Goal: Information Seeking & Learning: Learn about a topic

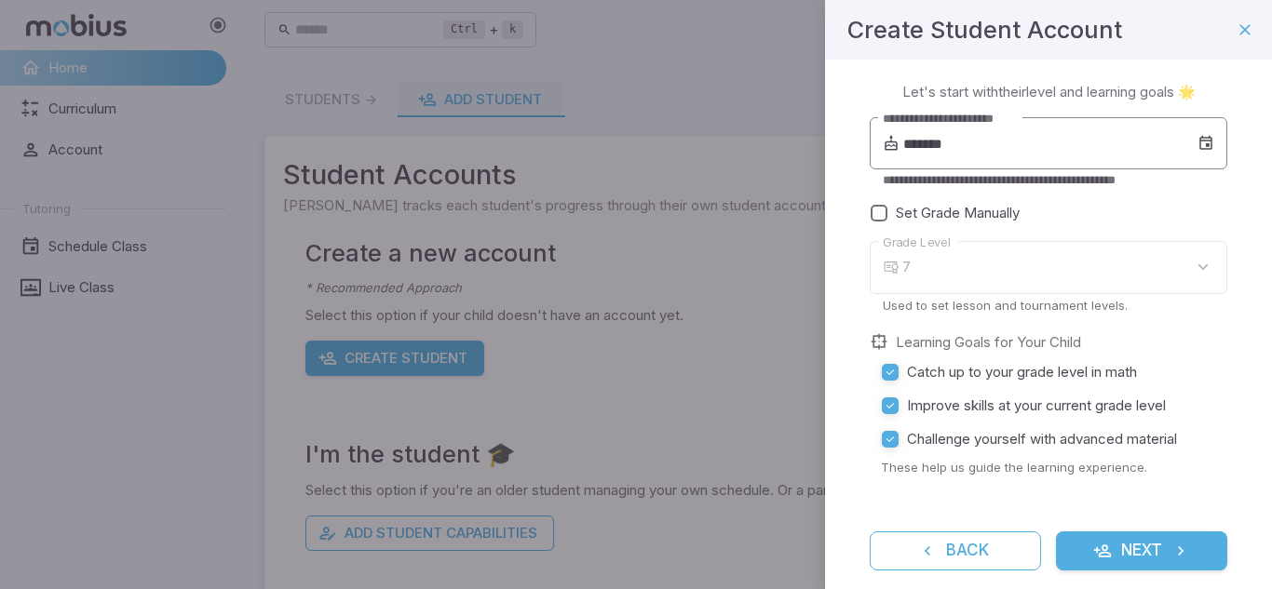
click at [979, 152] on input "*******" at bounding box center [1050, 143] width 294 height 52
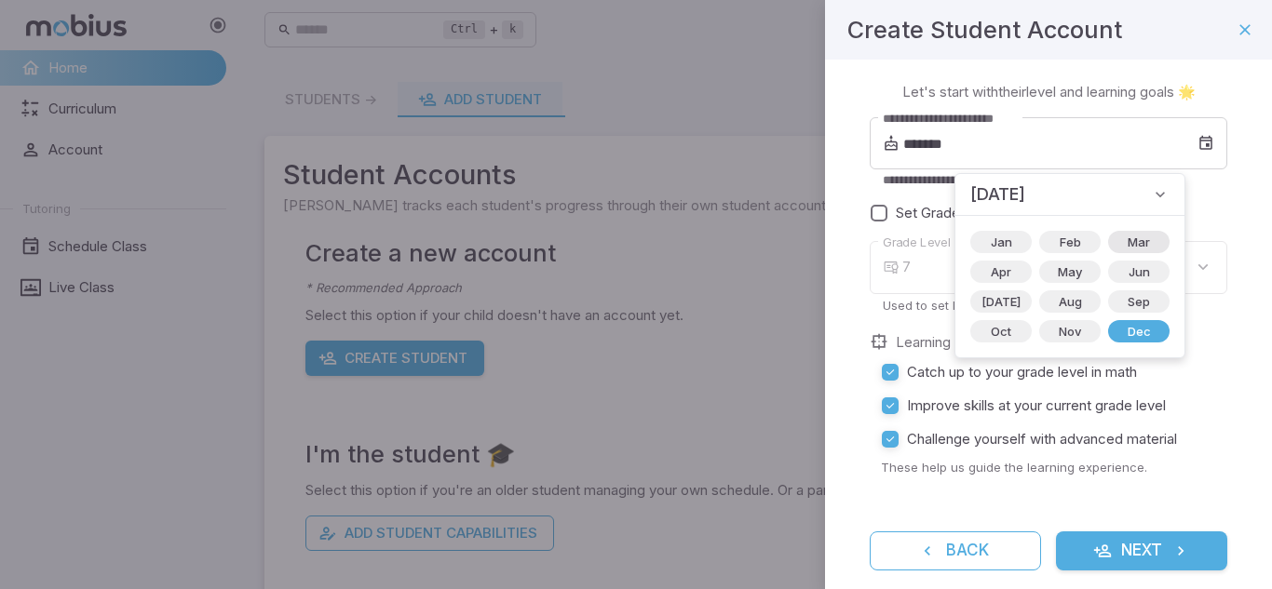
click at [1116, 244] on span "Mar" at bounding box center [1138, 242] width 45 height 19
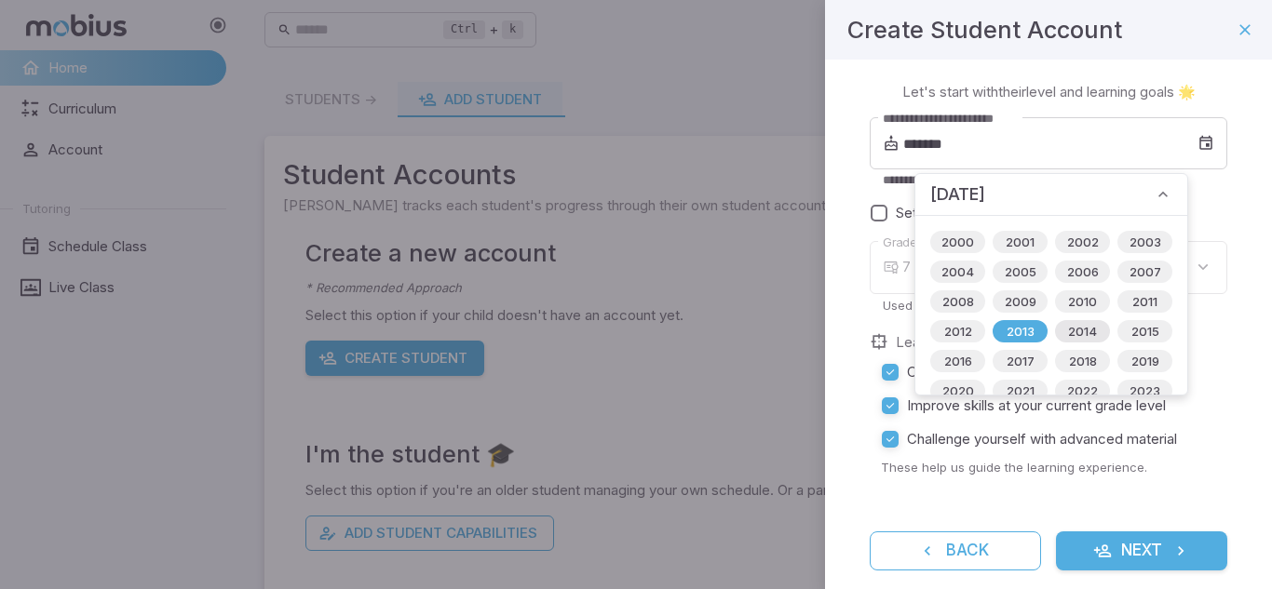
click at [1066, 336] on span "2014" at bounding box center [1082, 331] width 51 height 19
type input "*******"
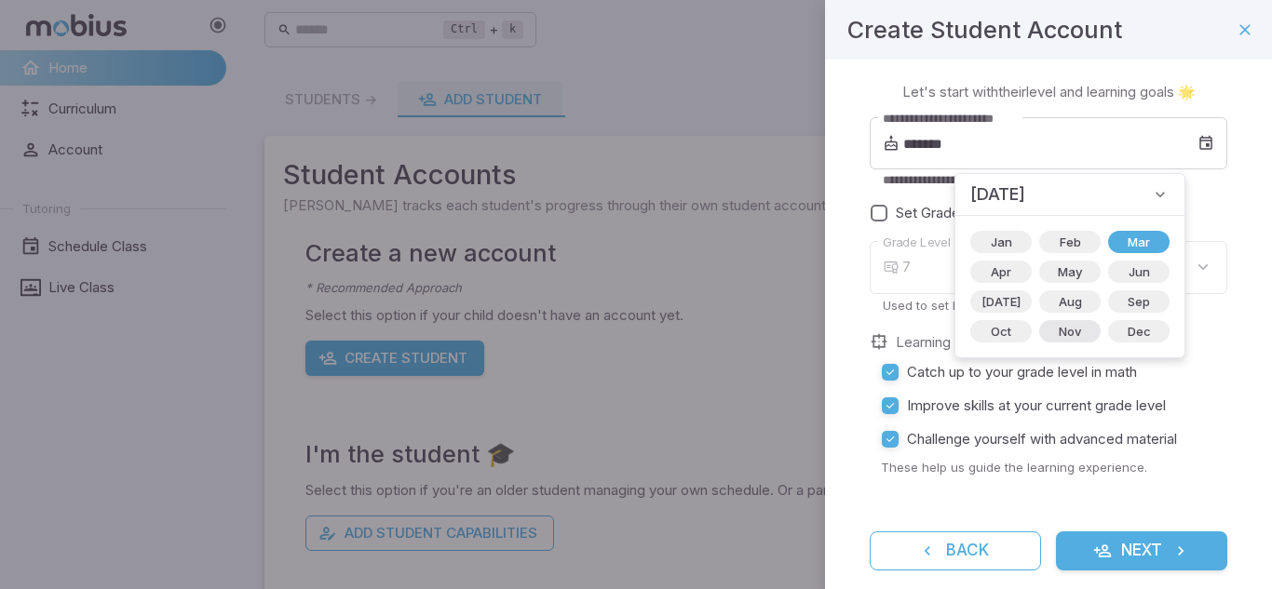
type input "*"
click at [886, 239] on label "Grade Level" at bounding box center [917, 243] width 68 height 18
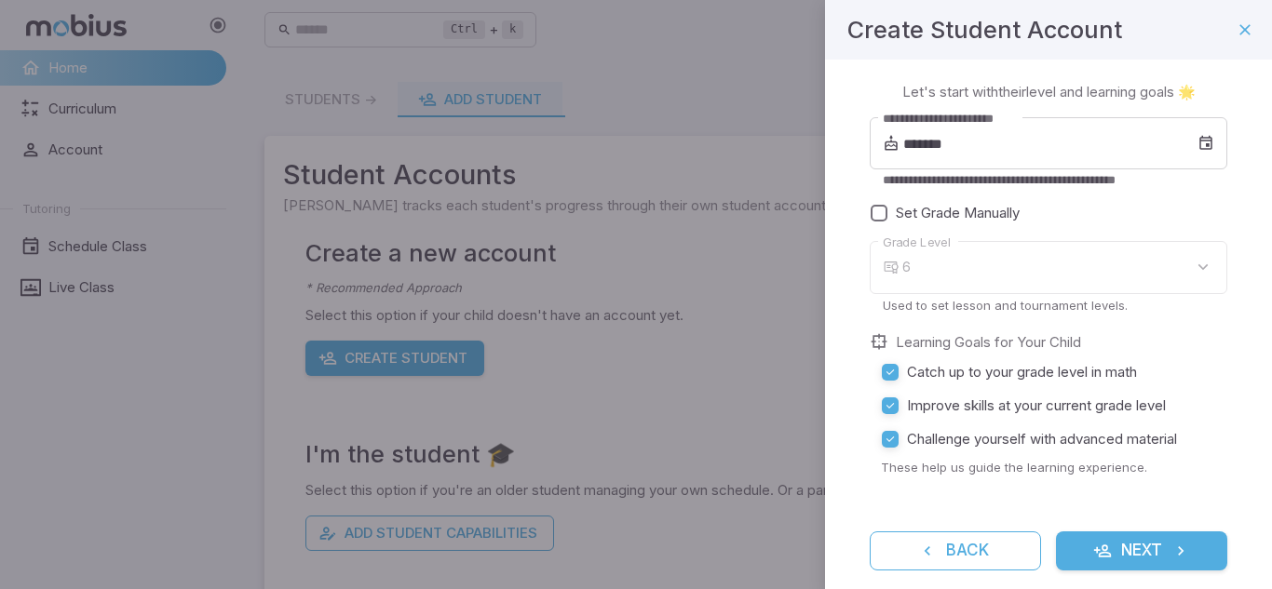
click at [910, 218] on span "Set Grade Manually" at bounding box center [958, 213] width 124 height 20
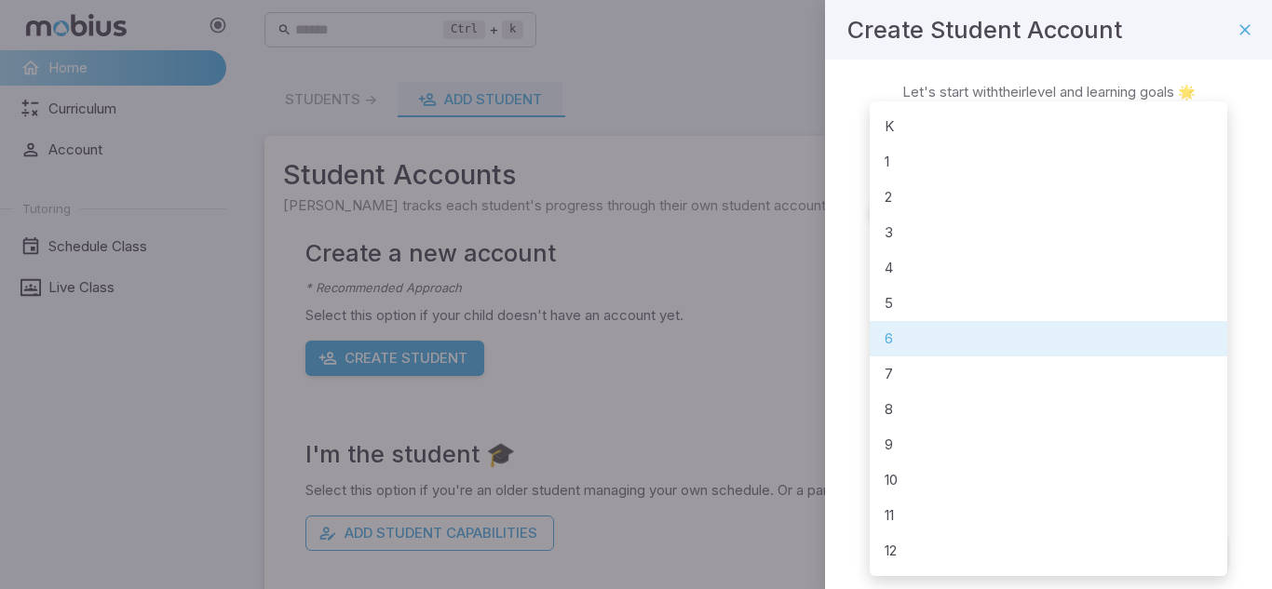
click at [1043, 279] on body "**********" at bounding box center [636, 368] width 1272 height 737
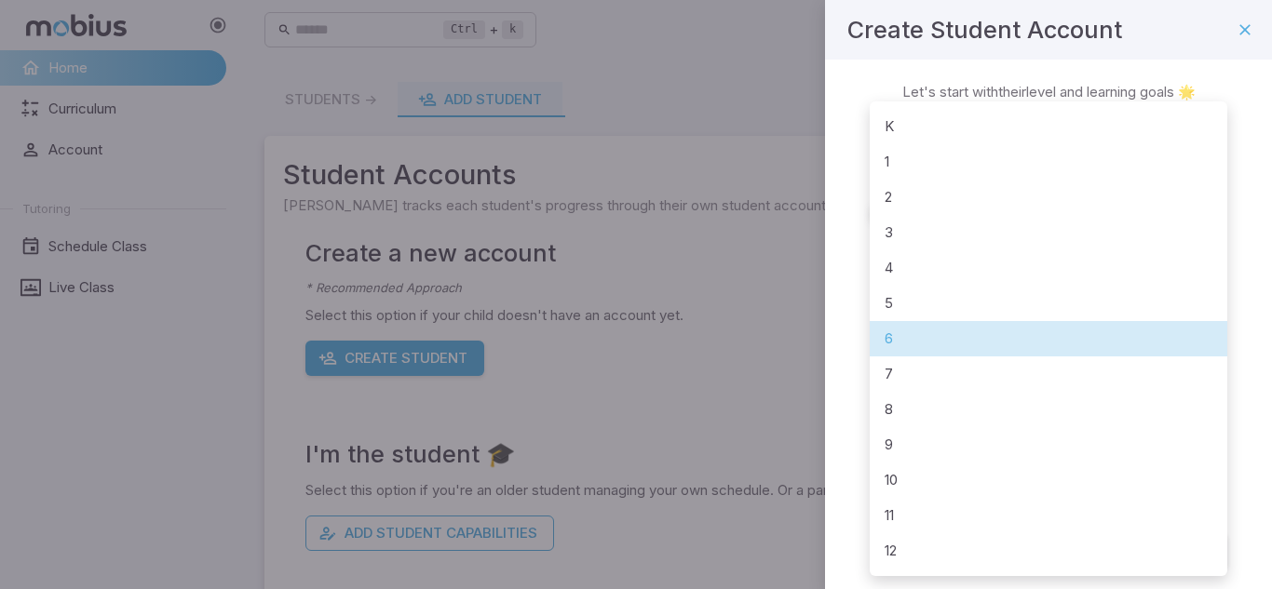
click at [1000, 337] on li "6" at bounding box center [1049, 338] width 358 height 35
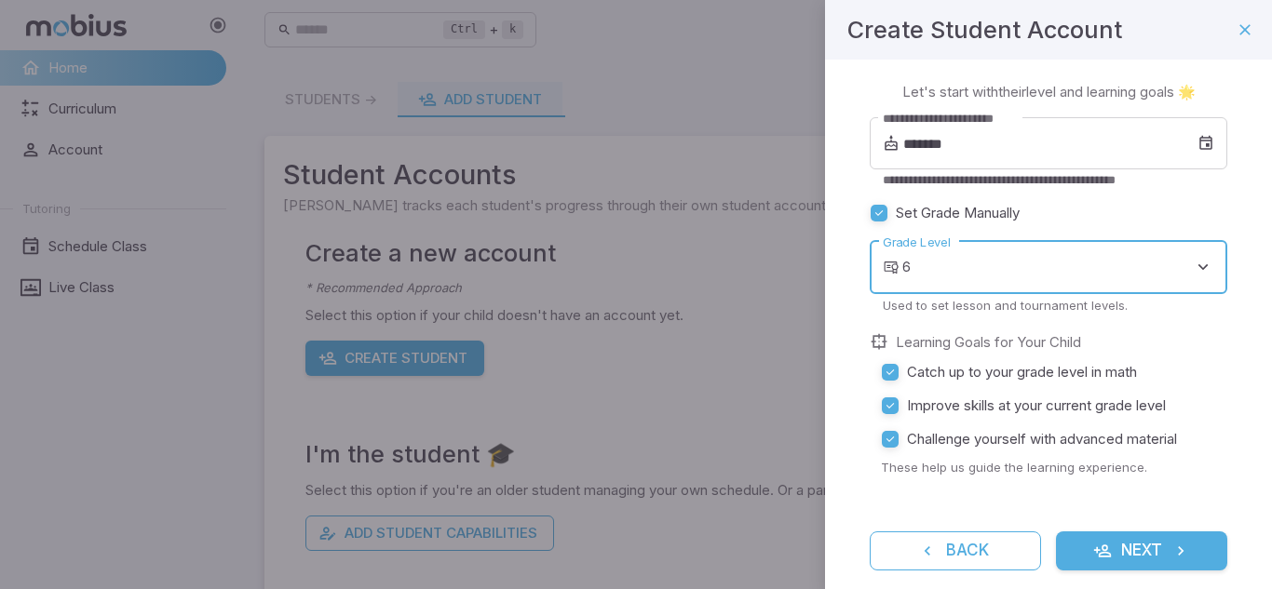
click at [1112, 548] on button "Next" at bounding box center [1141, 551] width 171 height 39
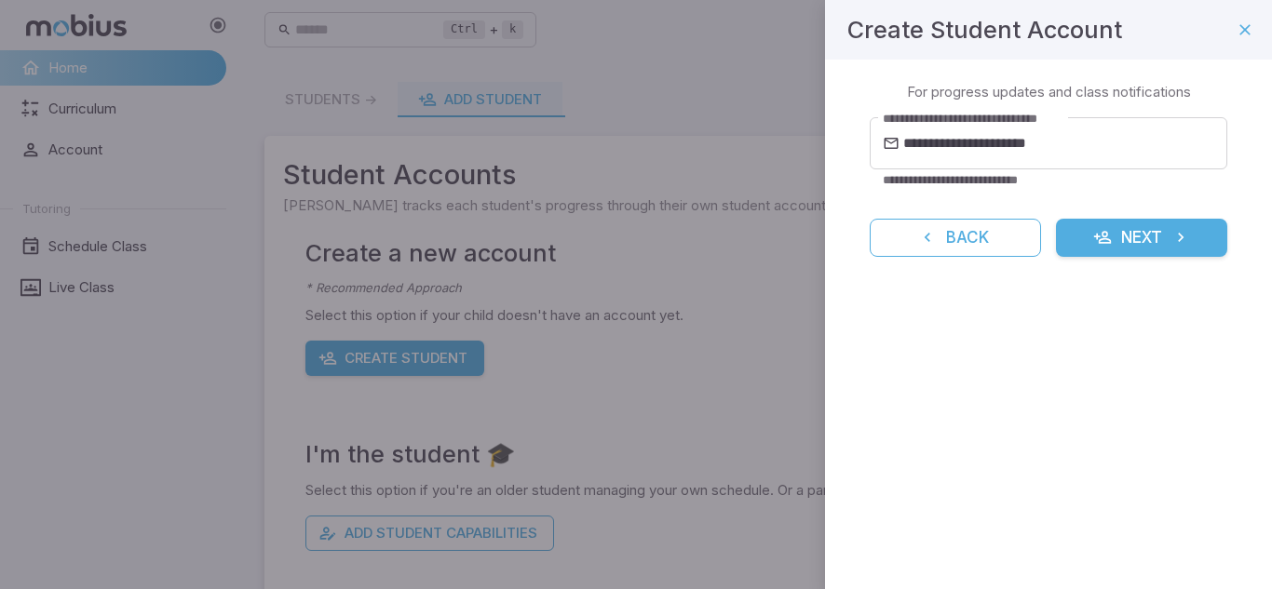
click at [1134, 250] on button "Next" at bounding box center [1141, 238] width 171 height 39
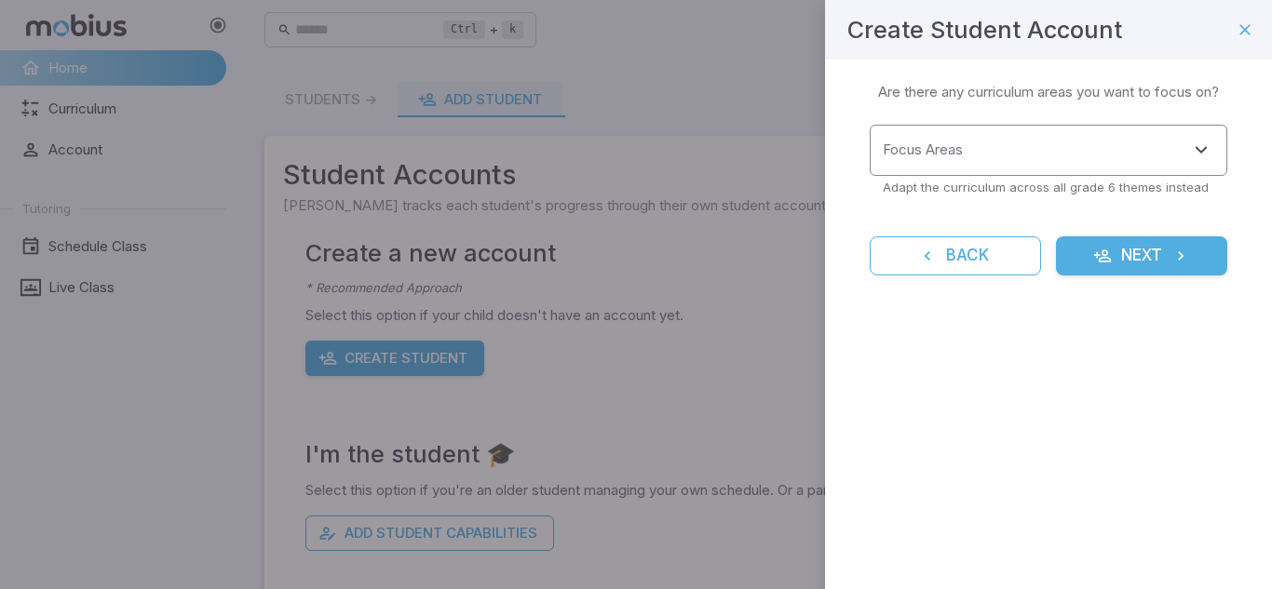
click at [1078, 166] on input "Focus Areas" at bounding box center [1034, 150] width 313 height 34
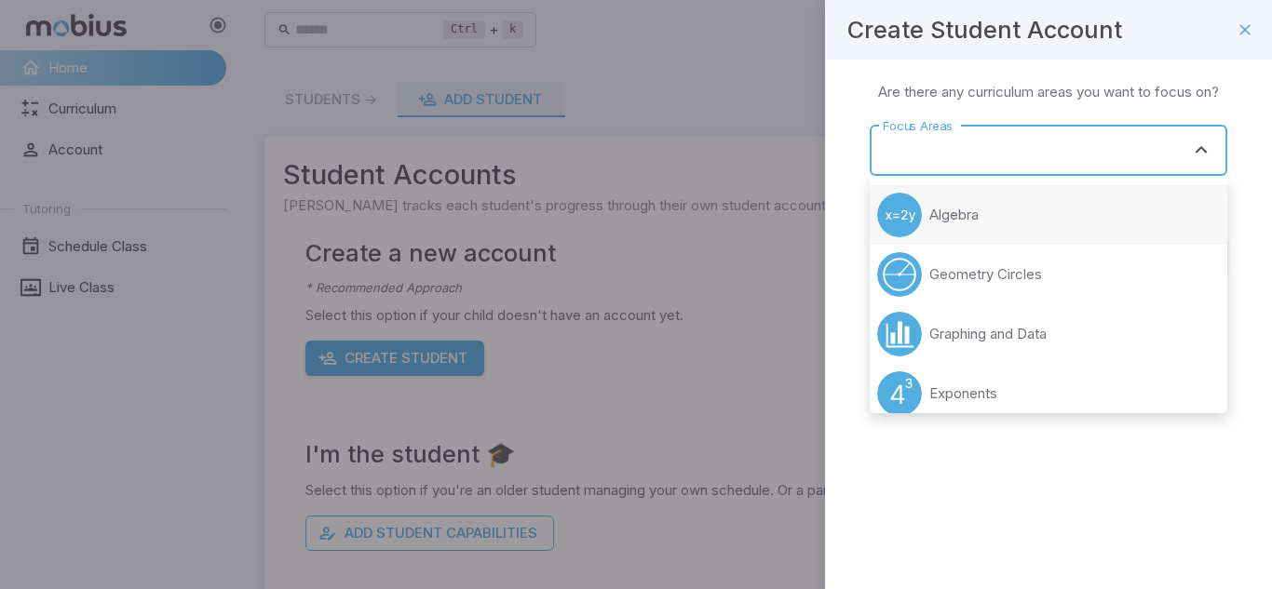
click at [1029, 230] on li "Algebra" at bounding box center [1049, 215] width 358 height 60
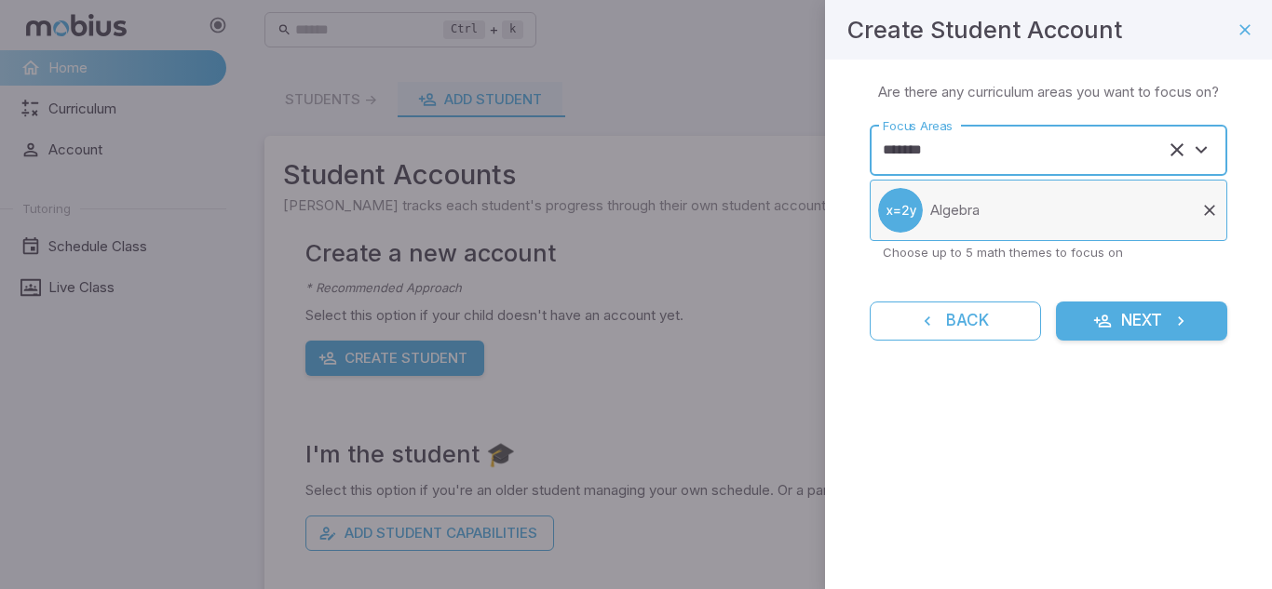
click at [1060, 212] on li "Algebra" at bounding box center [1049, 210] width 358 height 61
type input "*******"
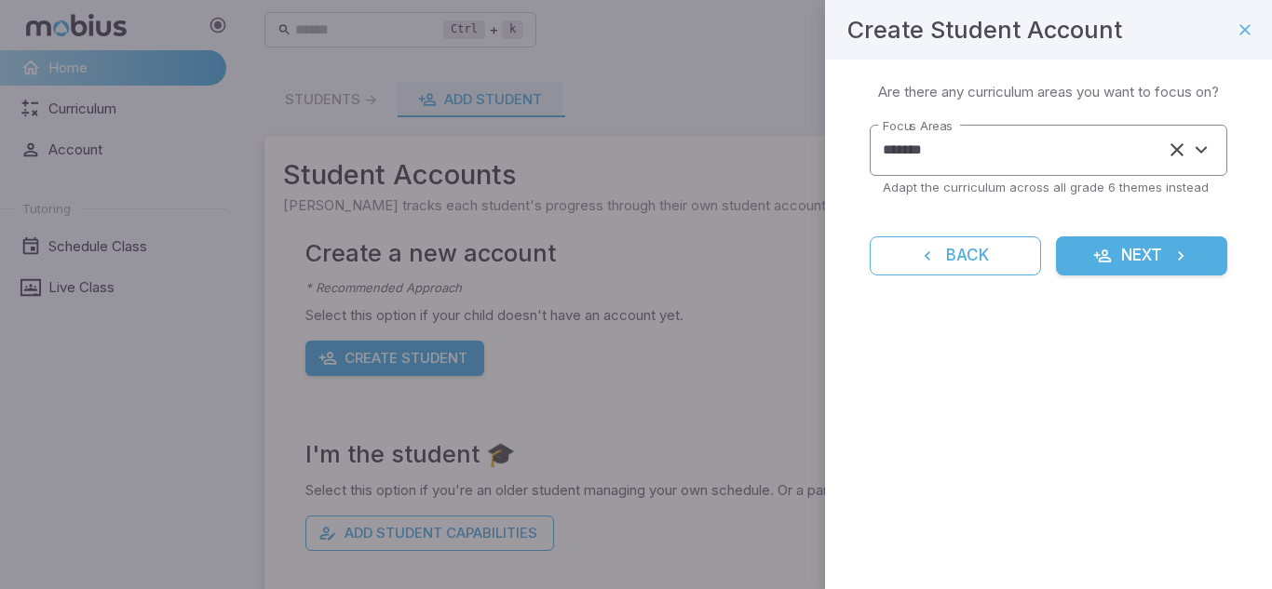
click at [989, 135] on input "*******" at bounding box center [1022, 150] width 289 height 34
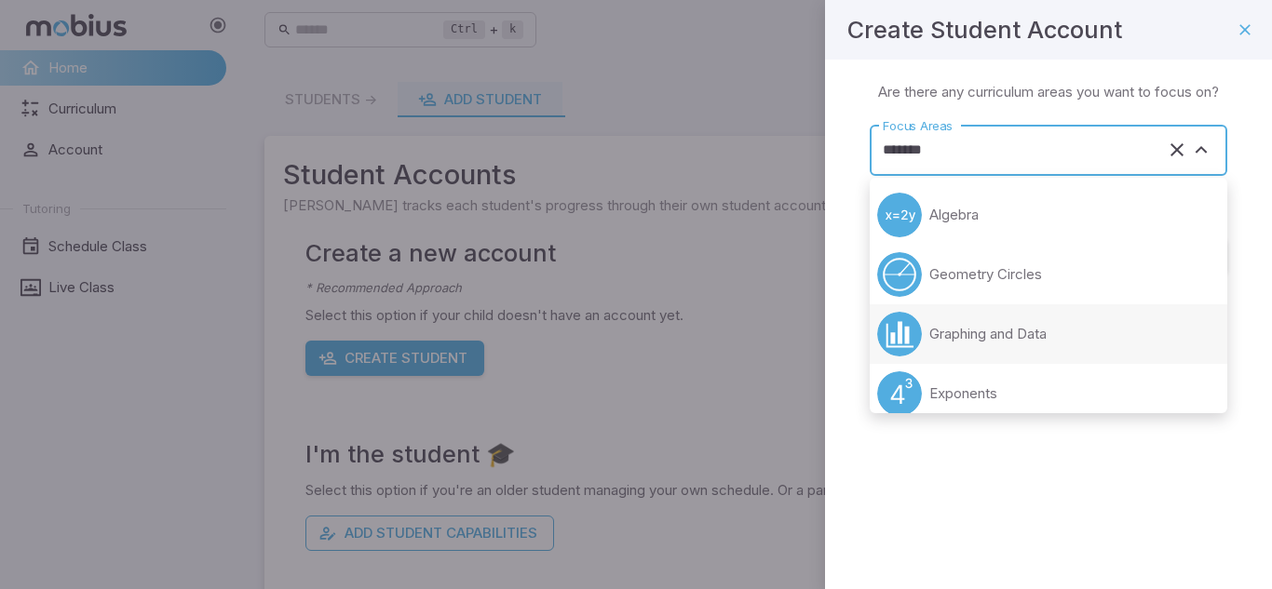
click at [1010, 330] on p "Graphing and Data" at bounding box center [987, 334] width 117 height 20
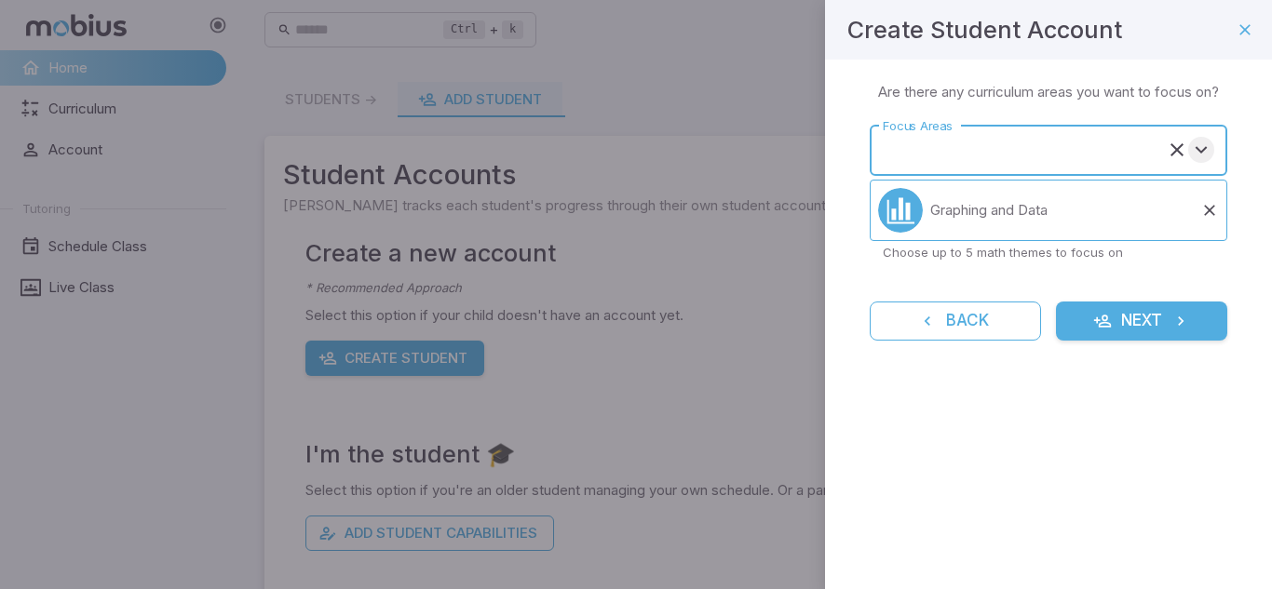
click at [1207, 145] on icon "Open" at bounding box center [1201, 150] width 22 height 22
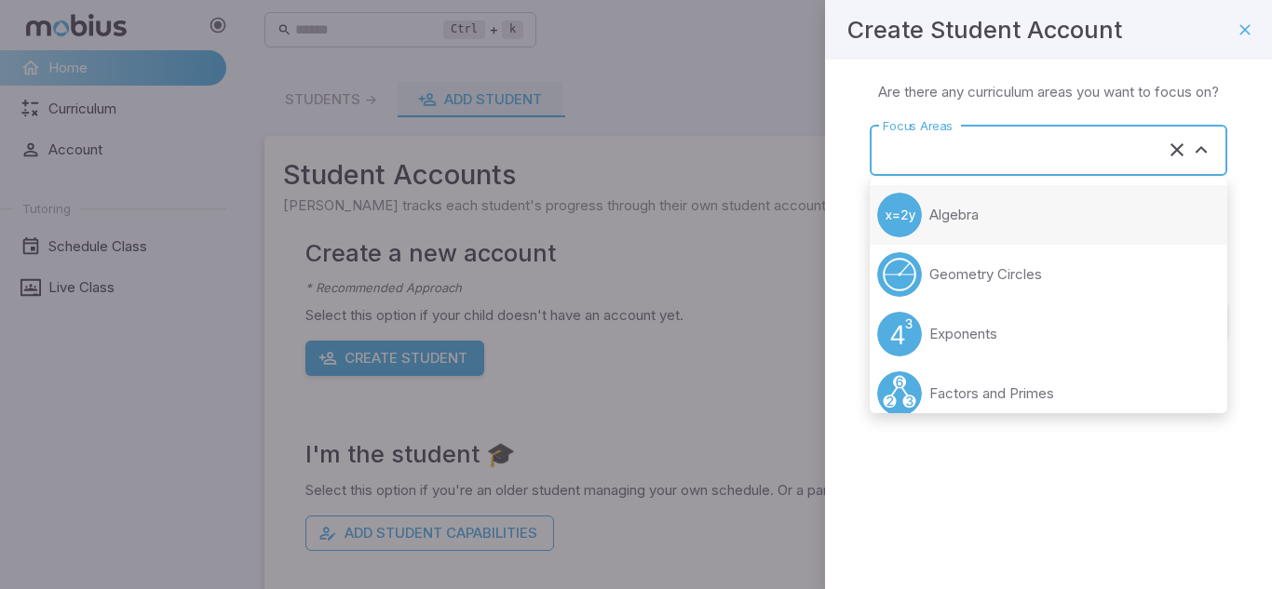
click at [1112, 216] on li "Algebra" at bounding box center [1049, 215] width 358 height 60
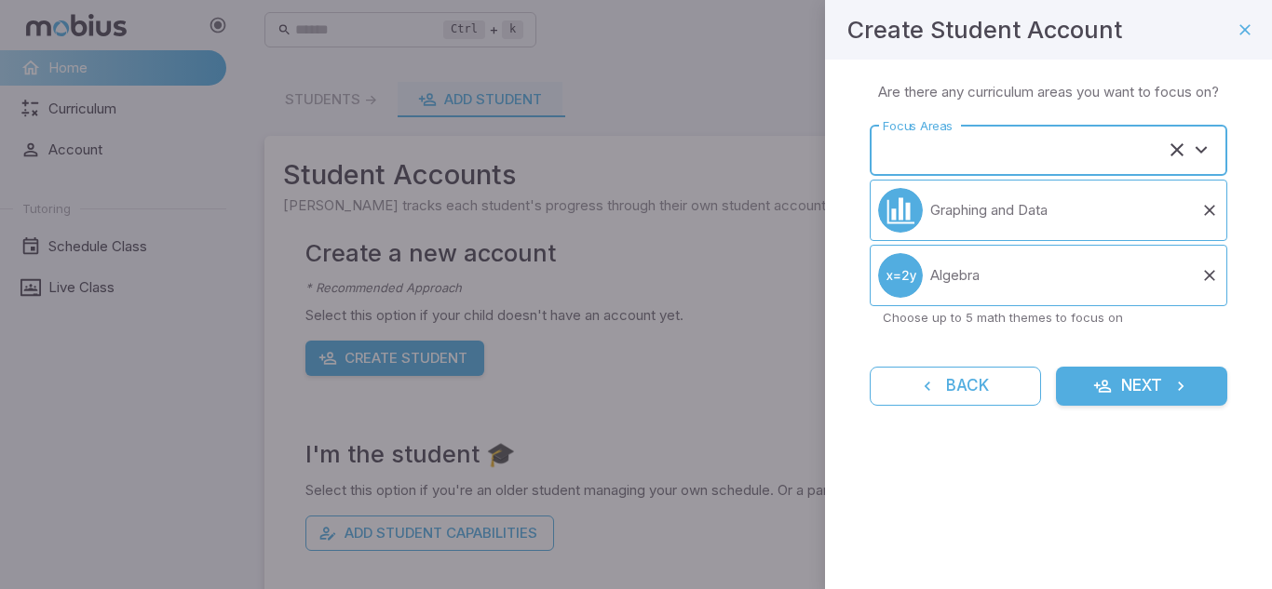
type input "*******"
click at [1129, 342] on form "Focus Areas ******* Focus Areas Graphing and Data Algebra Choose up to 5 math t…" at bounding box center [1049, 265] width 358 height 281
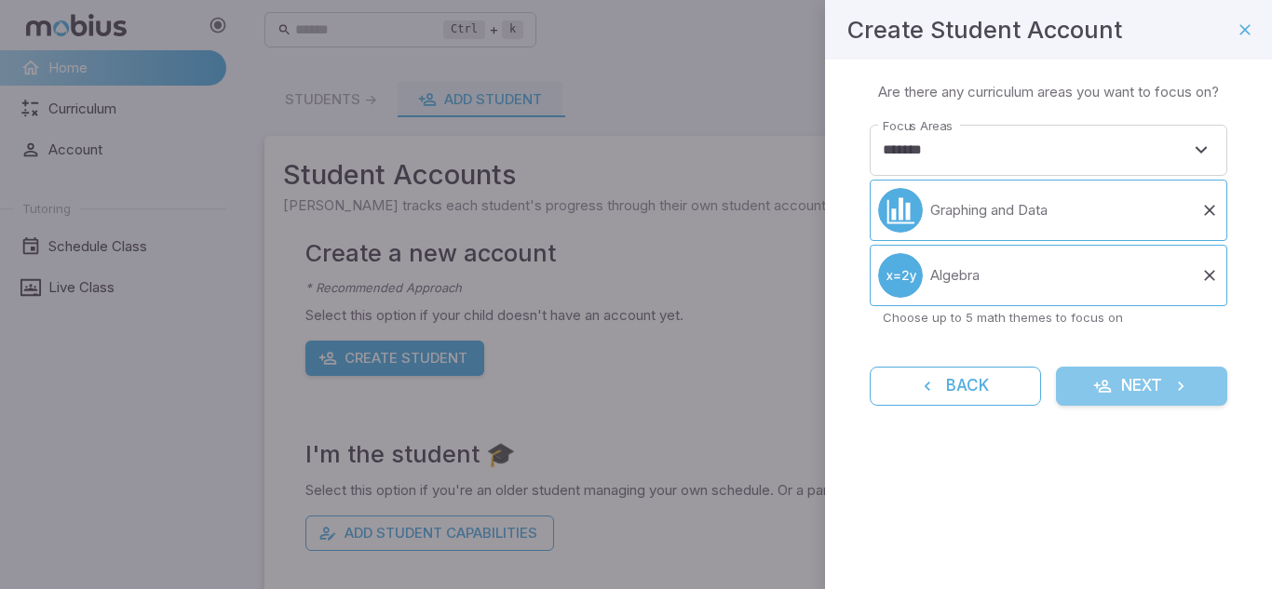
click at [1171, 397] on button "Next" at bounding box center [1141, 386] width 171 height 39
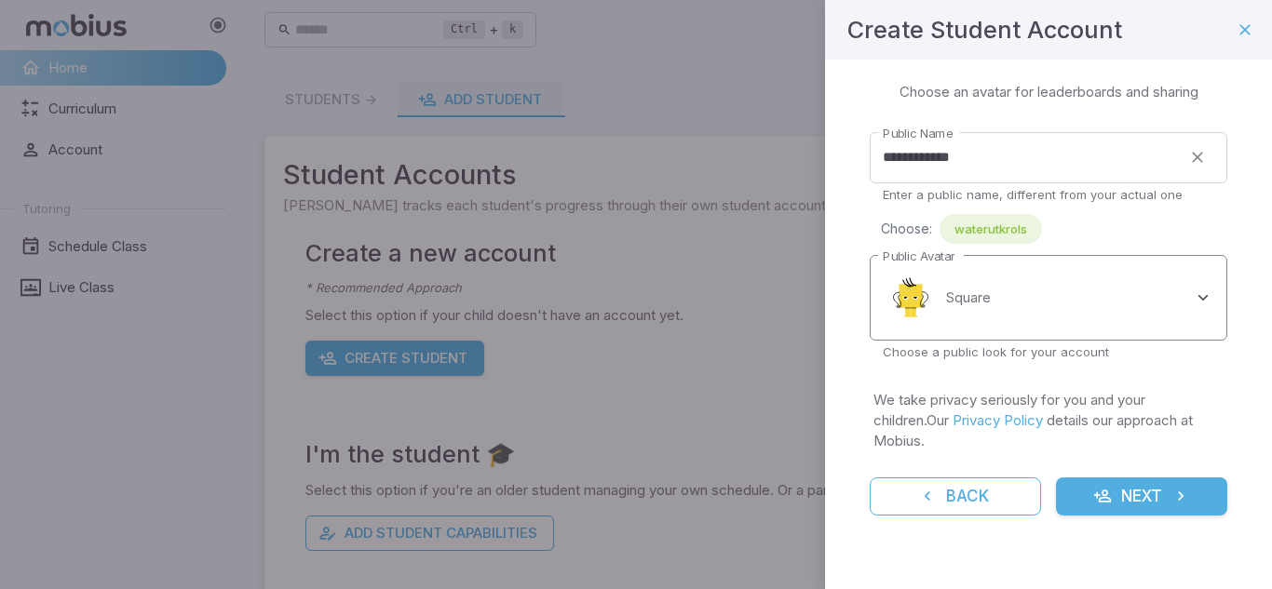
click at [1006, 322] on body "**********" at bounding box center [636, 368] width 1272 height 737
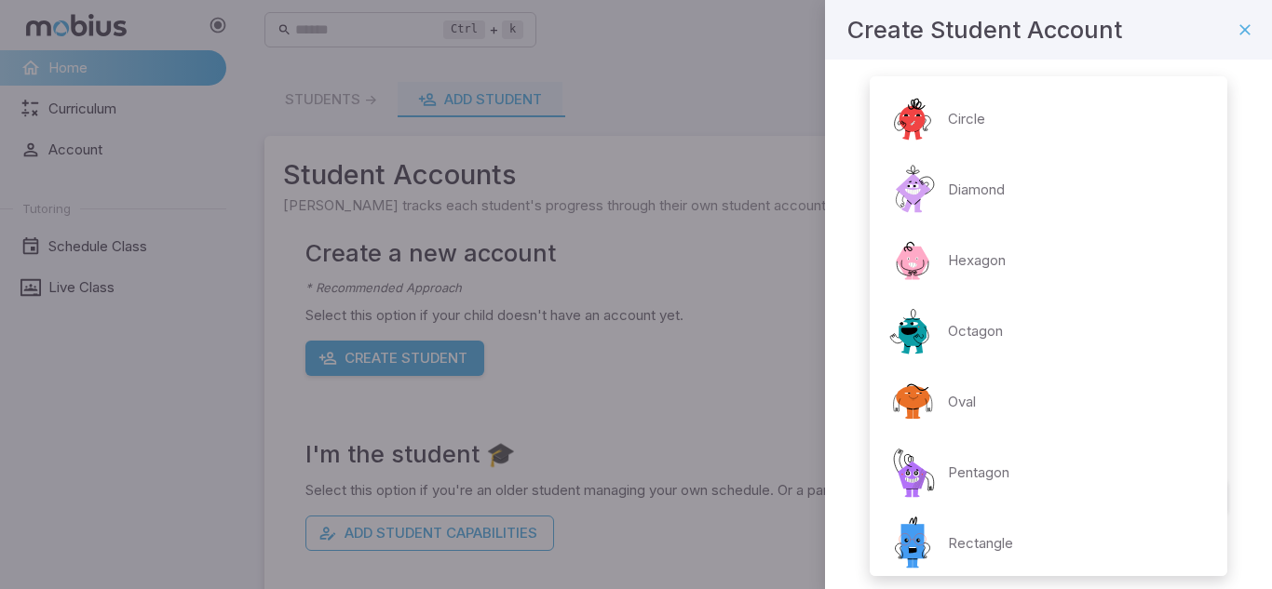
scroll to position [364, 0]
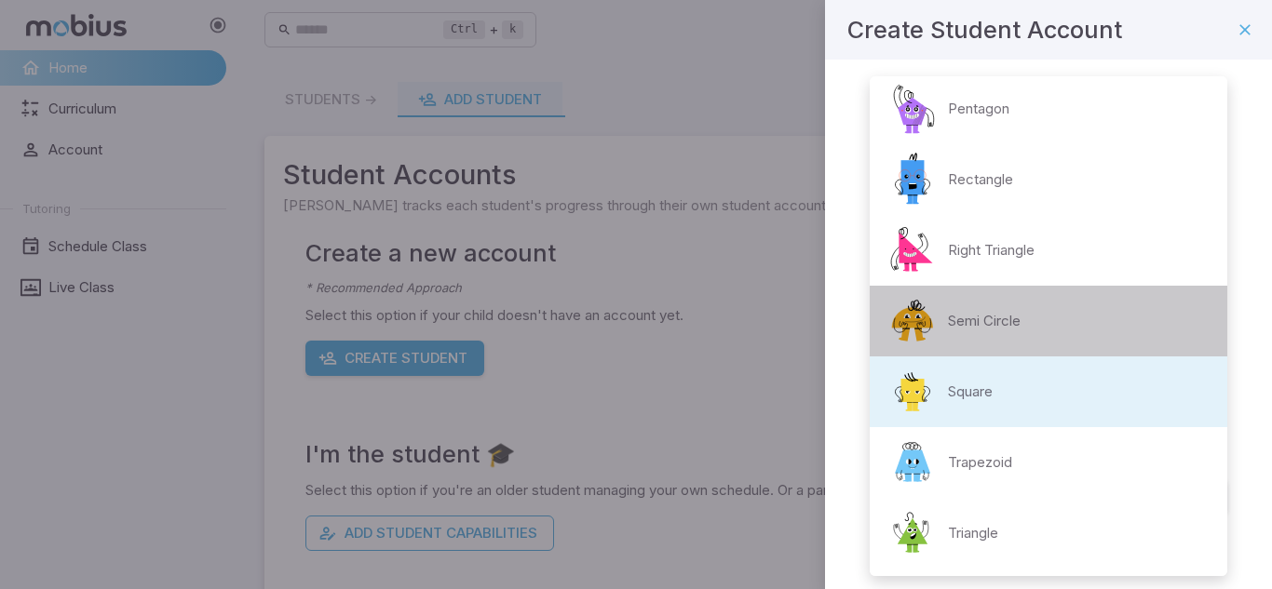
click at [1004, 322] on p "Semi Circle" at bounding box center [984, 321] width 73 height 20
type input "**********"
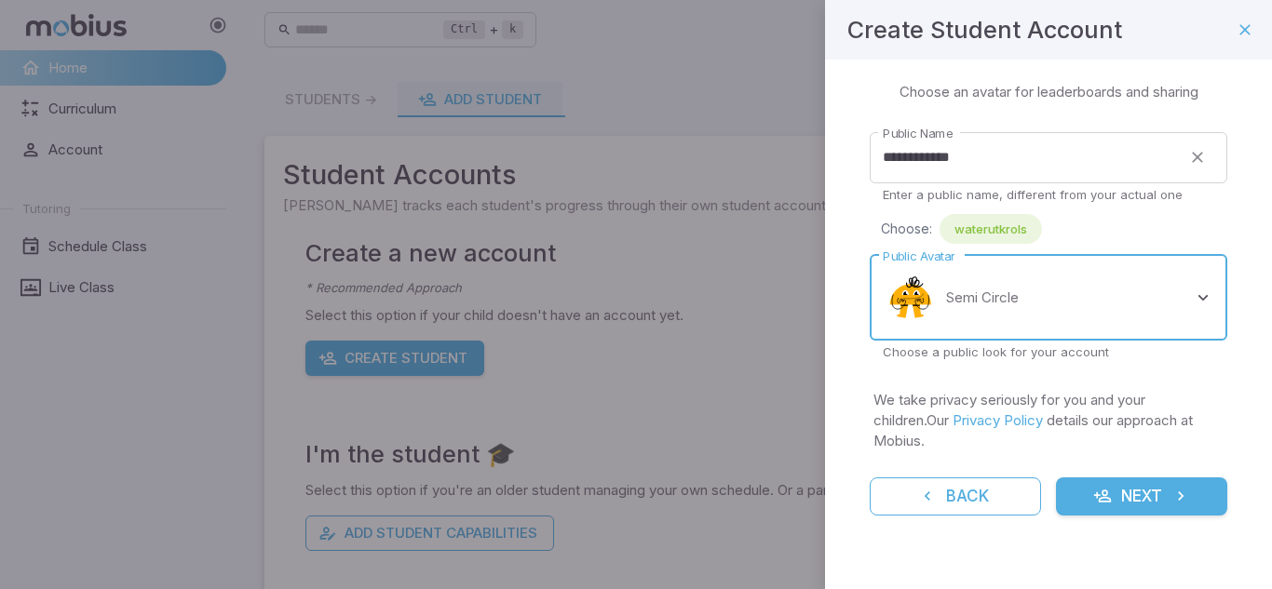
click at [1114, 478] on button "Next" at bounding box center [1141, 497] width 171 height 39
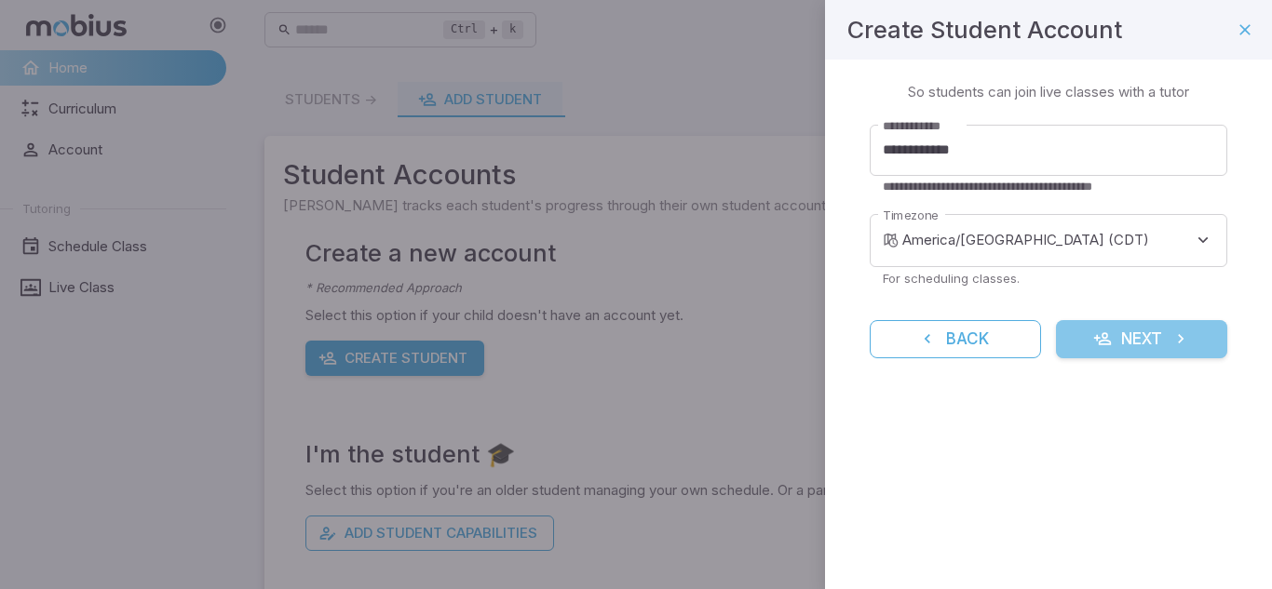
click at [1101, 330] on icon "submit" at bounding box center [1102, 339] width 19 height 19
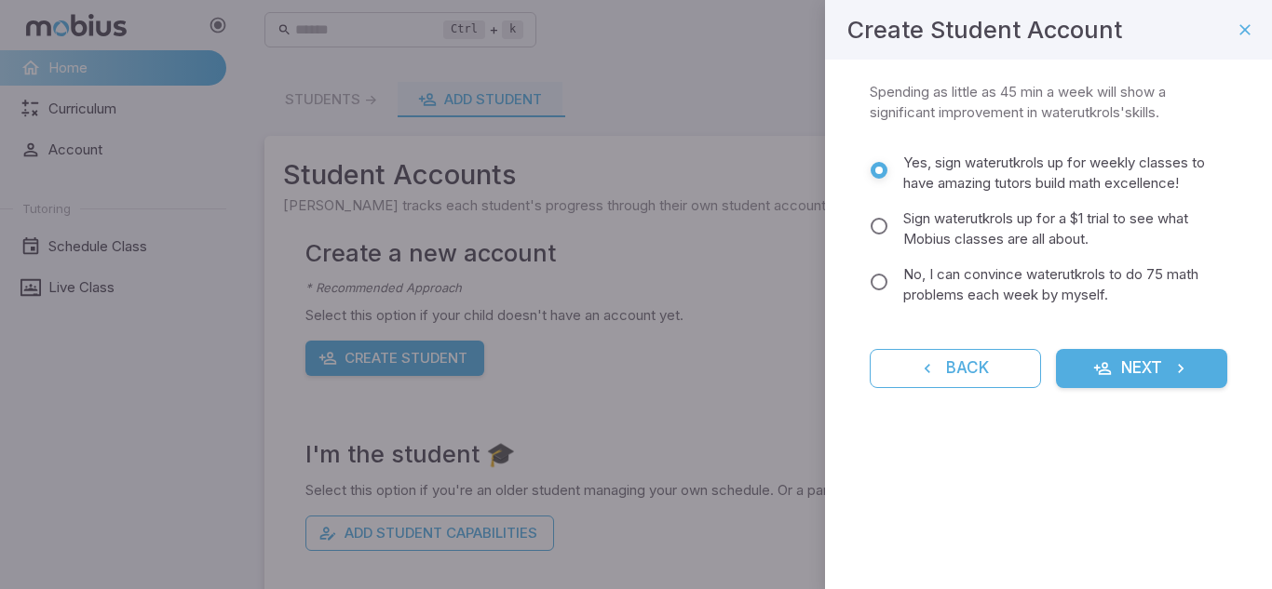
click at [1117, 291] on span "No, I can convince waterutkrols to do 75 math problems each week by myself." at bounding box center [1057, 284] width 309 height 41
click at [1143, 382] on button "Next" at bounding box center [1141, 368] width 171 height 39
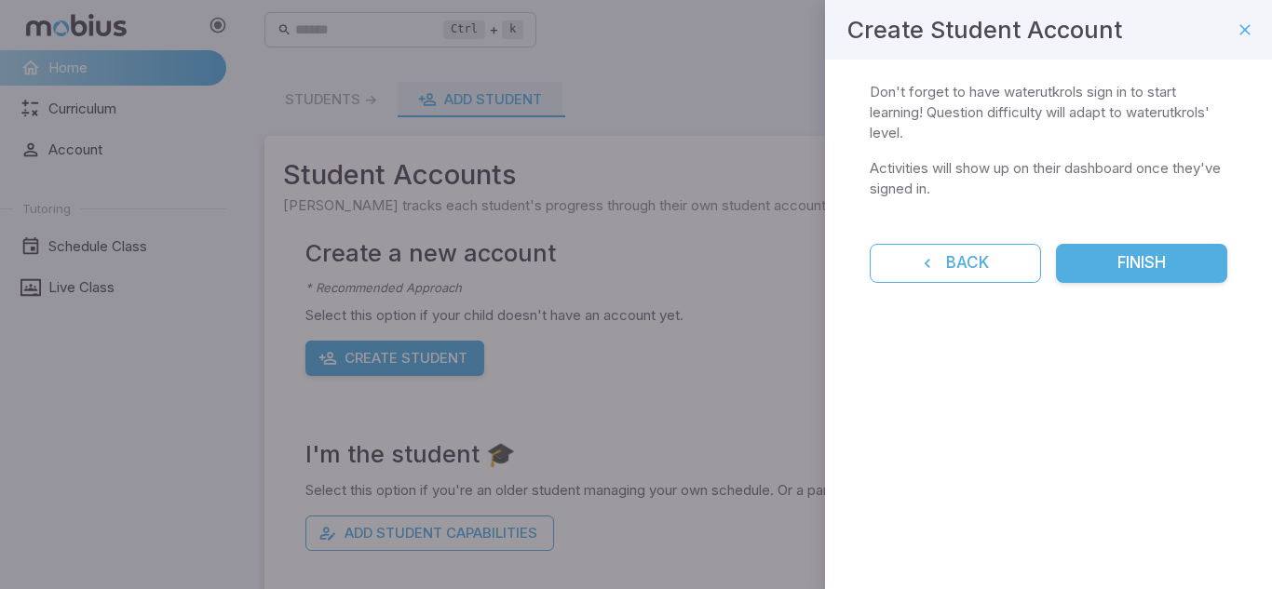
click at [1150, 276] on button "Finish" at bounding box center [1141, 263] width 171 height 39
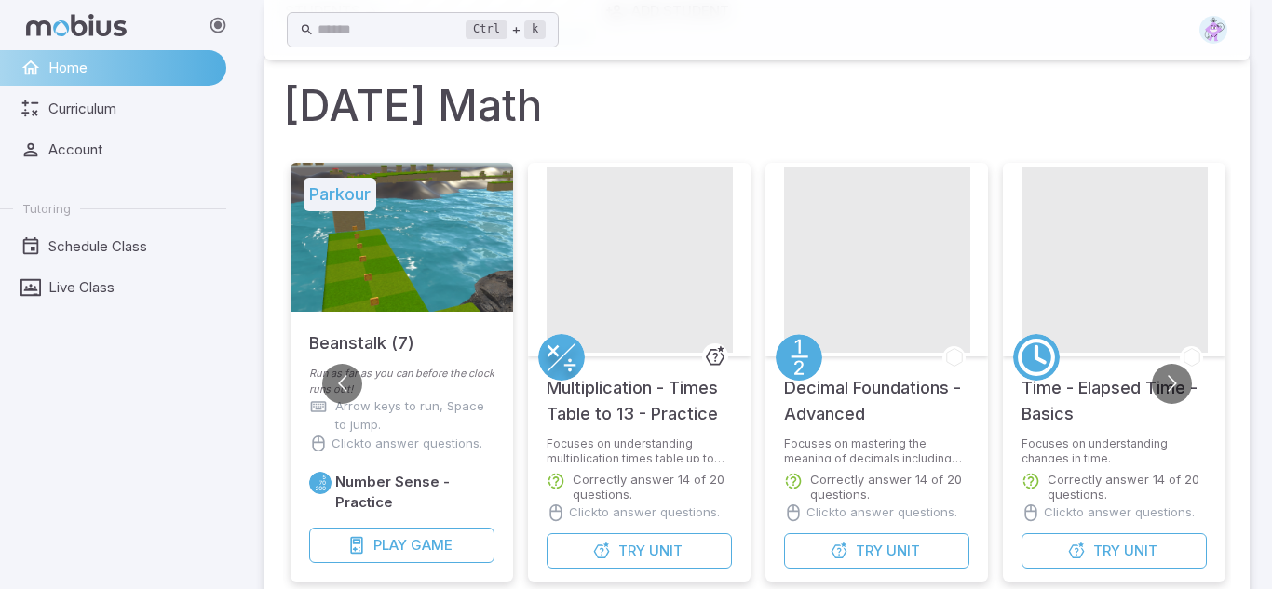
scroll to position [150, 0]
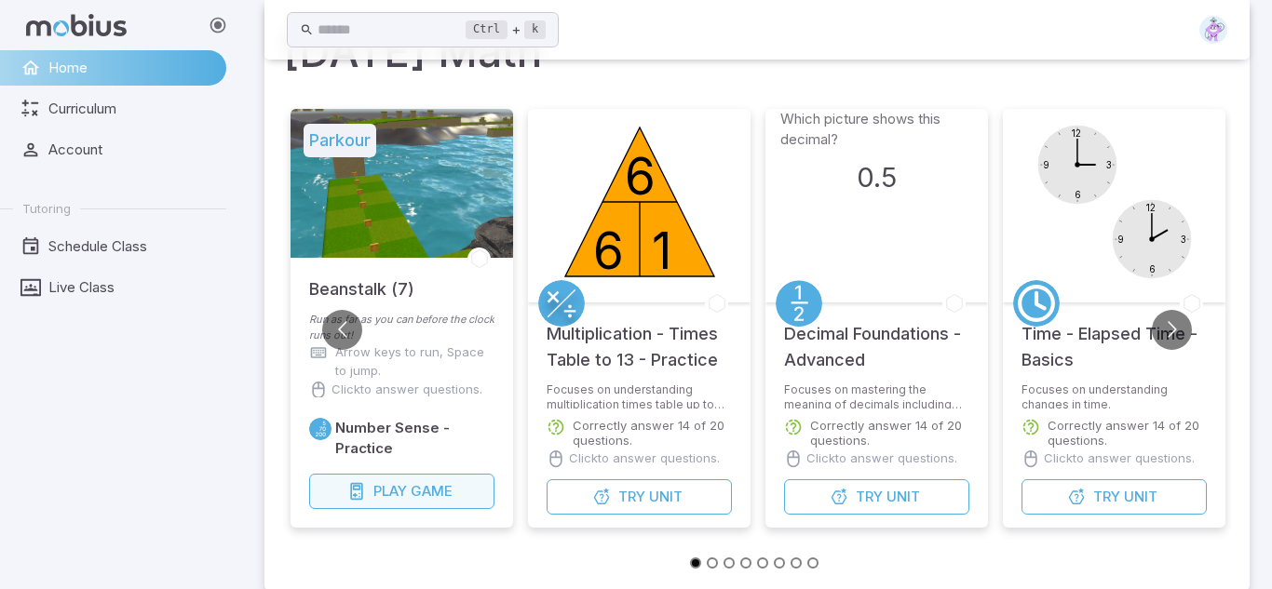
click at [469, 490] on button "Play Game" at bounding box center [401, 491] width 185 height 35
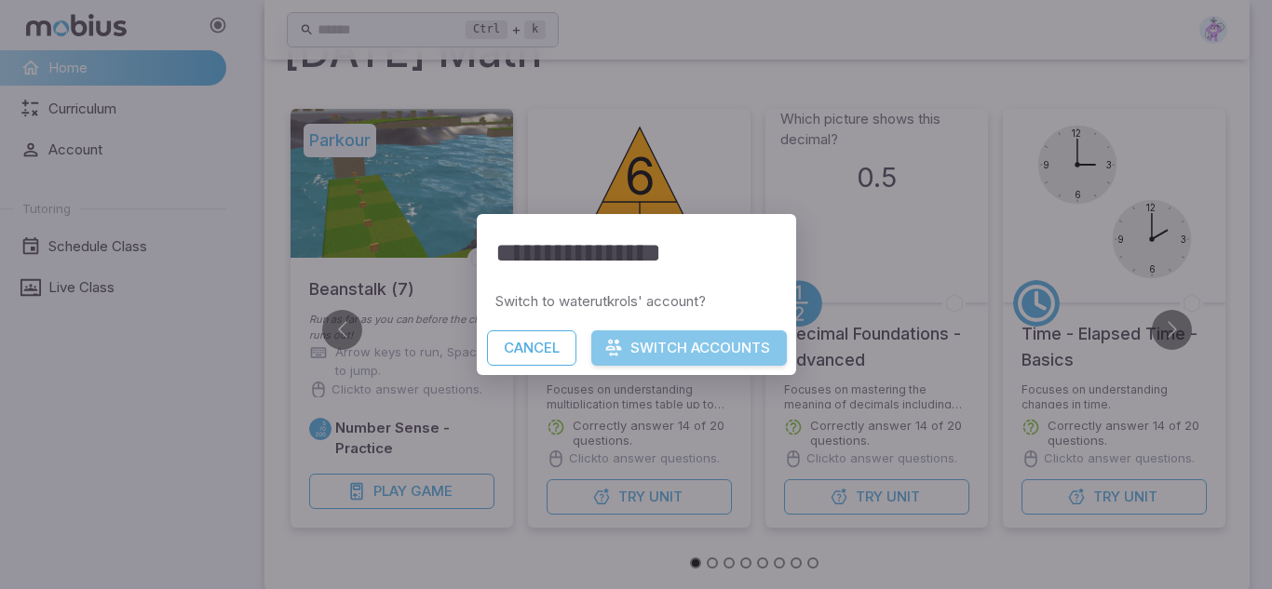
click at [628, 353] on button "Switch Accounts" at bounding box center [689, 348] width 196 height 35
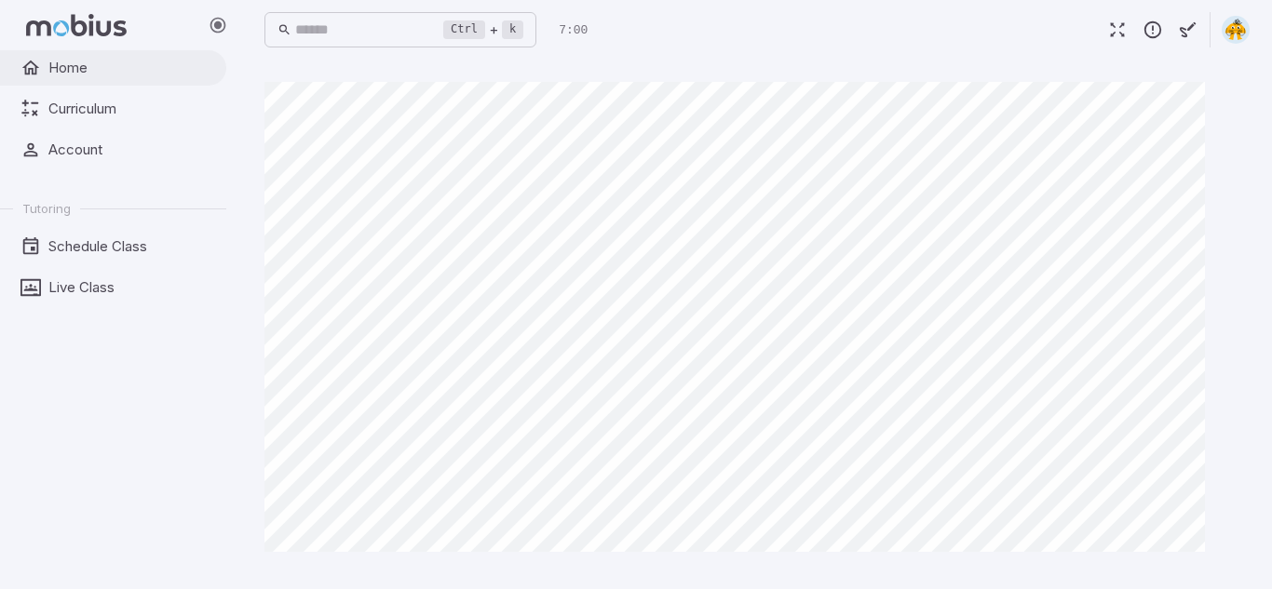
click at [41, 76] on link "Home" at bounding box center [113, 67] width 226 height 35
click at [90, 73] on span "Home" at bounding box center [130, 68] width 165 height 20
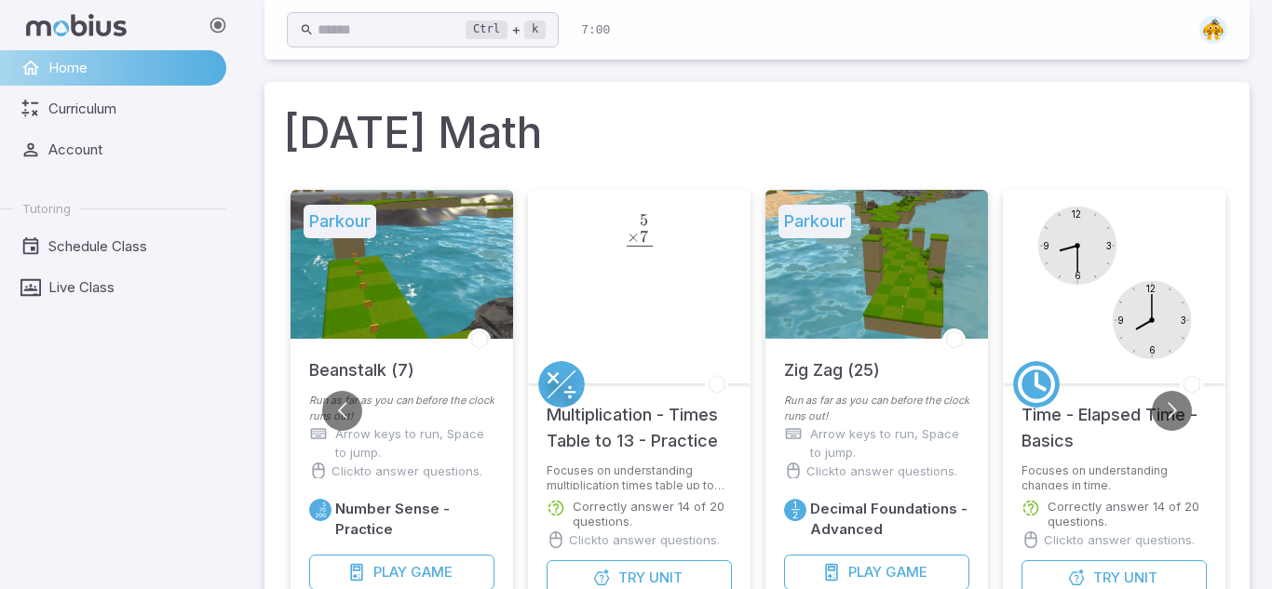
scroll to position [109, 0]
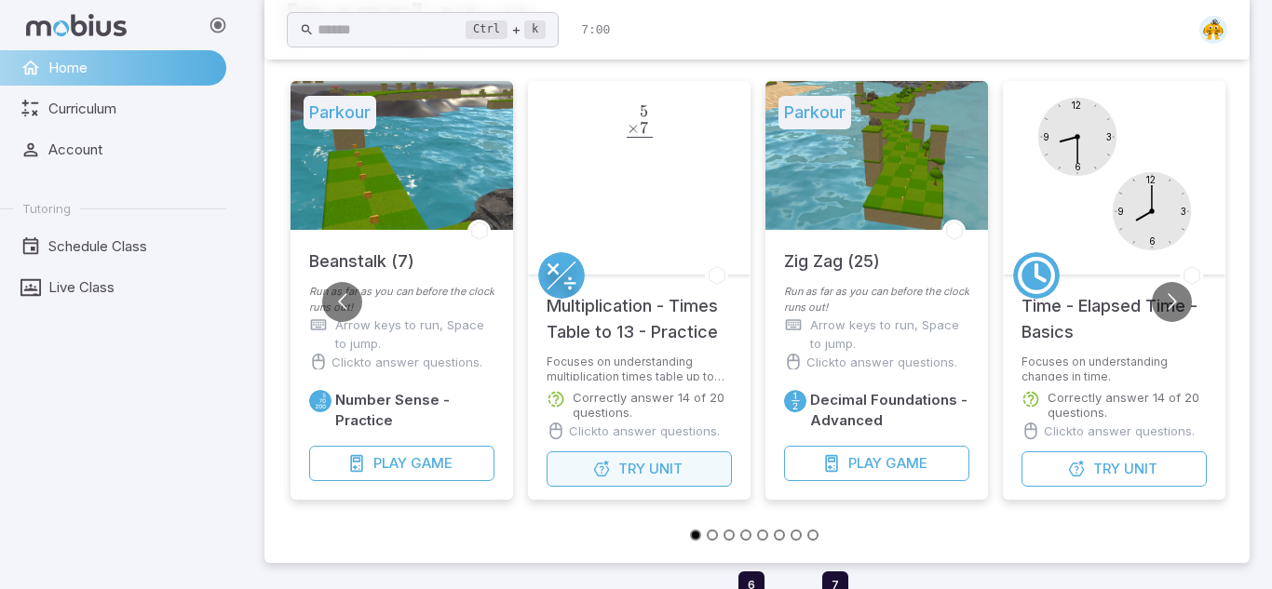
click at [604, 466] on icon "button" at bounding box center [601, 469] width 19 height 19
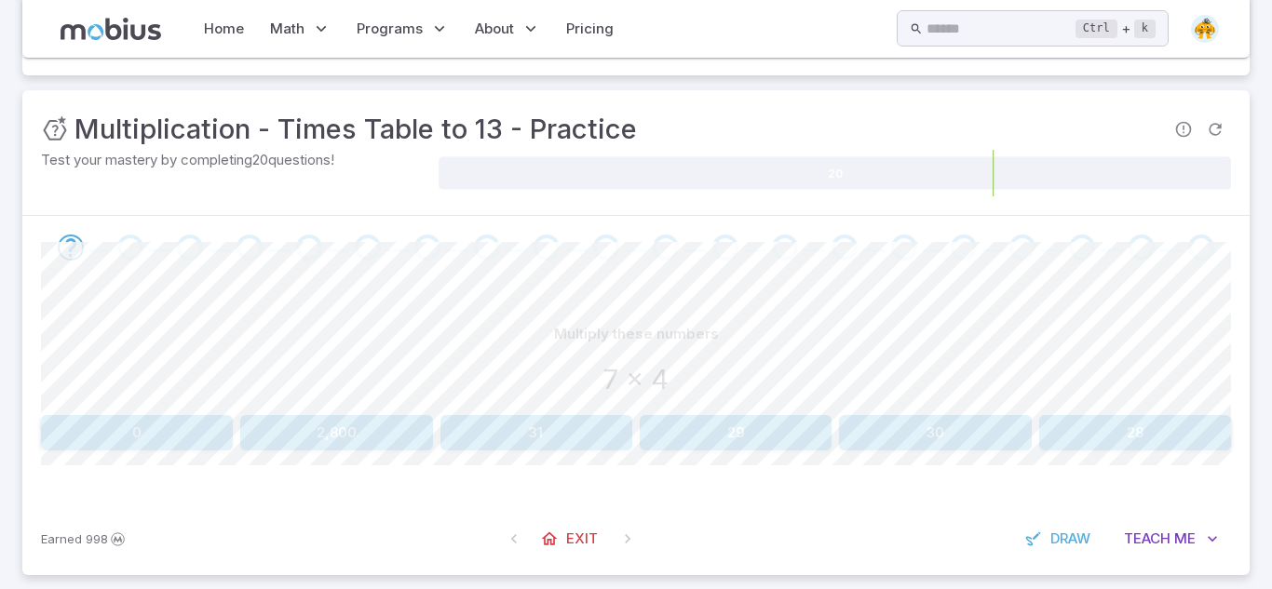
scroll to position [218, 0]
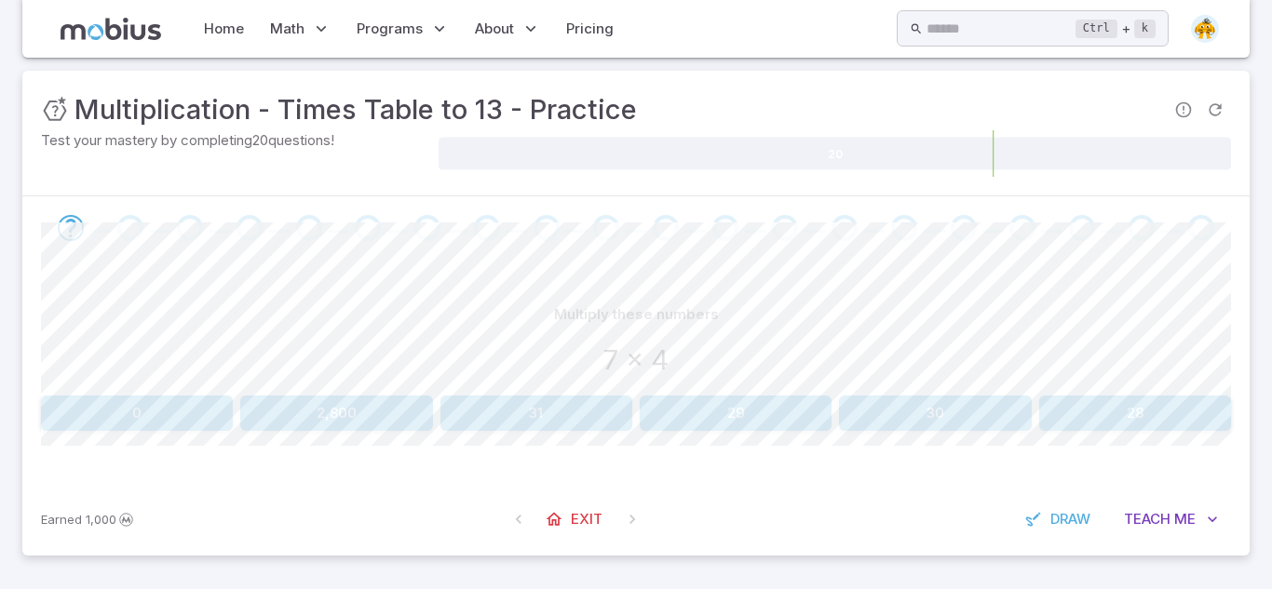
click at [1092, 419] on button "28" at bounding box center [1135, 413] width 192 height 35
click at [778, 415] on button "40" at bounding box center [736, 413] width 192 height 35
click at [732, 407] on button "63" at bounding box center [736, 413] width 192 height 35
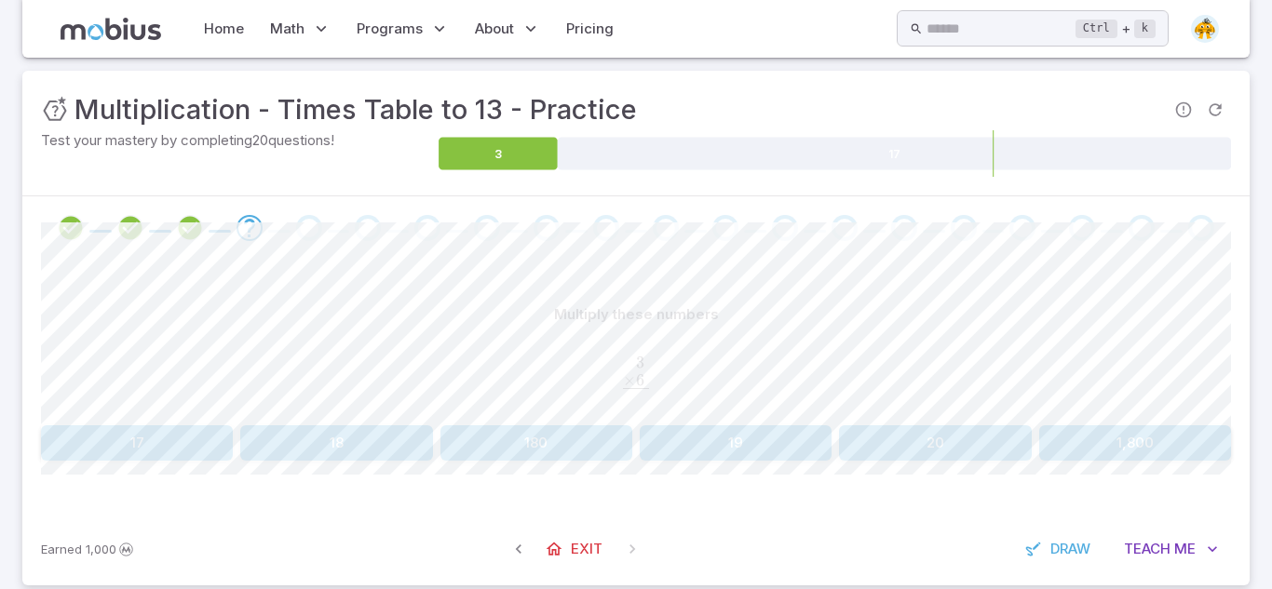
click at [304, 443] on button "18" at bounding box center [336, 443] width 192 height 35
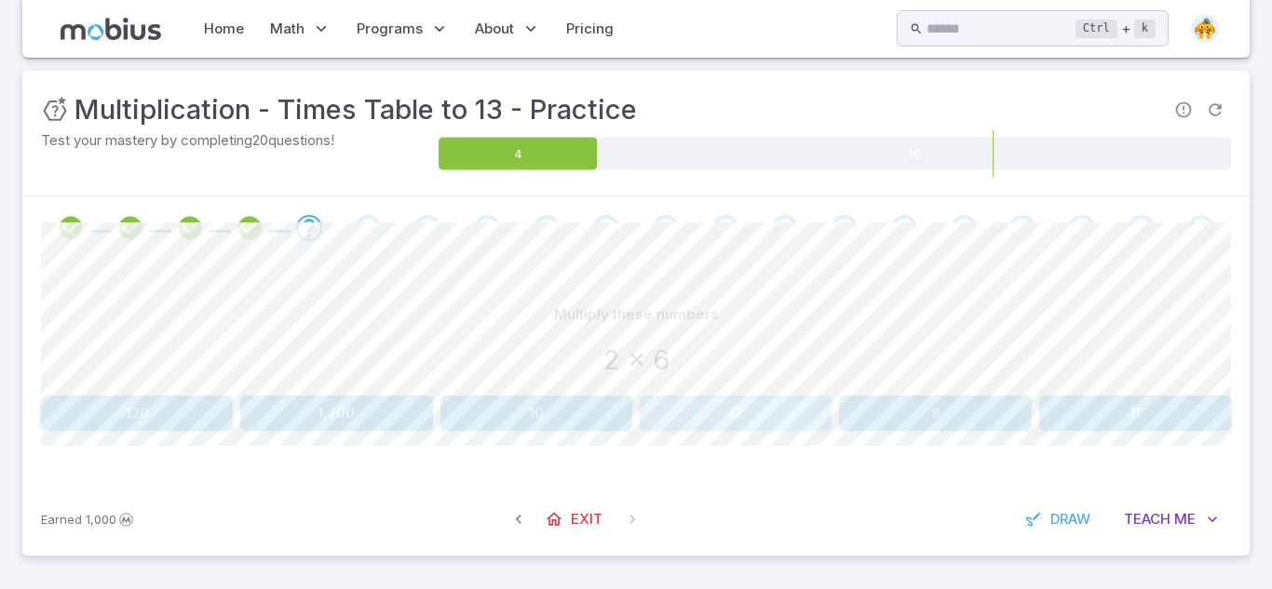
click at [728, 410] on button "12" at bounding box center [736, 413] width 192 height 35
click at [526, 425] on button "100" at bounding box center [536, 413] width 192 height 35
click at [141, 406] on button "60" at bounding box center [137, 413] width 192 height 35
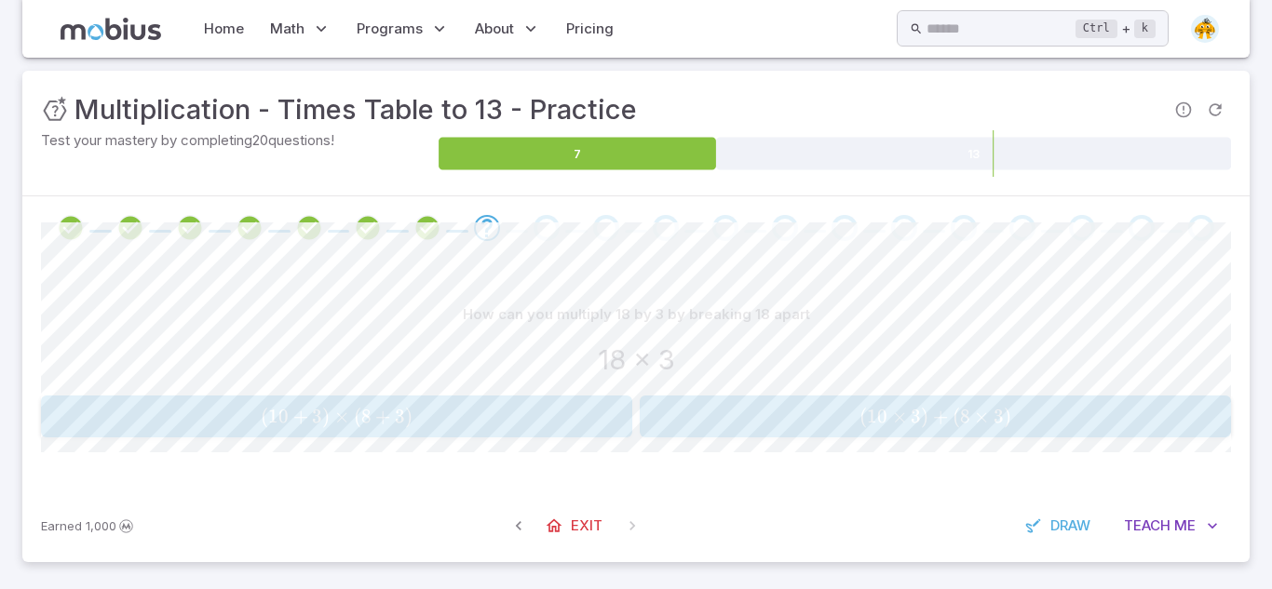
click at [517, 417] on span "( 10 + 3 ) × ( 8 + 3 )" at bounding box center [336, 416] width 579 height 23
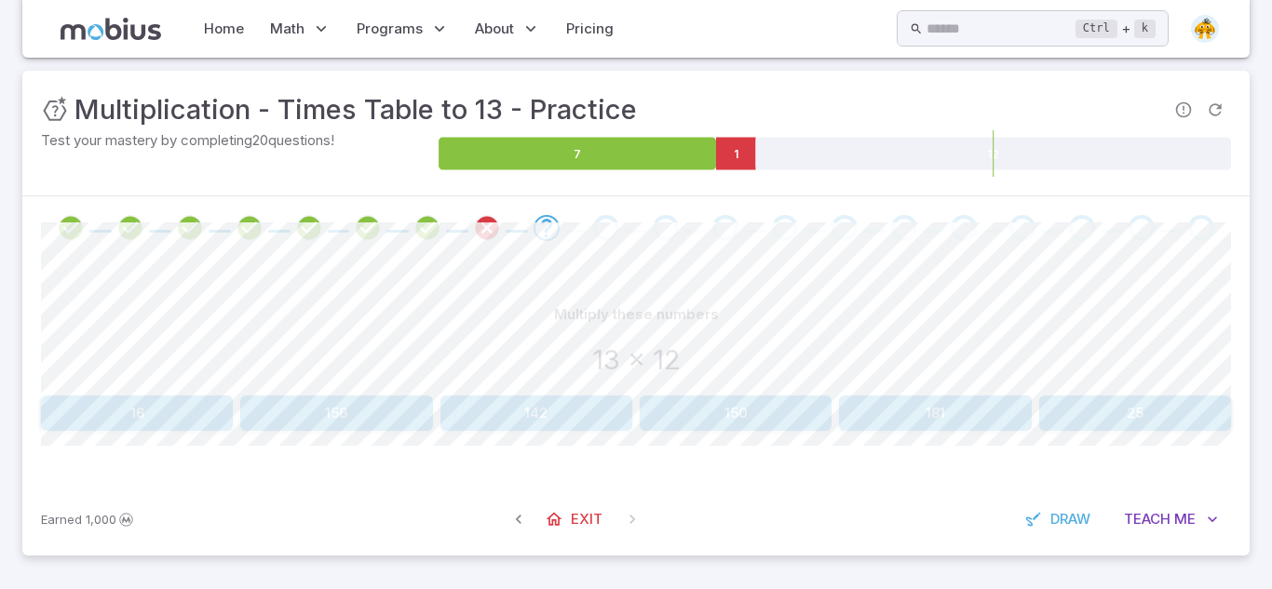
click at [316, 407] on button "156" at bounding box center [336, 413] width 192 height 35
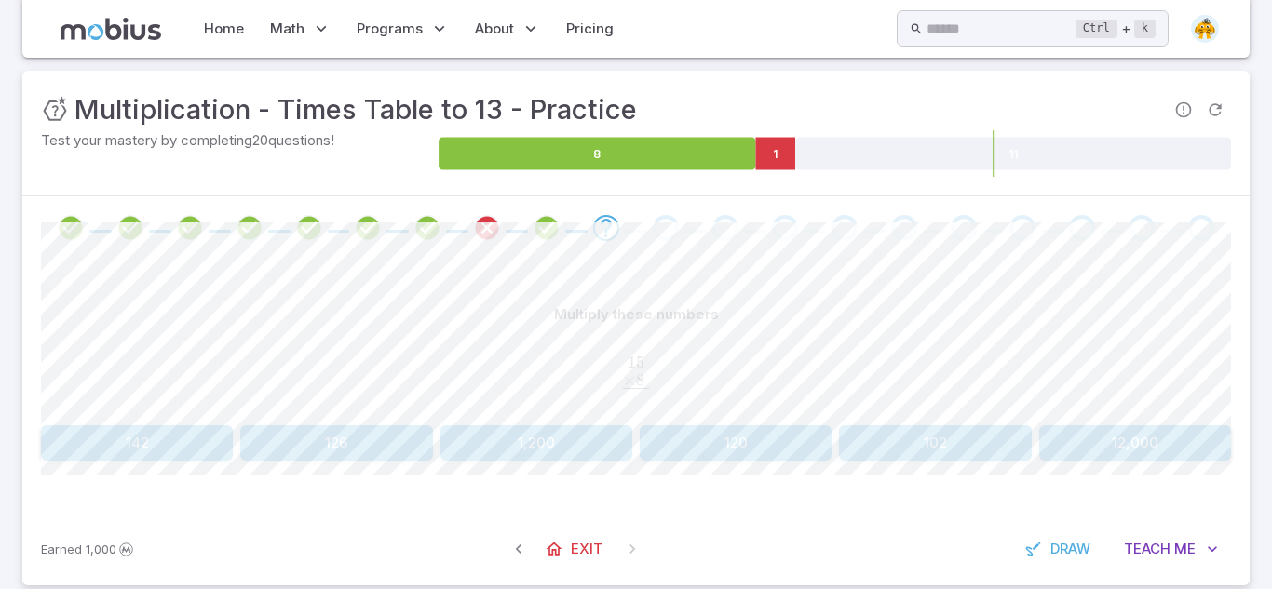
click at [482, 444] on button "1,200" at bounding box center [536, 443] width 192 height 35
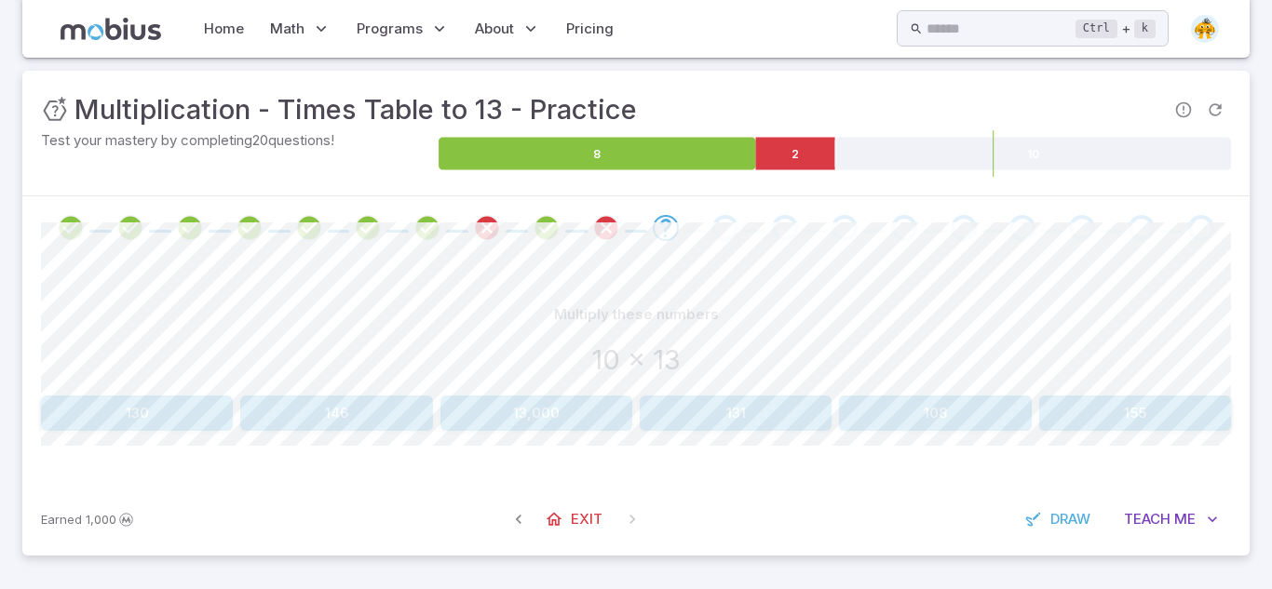
click at [708, 441] on div "Multiply these numbers 10 x 13 130 146 13,000 131 108 155 Canvas actions 100 % …" at bounding box center [636, 371] width 1190 height 223
click at [83, 418] on button "130" at bounding box center [137, 413] width 192 height 35
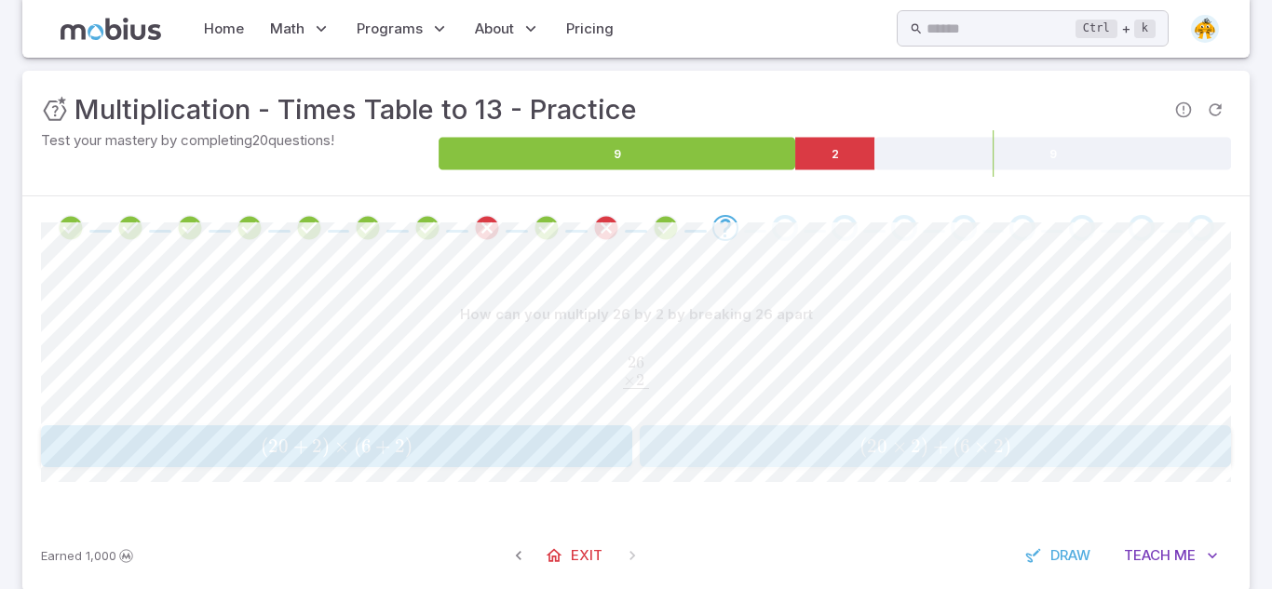
click at [740, 450] on span "( 20 × 2 ) + ( 6 × 2 )" at bounding box center [934, 446] width 579 height 23
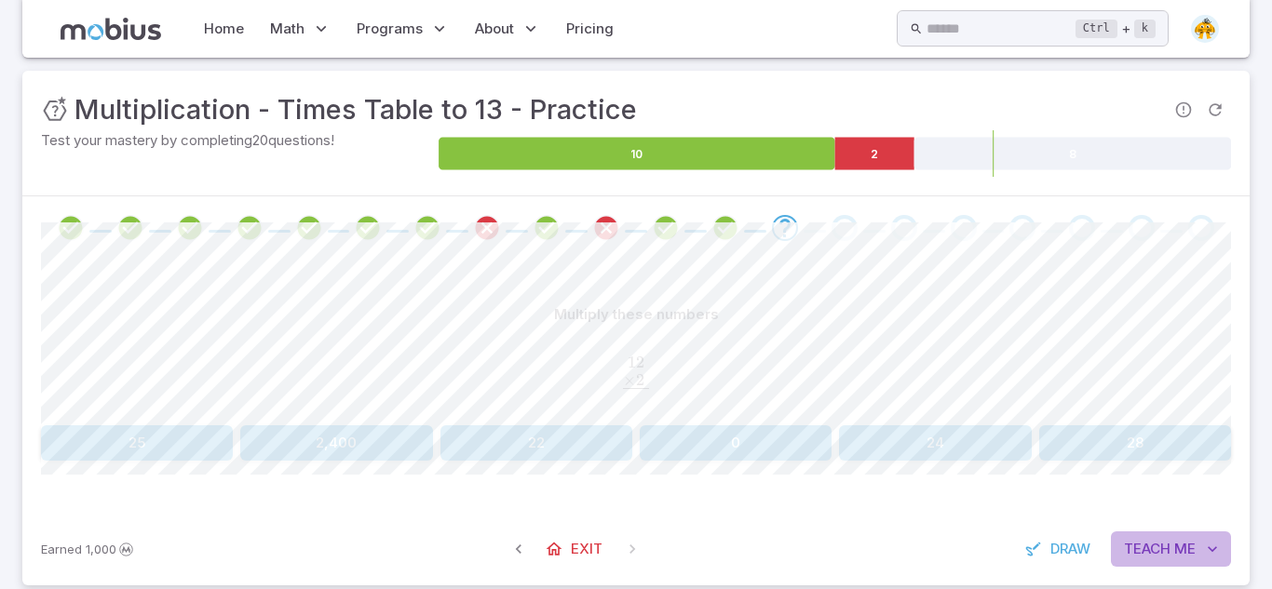
click at [1136, 549] on span "Teach" at bounding box center [1147, 549] width 47 height 20
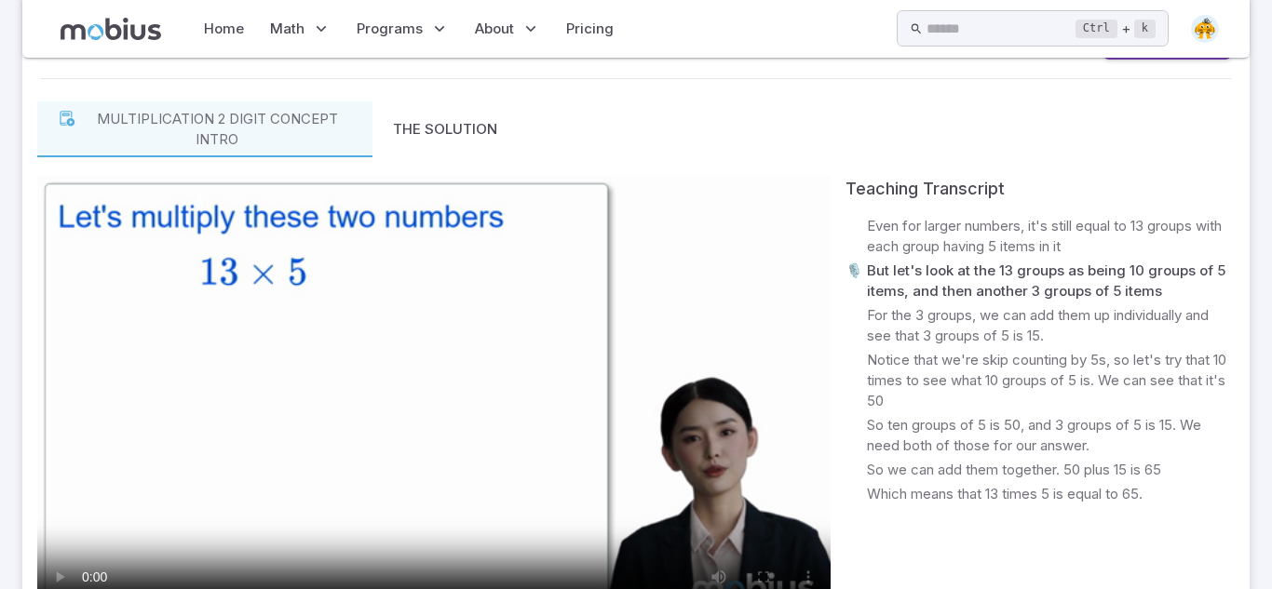
scroll to position [773, 0]
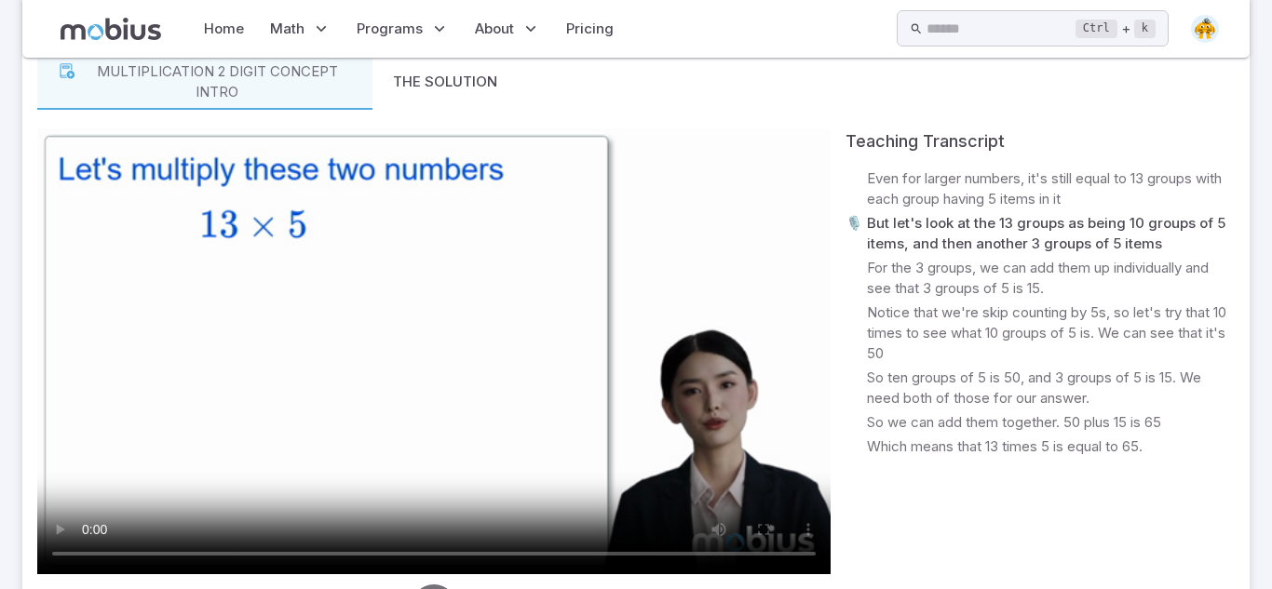
click at [605, 372] on video at bounding box center [433, 351] width 793 height 446
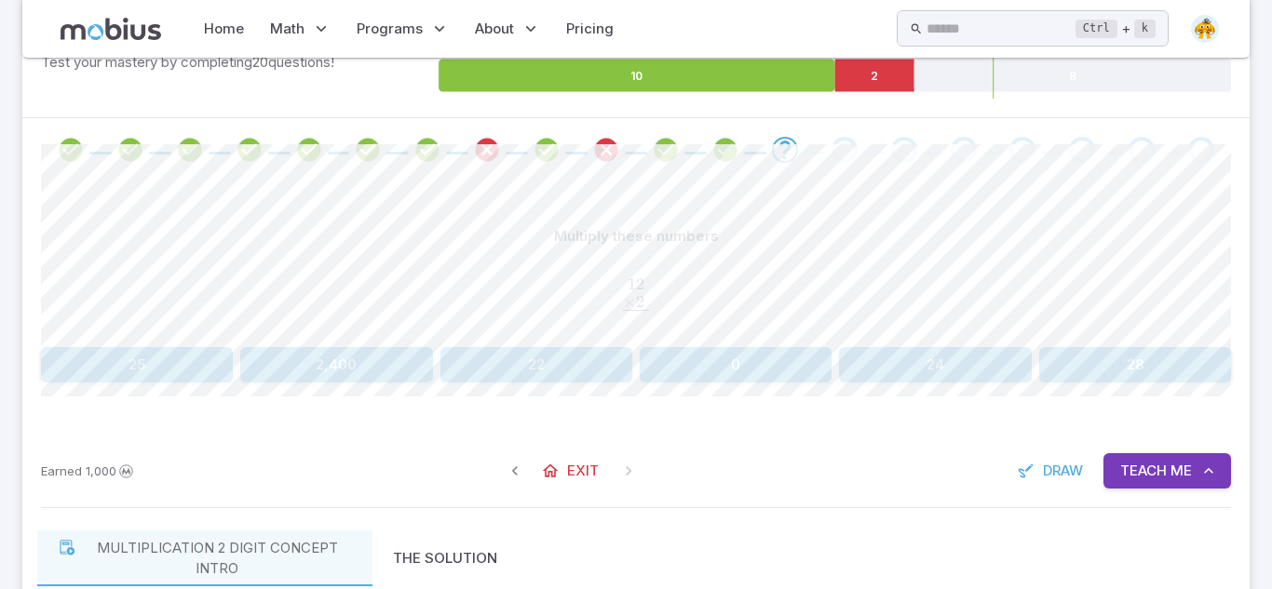
scroll to position [291, 0]
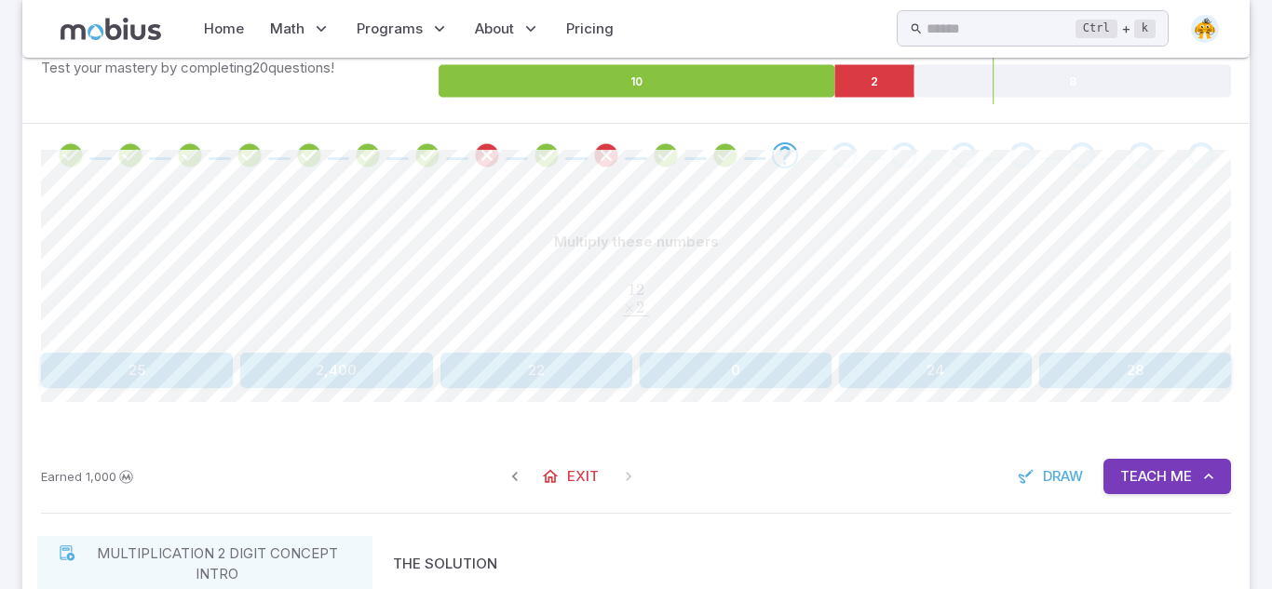
click at [922, 375] on button "24" at bounding box center [935, 370] width 192 height 35
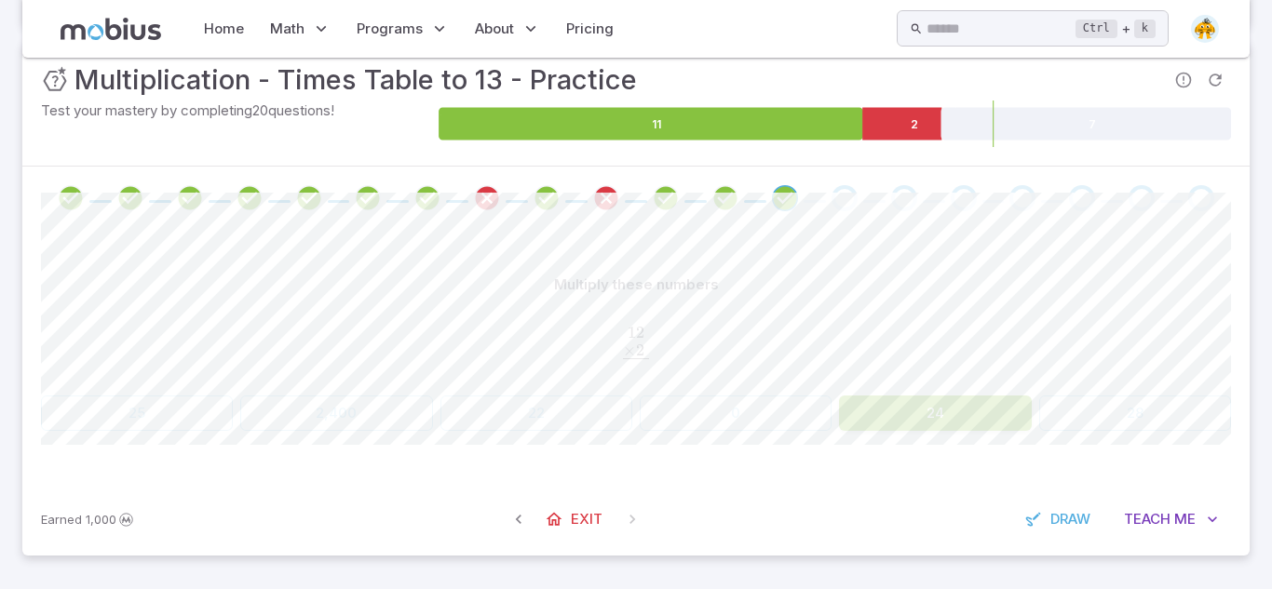
scroll to position [218, 0]
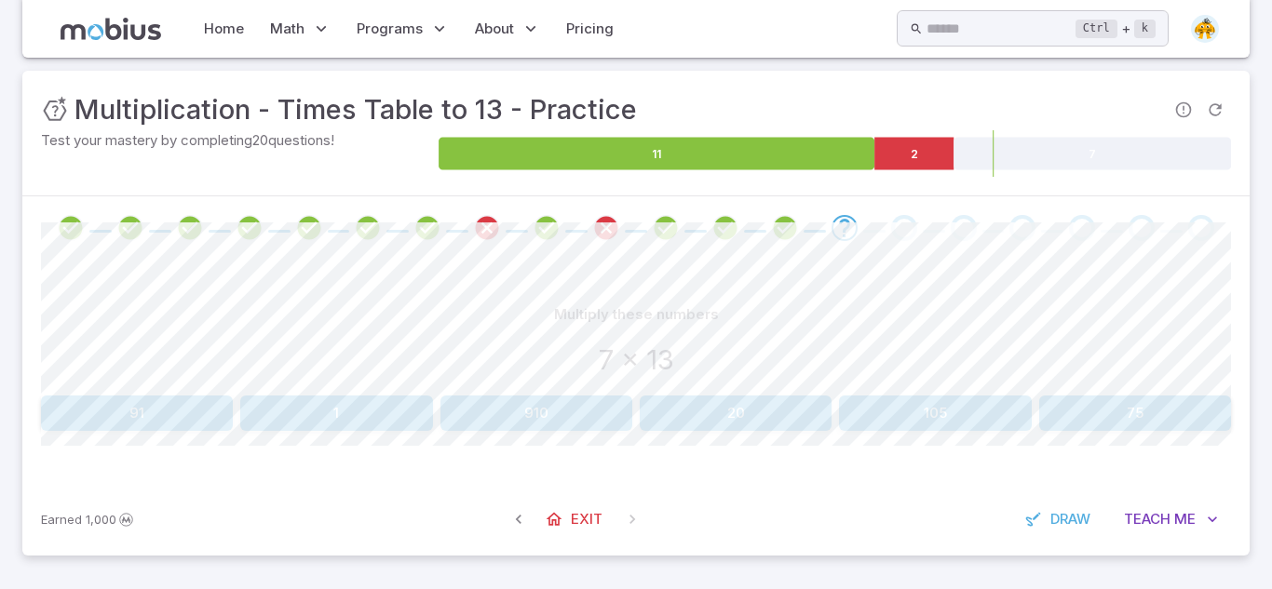
click at [50, 423] on button "91" at bounding box center [137, 413] width 192 height 35
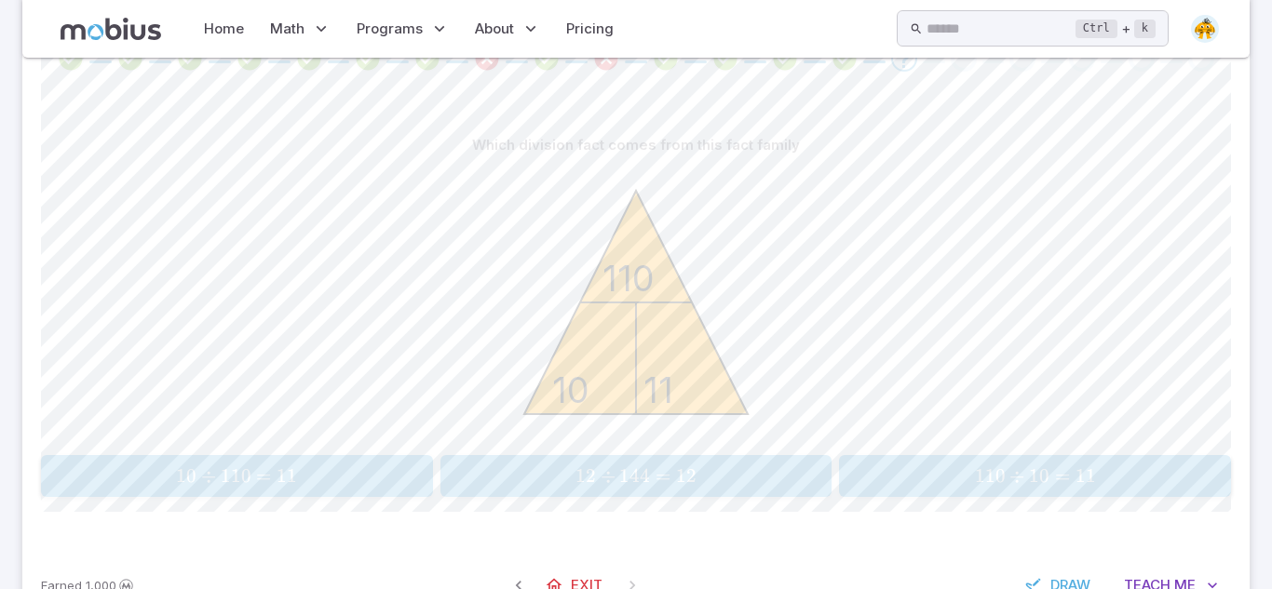
scroll to position [386, 0]
click at [355, 469] on span "10 ÷ 110 = 11" at bounding box center [237, 477] width 380 height 23
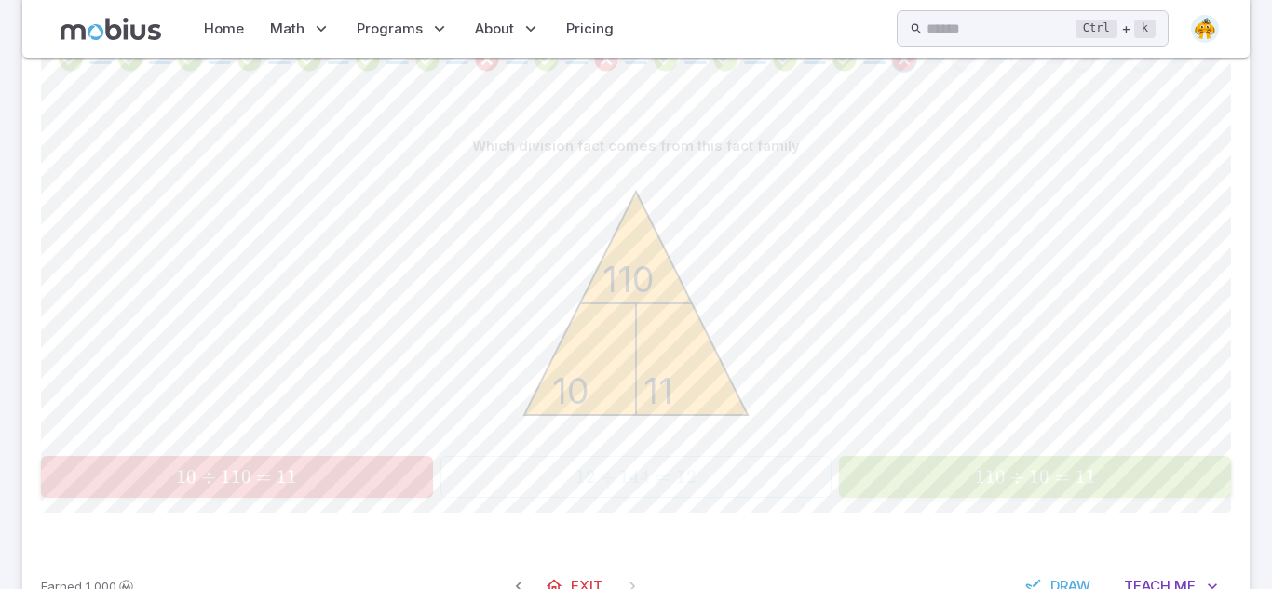
scroll to position [248, 0]
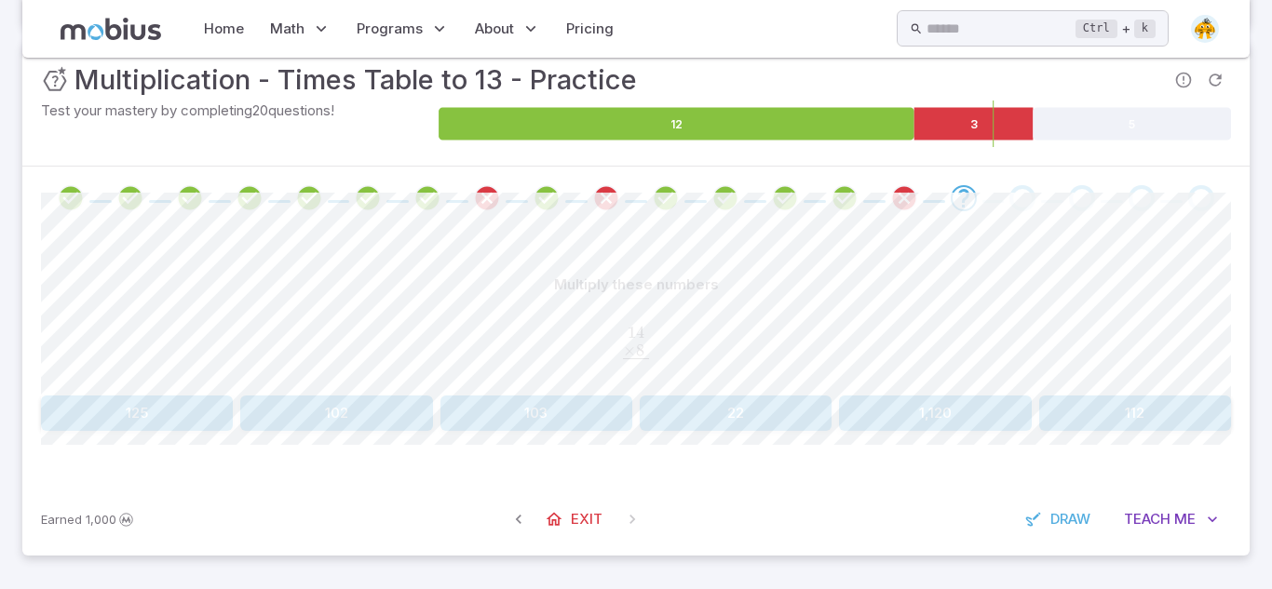
click at [134, 409] on button "125" at bounding box center [137, 413] width 192 height 35
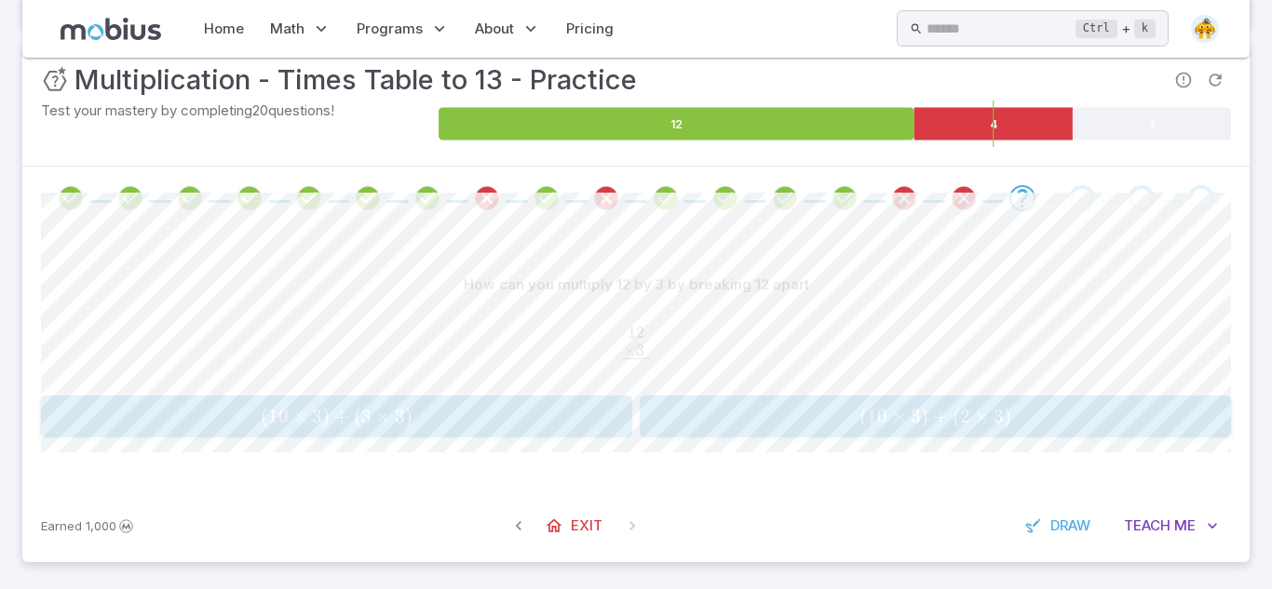
click at [734, 411] on span "( 10 × 3 ) + ( 2 × 3 )" at bounding box center [934, 416] width 579 height 23
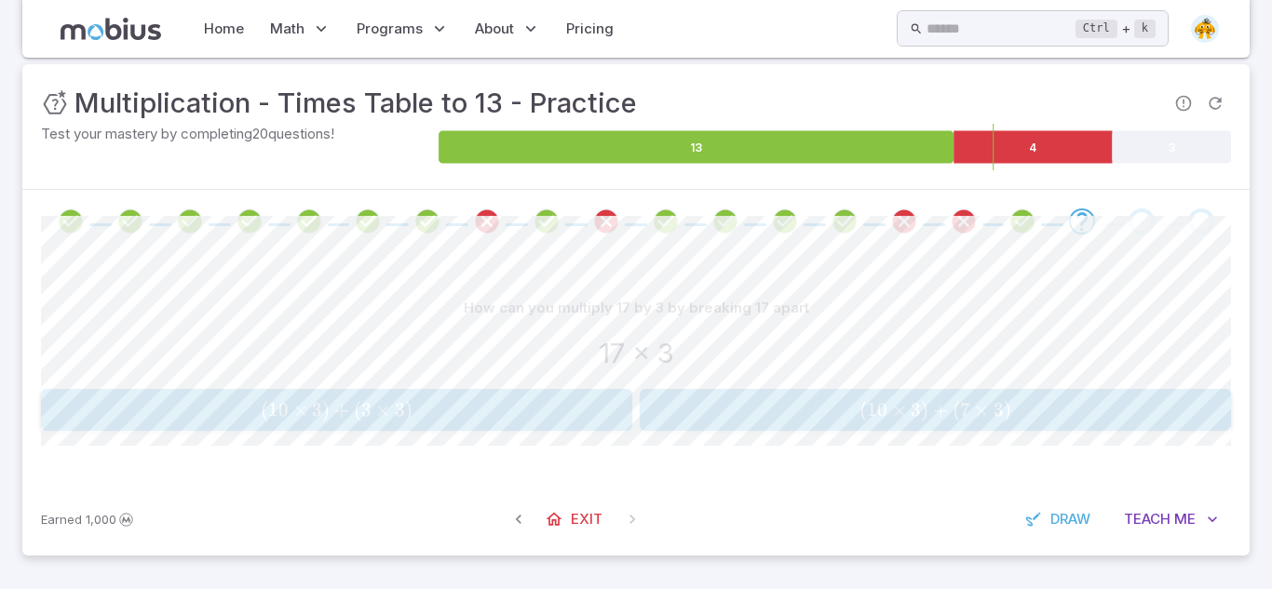
scroll to position [224, 0]
click at [745, 416] on span "( 10 × 3 ) + ( 7 × 3 )" at bounding box center [934, 410] width 579 height 23
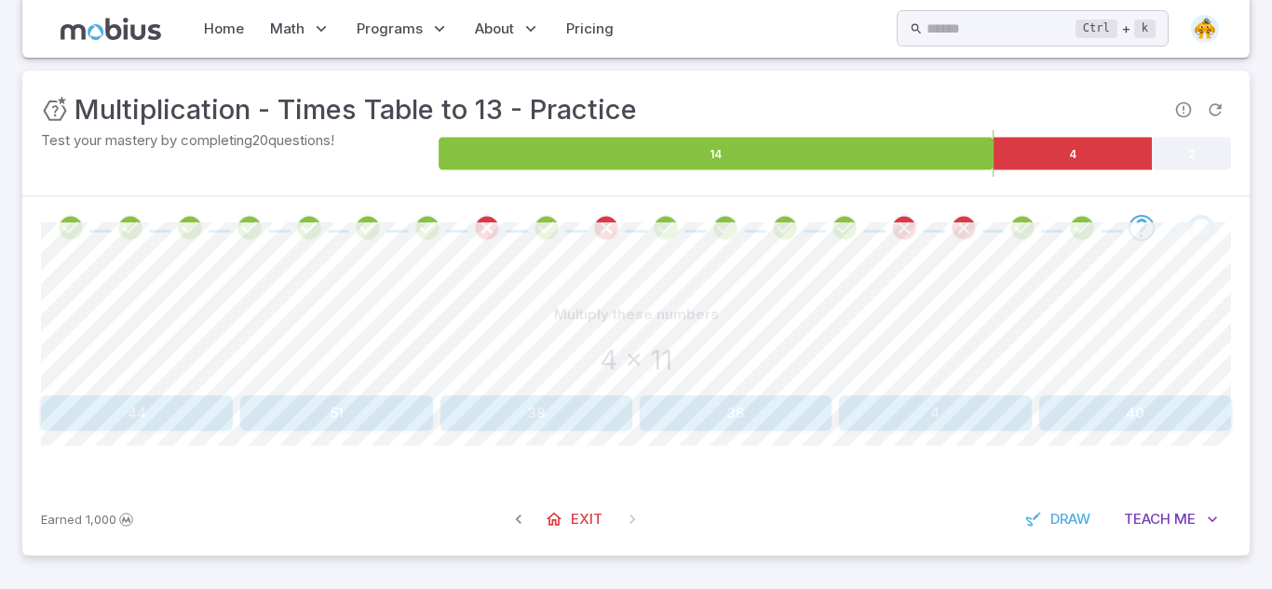
scroll to position [218, 0]
click at [114, 404] on button "44" at bounding box center [137, 413] width 192 height 35
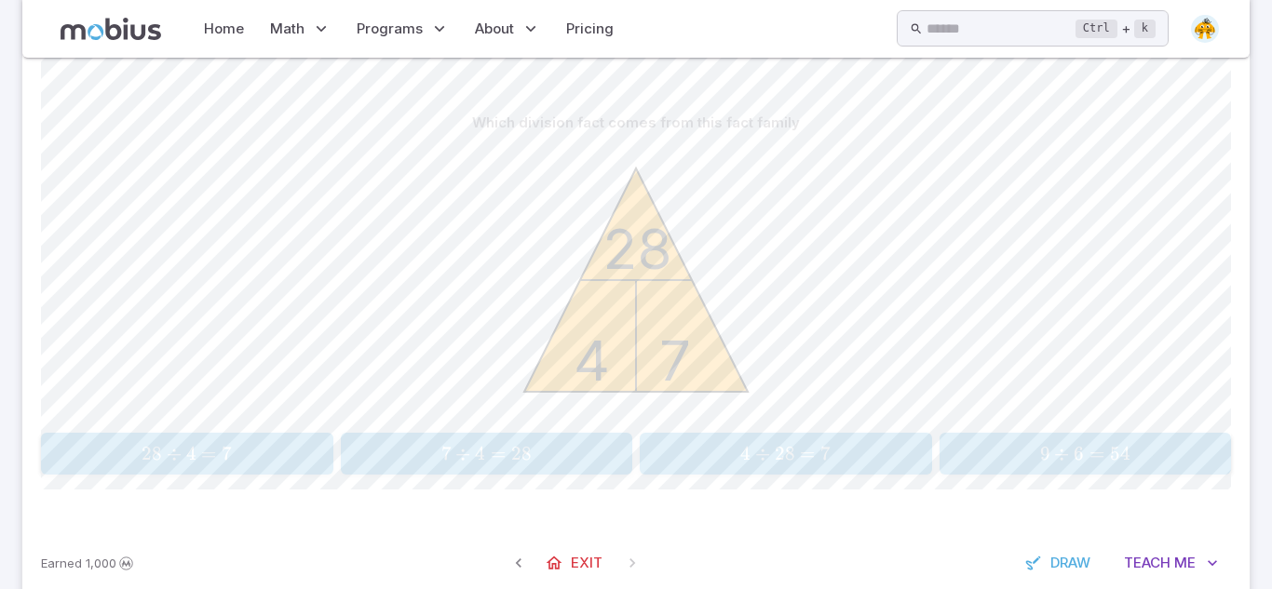
scroll to position [413, 0]
click at [183, 457] on span "28 ÷" at bounding box center [164, 451] width 44 height 23
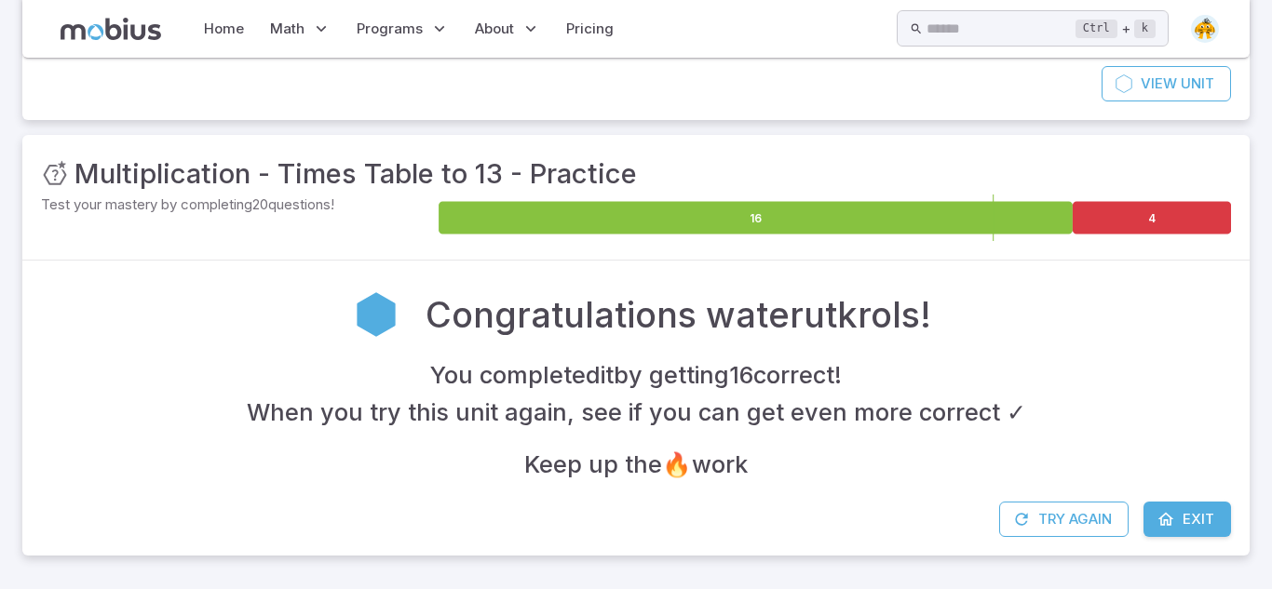
scroll to position [154, 0]
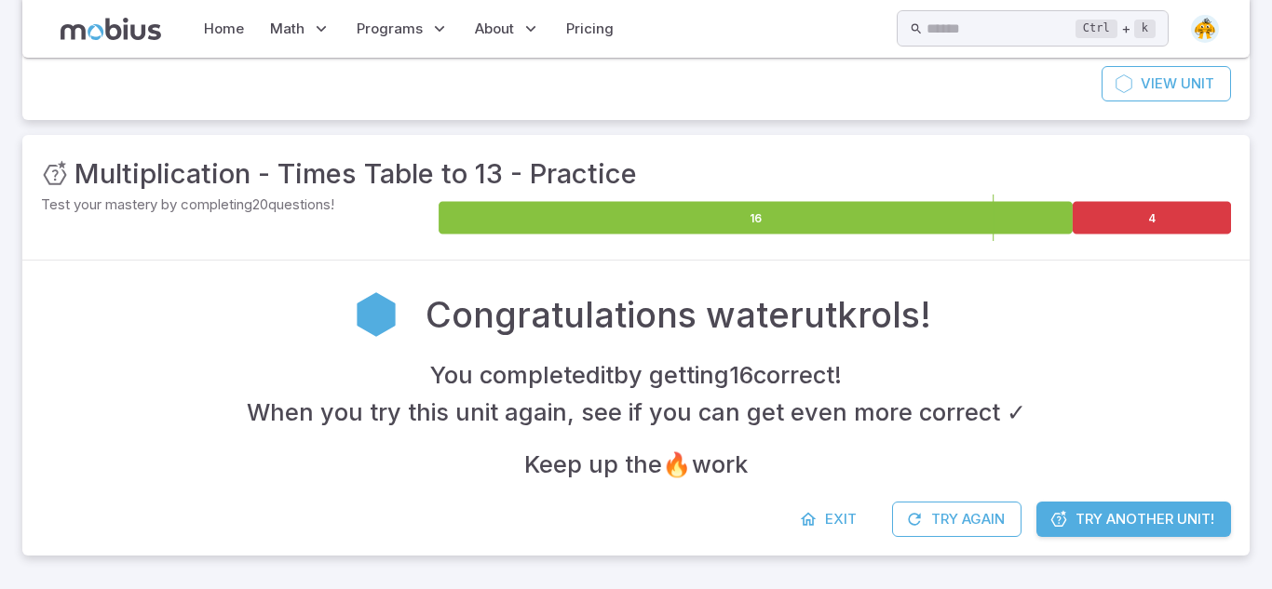
click at [1065, 524] on icon at bounding box center [1058, 519] width 19 height 19
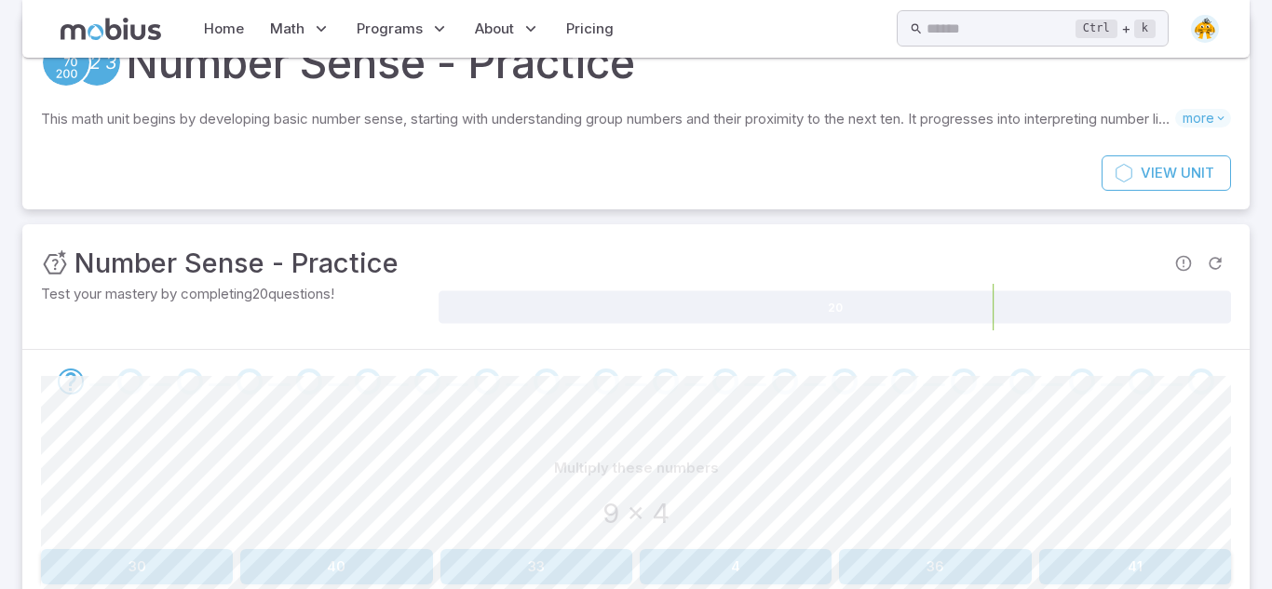
scroll to position [123, 0]
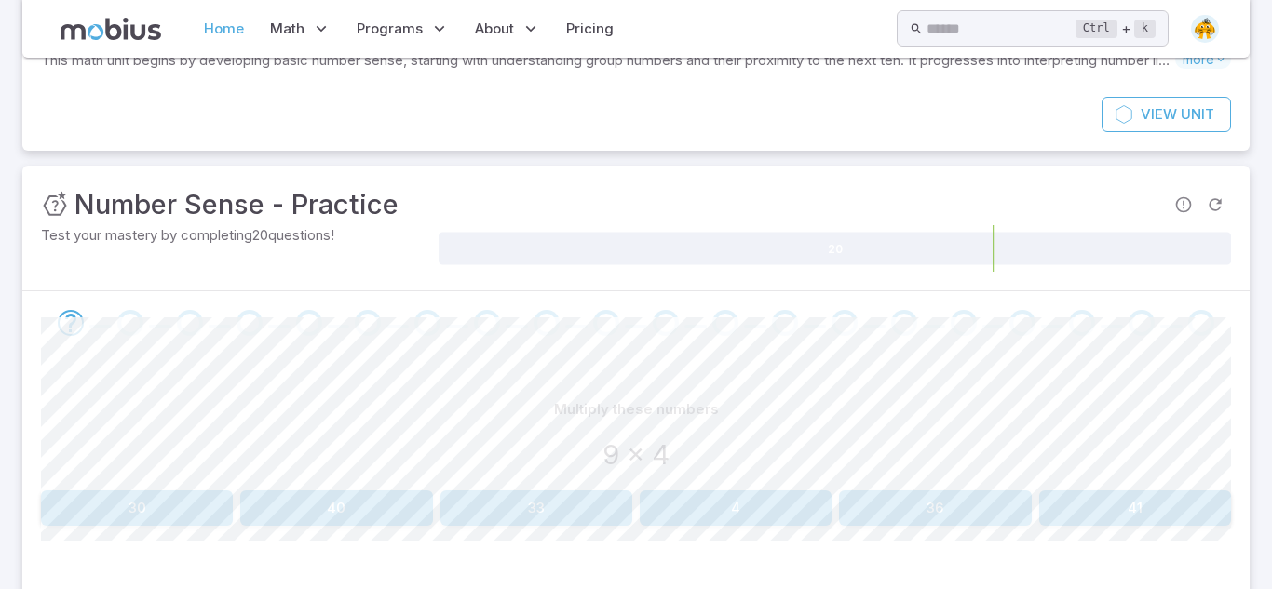
click at [226, 26] on link "Home" at bounding box center [223, 28] width 51 height 43
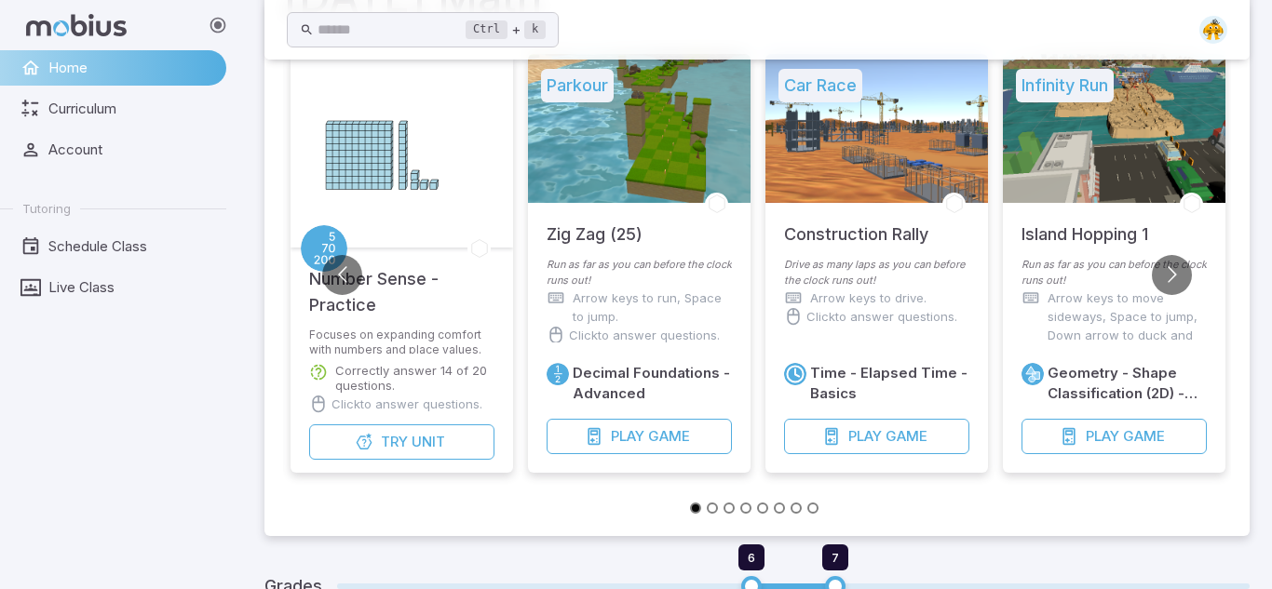
scroll to position [164, 0]
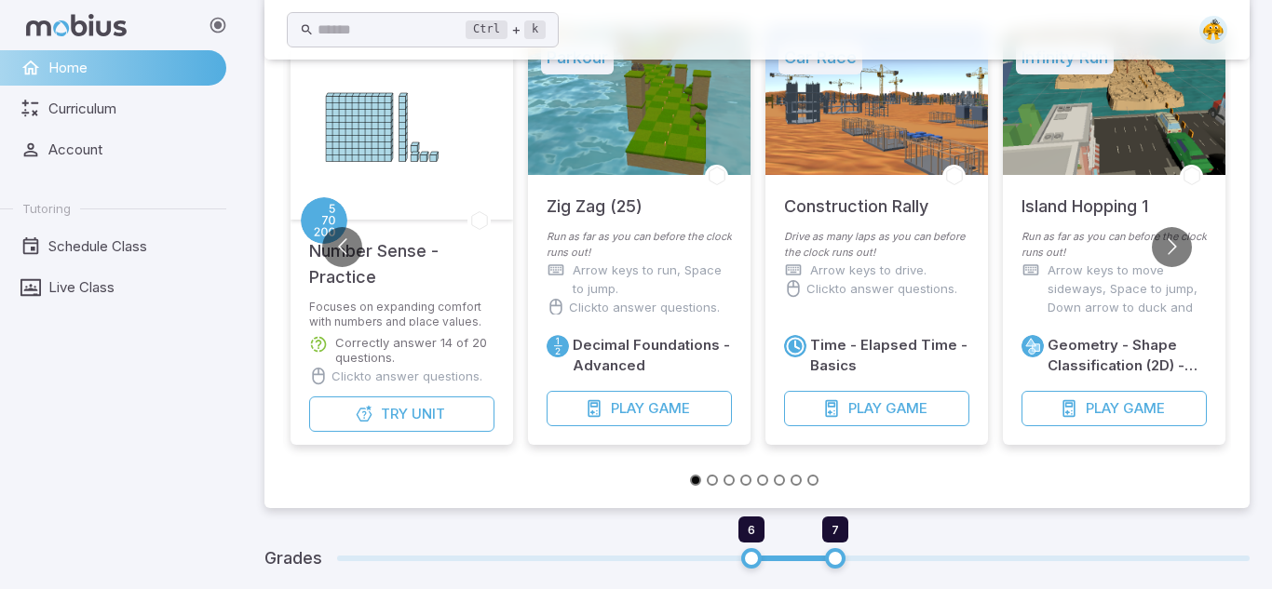
click at [713, 479] on button "Go to slide 2" at bounding box center [712, 480] width 11 height 11
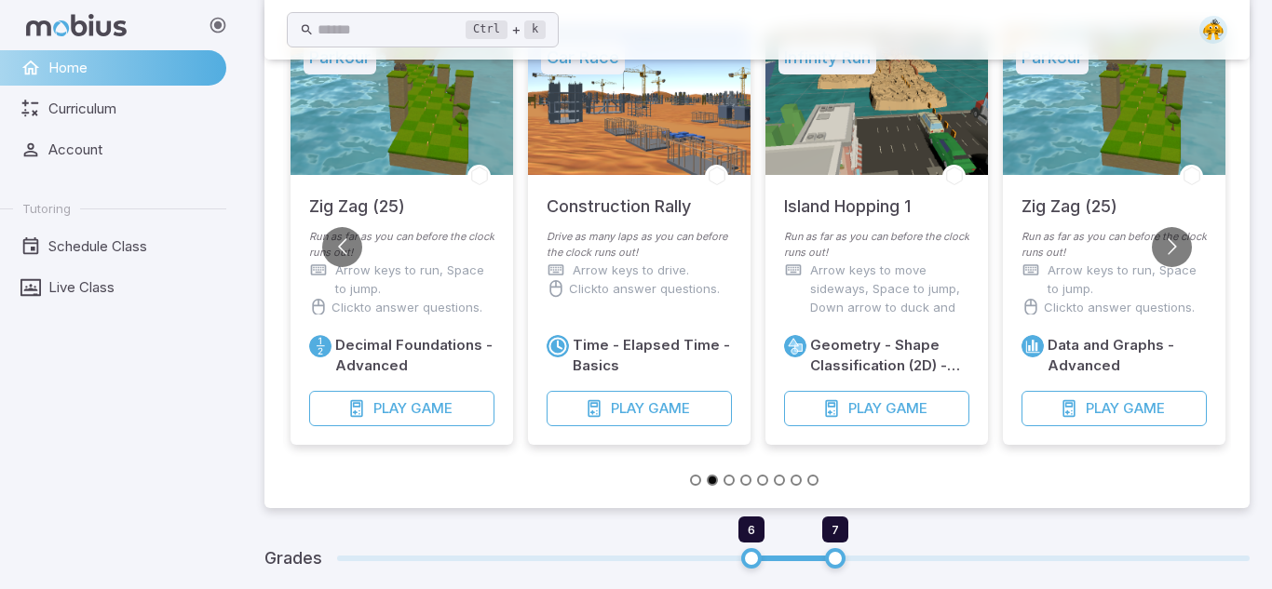
click at [728, 482] on button "Go to slide 3" at bounding box center [729, 480] width 11 height 11
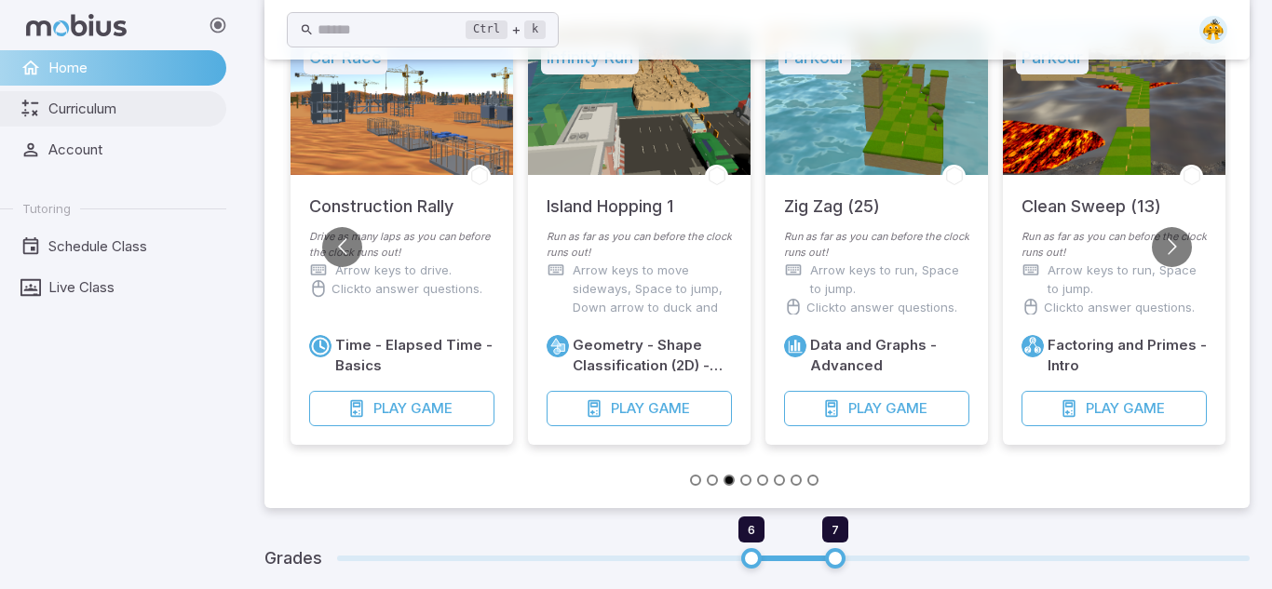
click at [44, 104] on link "Curriculum" at bounding box center [113, 108] width 226 height 35
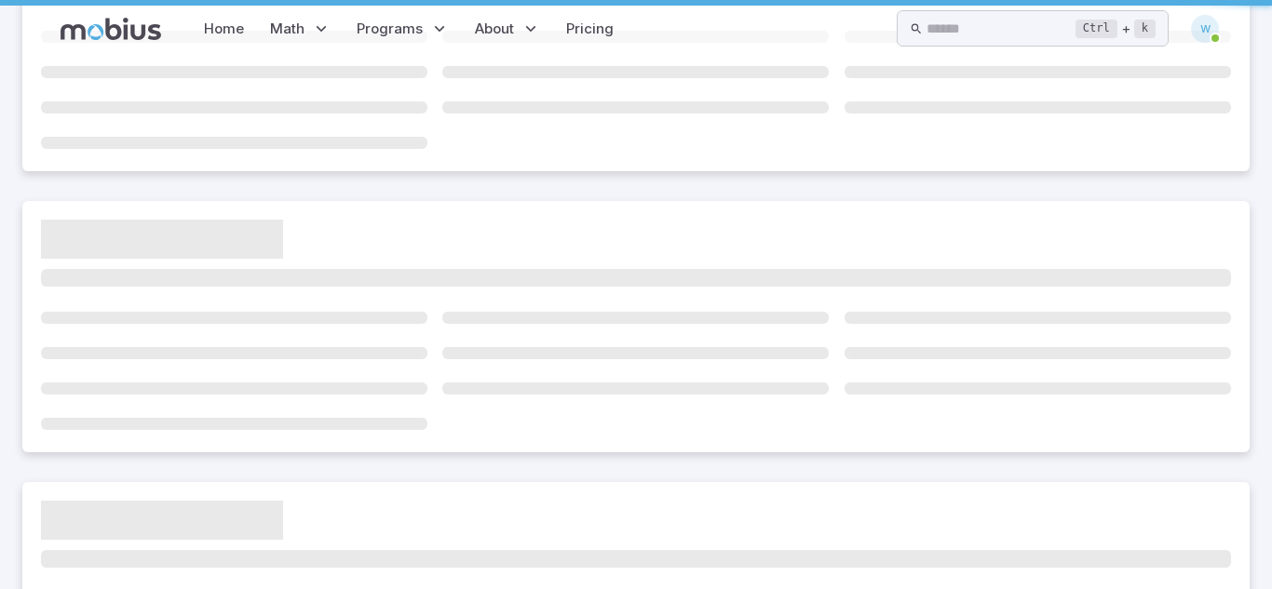
scroll to position [0, 0]
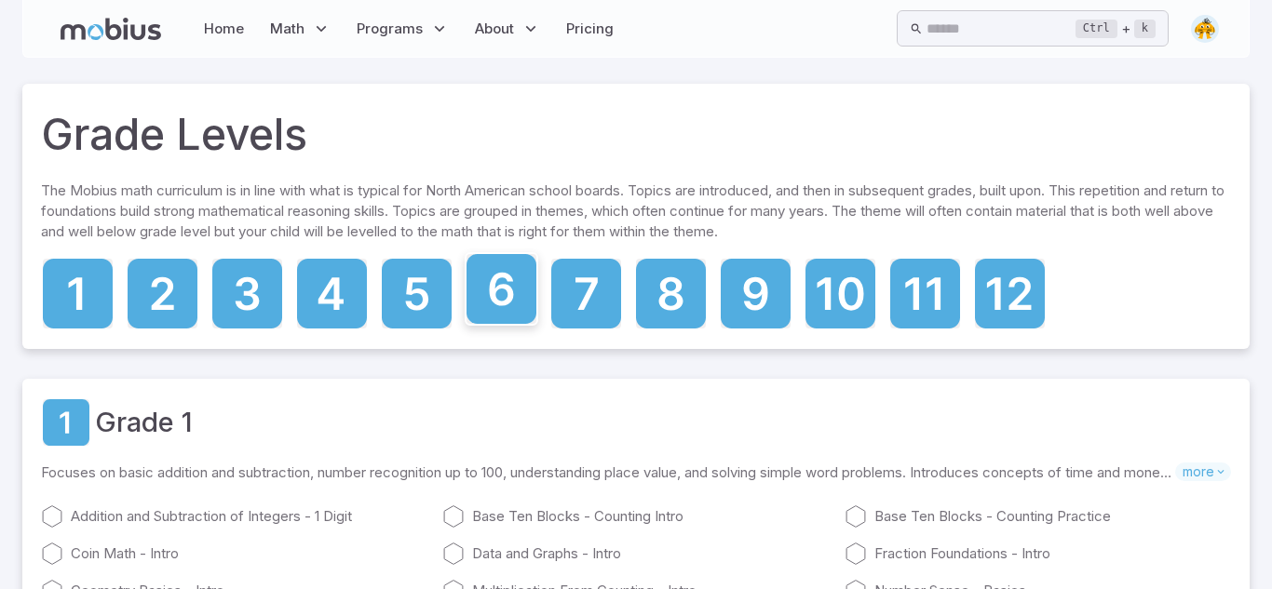
click at [498, 308] on icon at bounding box center [502, 289] width 70 height 70
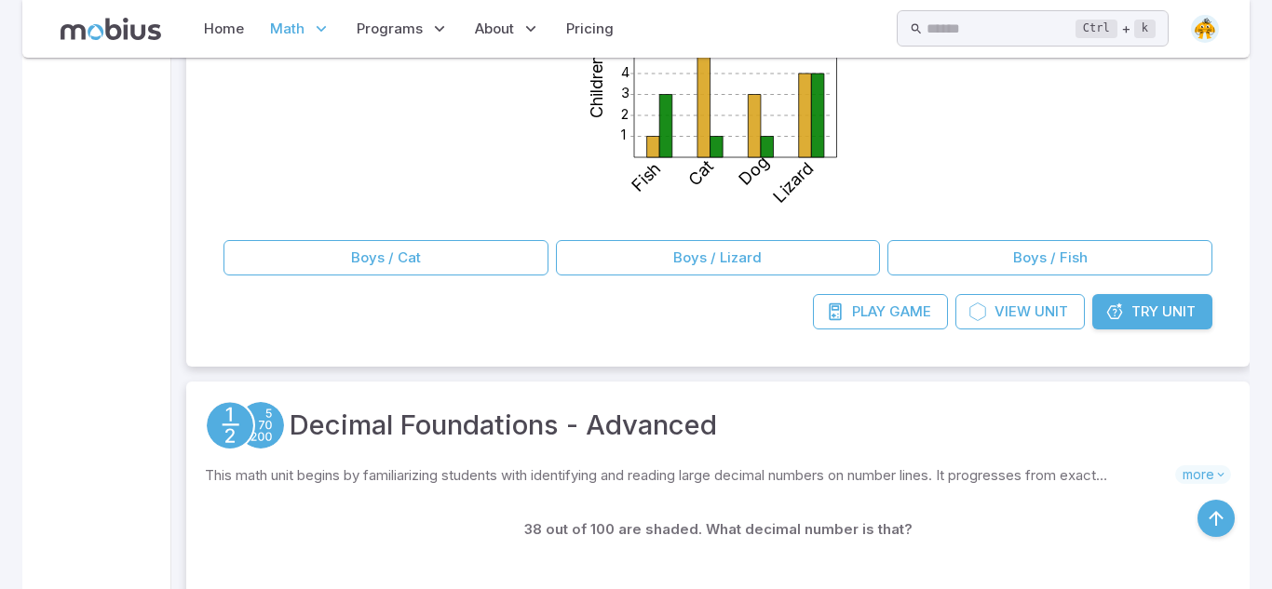
scroll to position [699, 0]
click at [1156, 313] on span "Try" at bounding box center [1144, 313] width 27 height 20
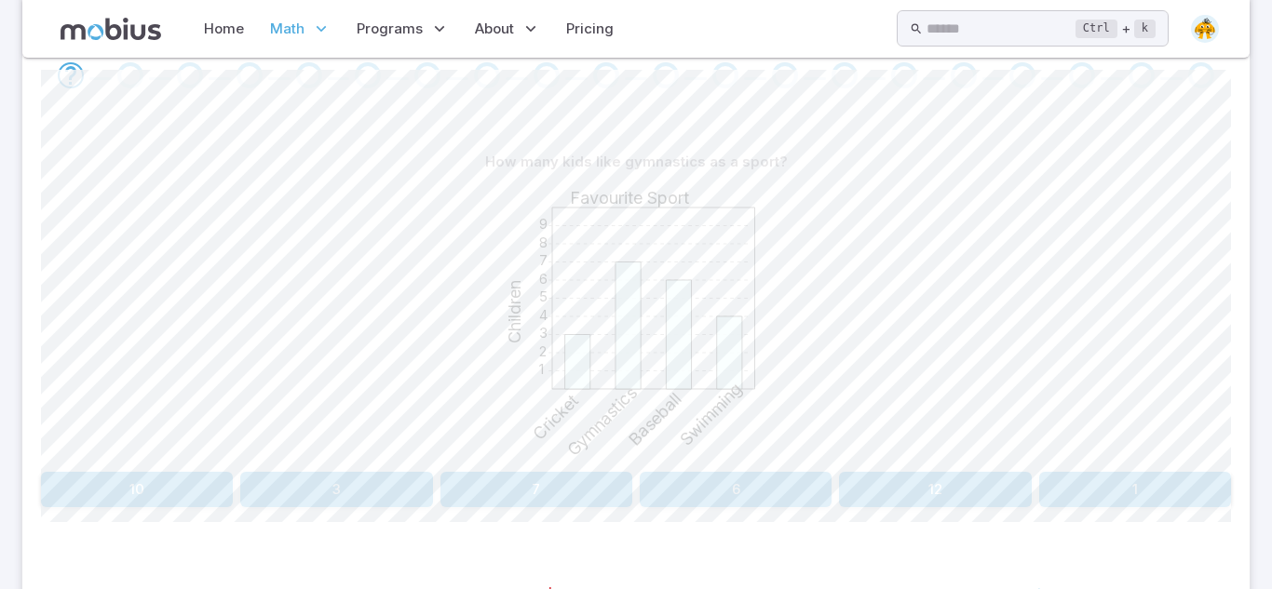
scroll to position [406, 0]
click at [553, 479] on button "7" at bounding box center [536, 485] width 192 height 35
click at [1069, 485] on button "Volleyball" at bounding box center [1086, 485] width 292 height 35
click at [1037, 477] on button "Football" at bounding box center [1086, 485] width 292 height 35
click at [1116, 494] on button "Baseball" at bounding box center [1035, 485] width 392 height 35
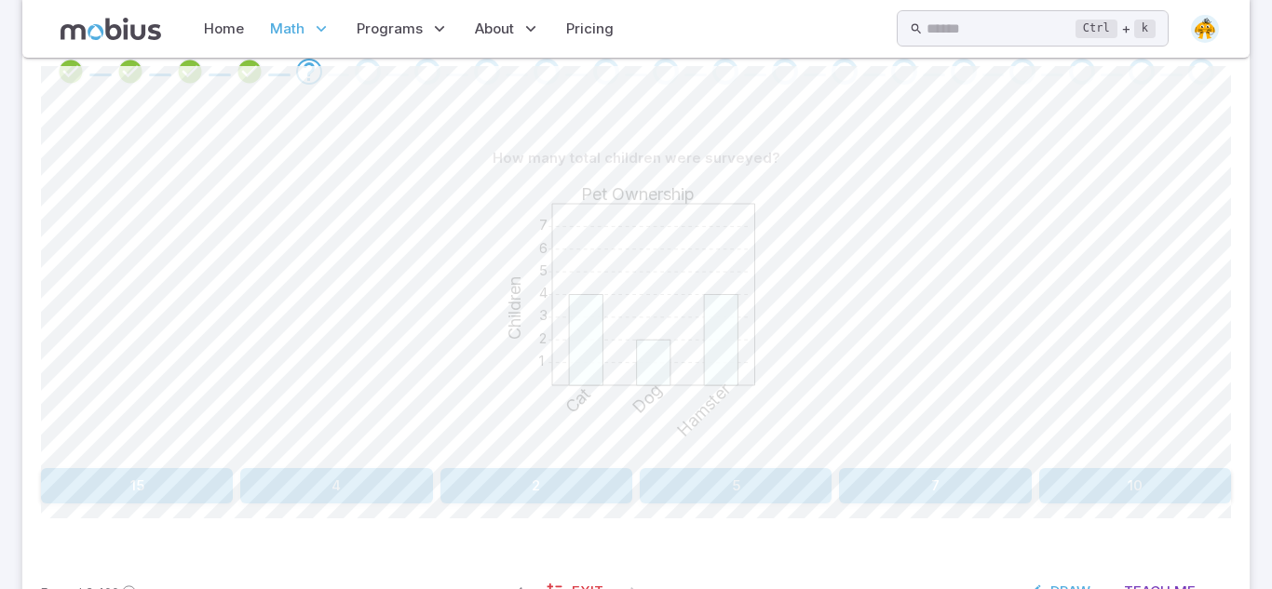
click at [1136, 496] on button "10" at bounding box center [1135, 485] width 192 height 35
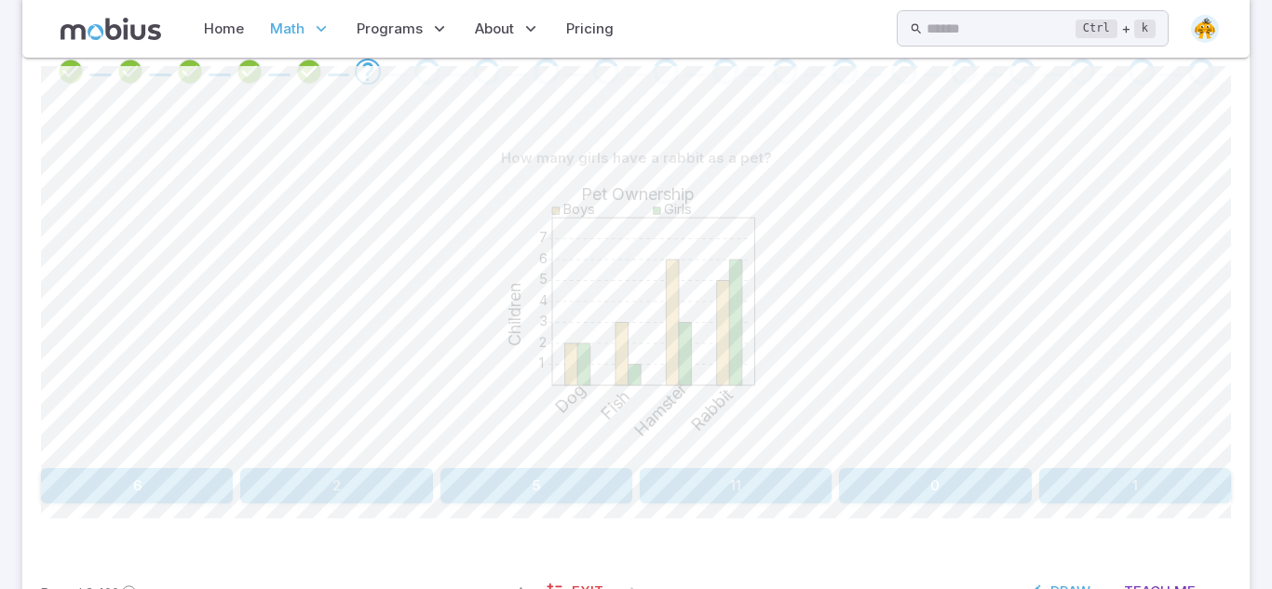
click at [110, 481] on button "6" at bounding box center [137, 485] width 192 height 35
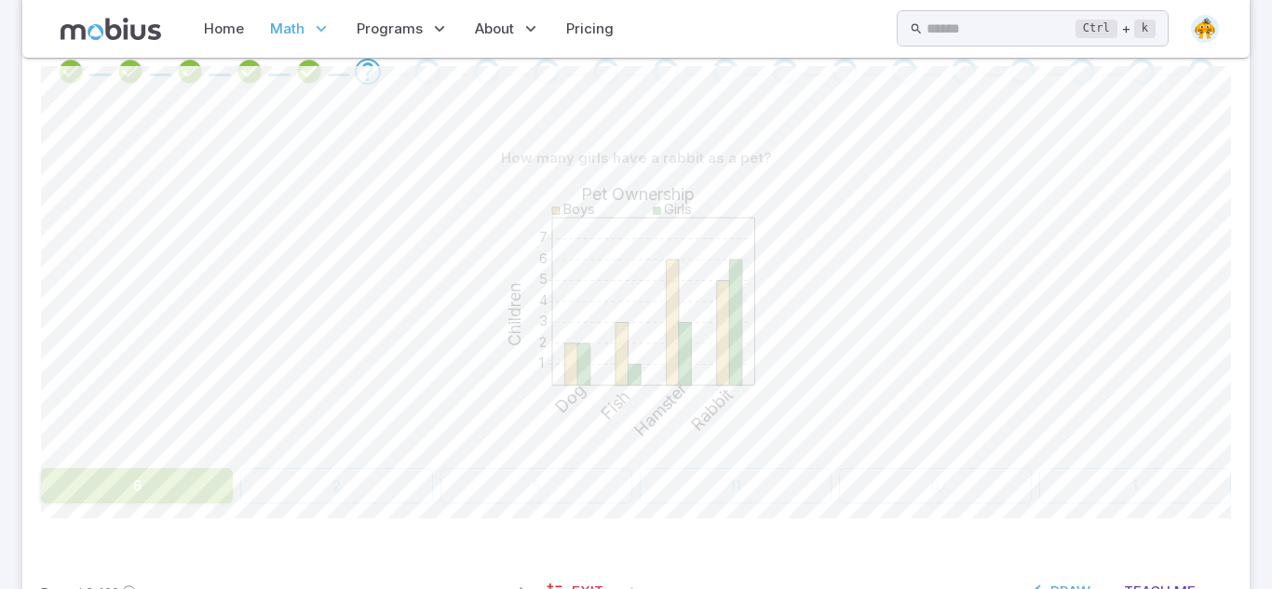
click at [110, 481] on button "6" at bounding box center [137, 485] width 192 height 35
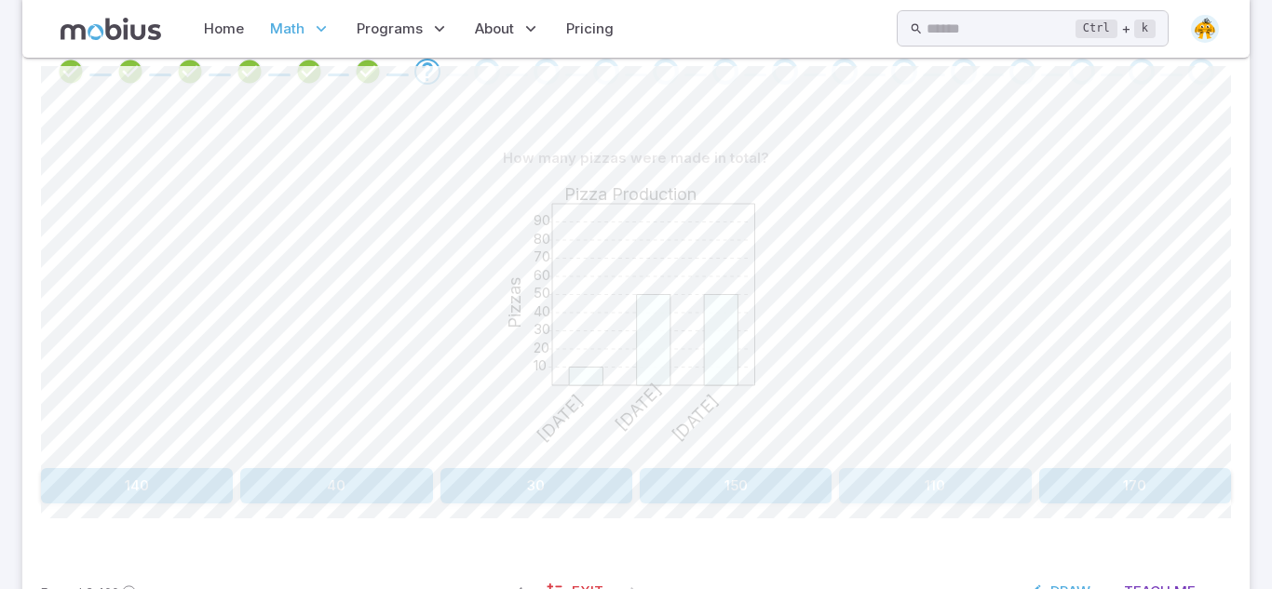
click at [879, 472] on button "110" at bounding box center [935, 485] width 192 height 35
click at [770, 477] on button "Soccer" at bounding box center [935, 485] width 591 height 35
click at [560, 495] on button "Barcelona" at bounding box center [336, 485] width 591 height 35
click at [981, 491] on button "London and New York" at bounding box center [1086, 485] width 292 height 35
click at [831, 471] on button "5" at bounding box center [876, 485] width 232 height 35
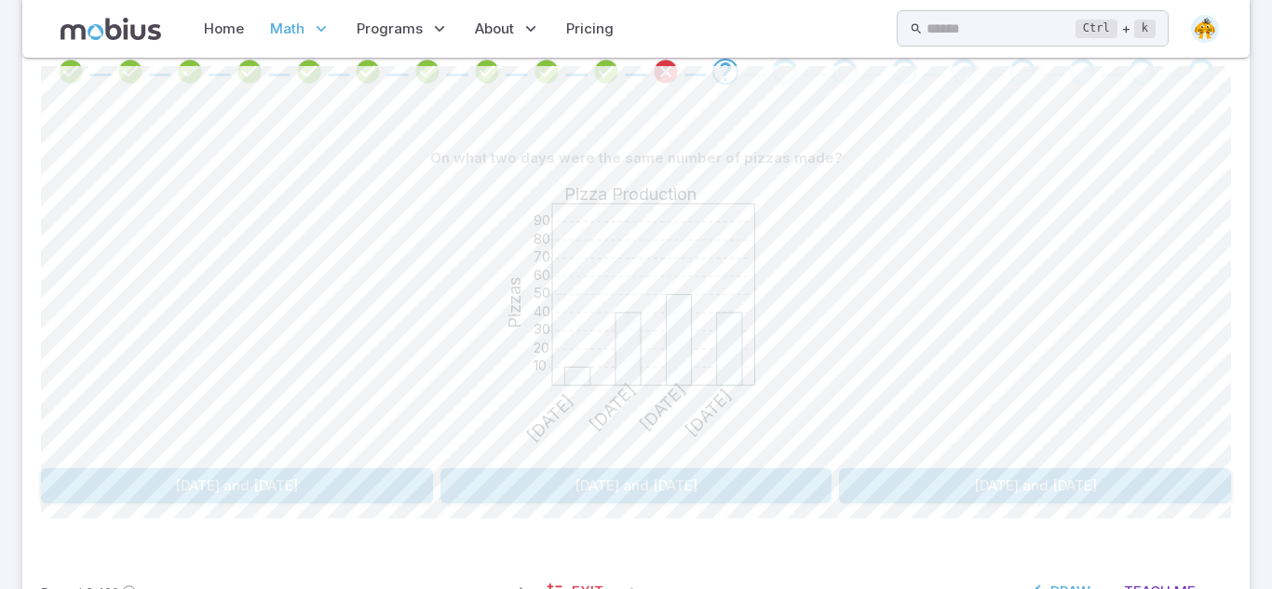
click at [660, 468] on button "Sunday and Monday" at bounding box center [636, 485] width 392 height 35
click at [164, 488] on button "10" at bounding box center [137, 485] width 192 height 35
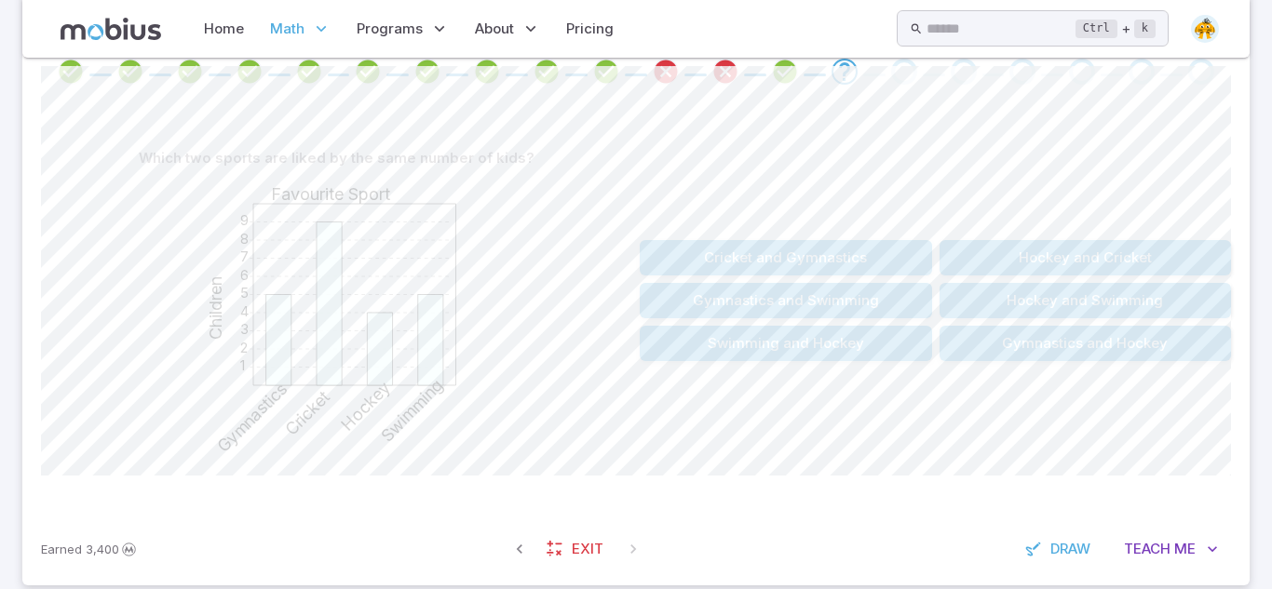
click at [663, 304] on button "Gymnastics and Swimming" at bounding box center [786, 300] width 292 height 35
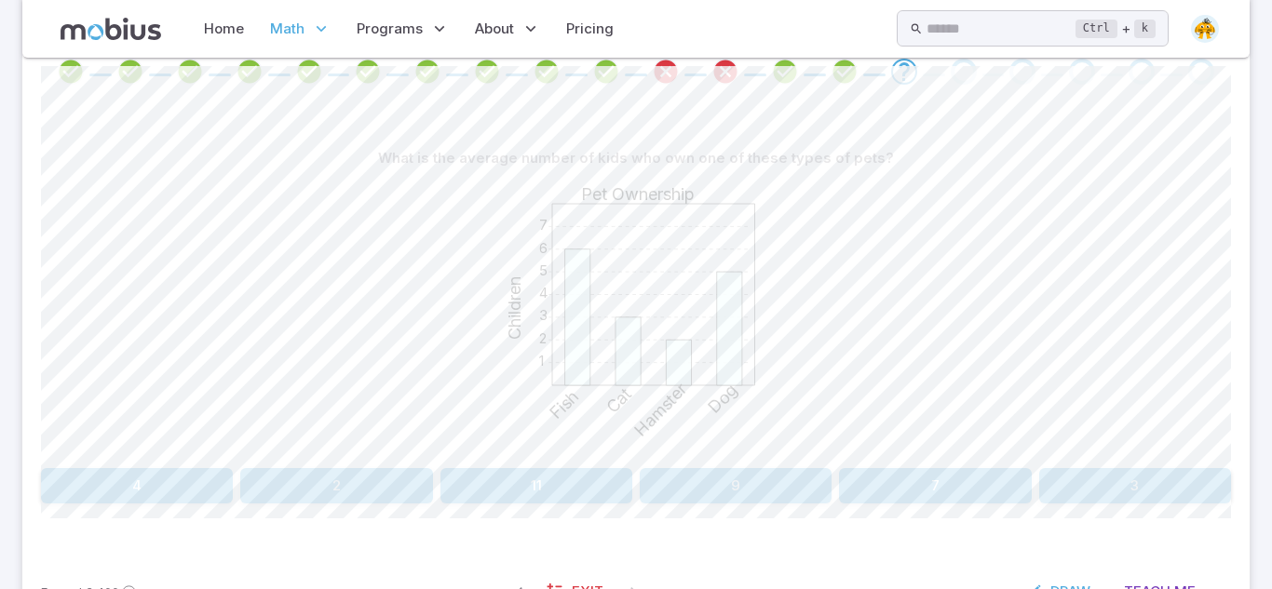
click at [361, 479] on button "2" at bounding box center [336, 485] width 192 height 35
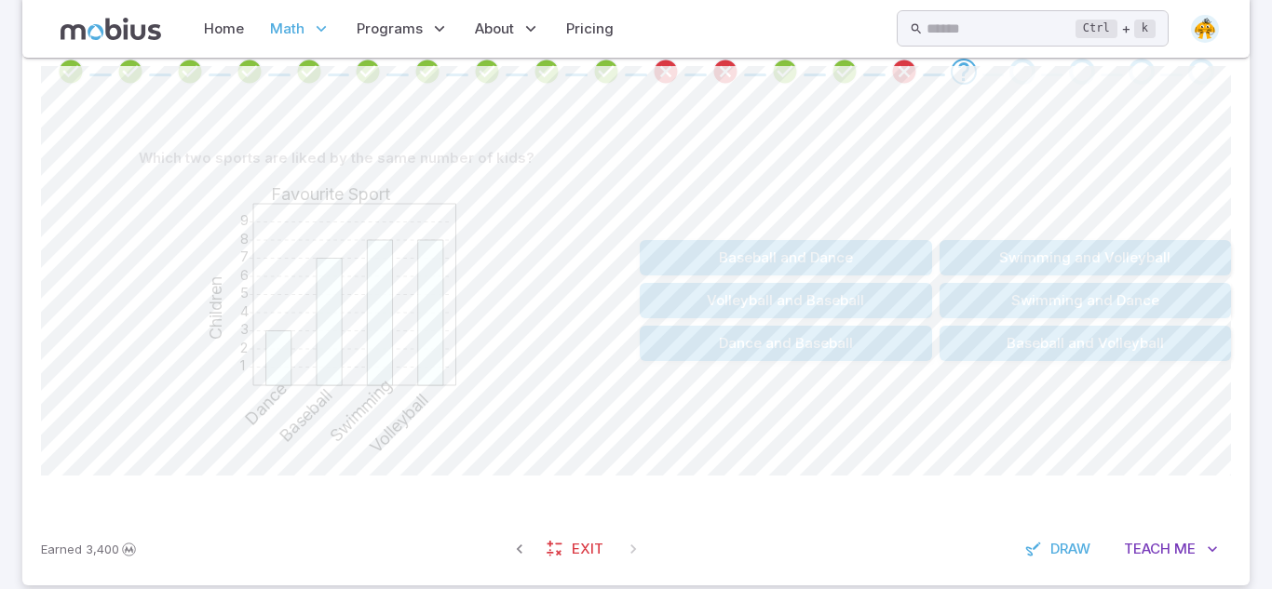
scroll to position [436, 0]
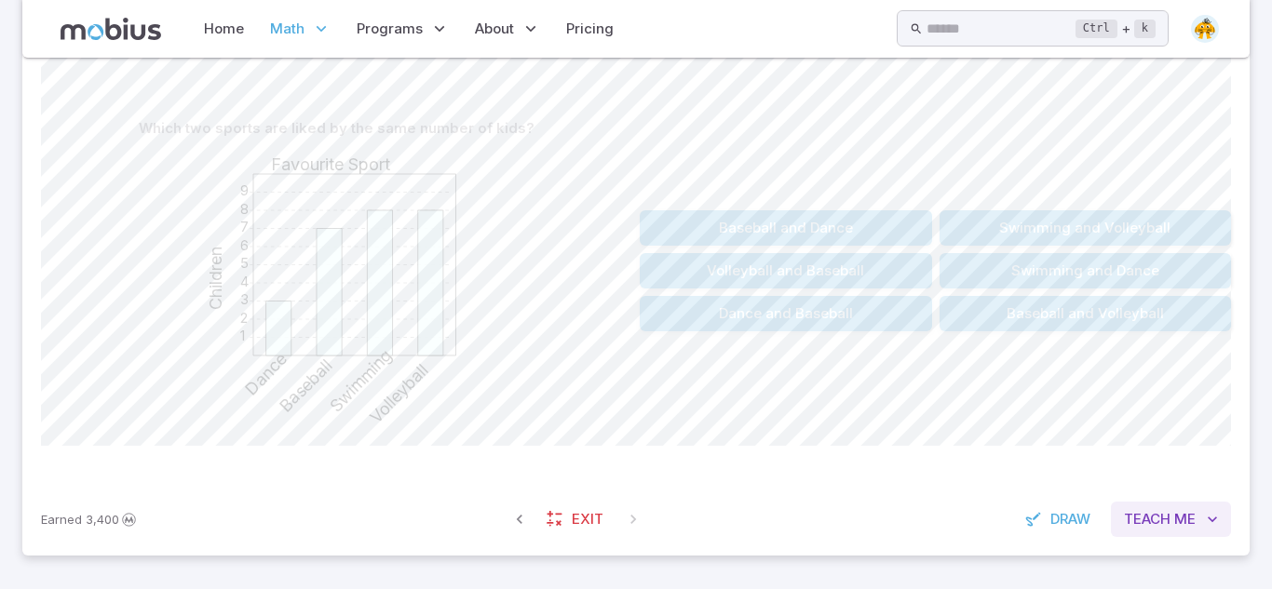
click at [1130, 512] on span "Teach" at bounding box center [1147, 519] width 47 height 20
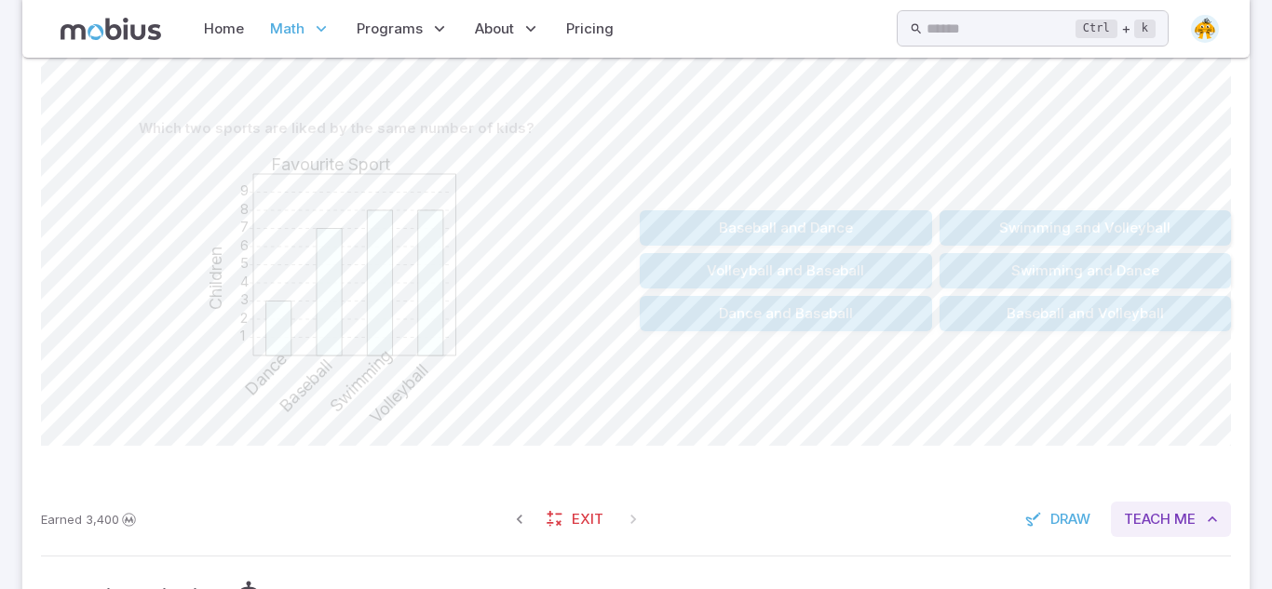
click at [1130, 512] on span "Teach" at bounding box center [1147, 519] width 47 height 20
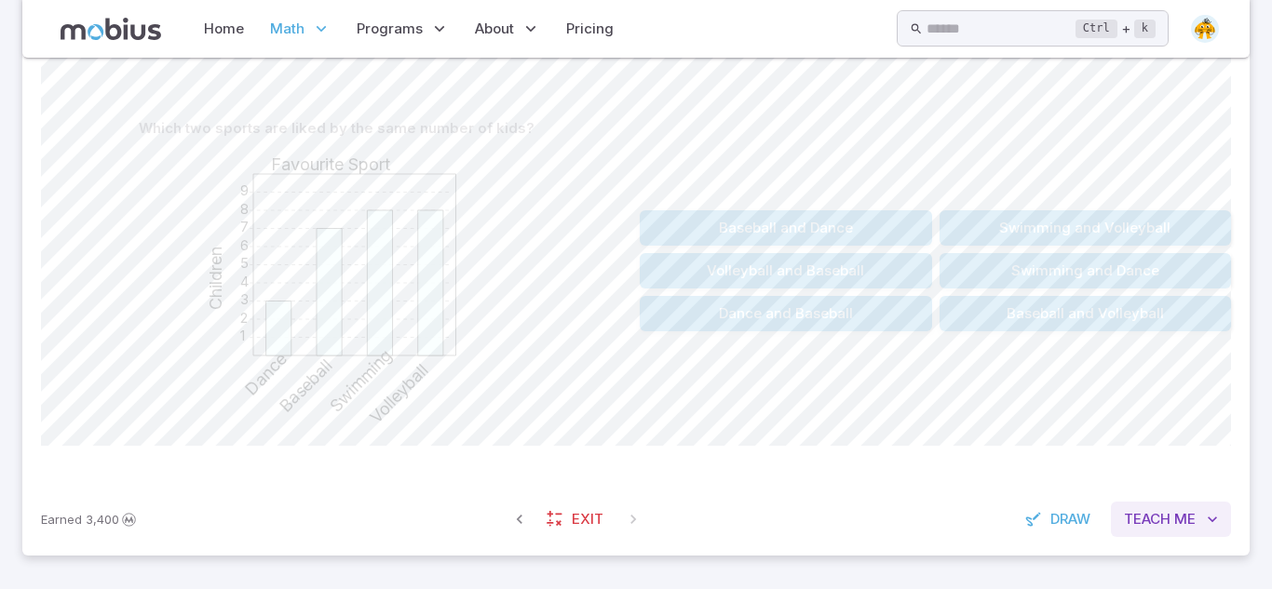
click at [1134, 514] on span "Teach" at bounding box center [1147, 519] width 47 height 20
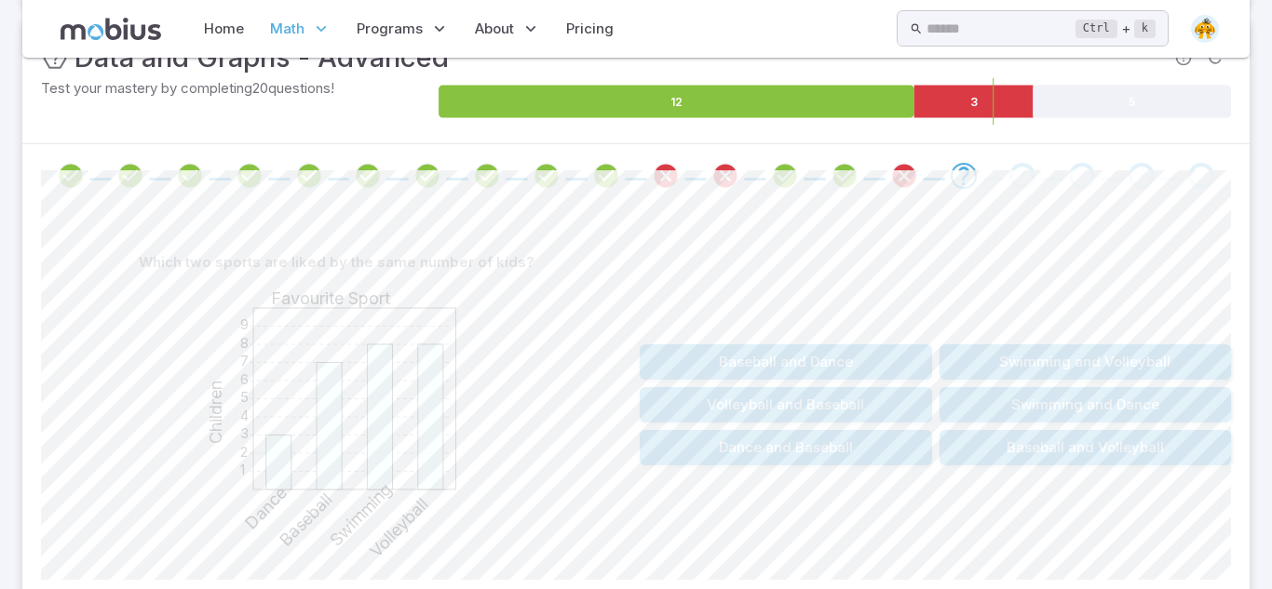
scroll to position [308, 0]
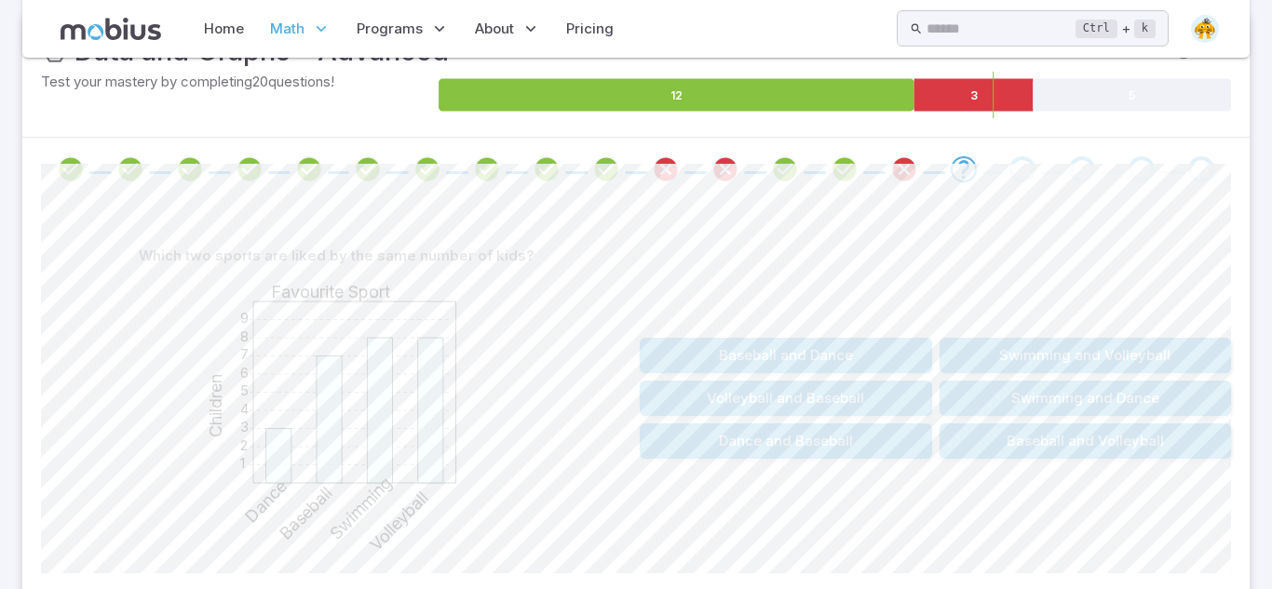
click at [1016, 358] on button "Swimming and Volleyball" at bounding box center [1086, 355] width 292 height 35
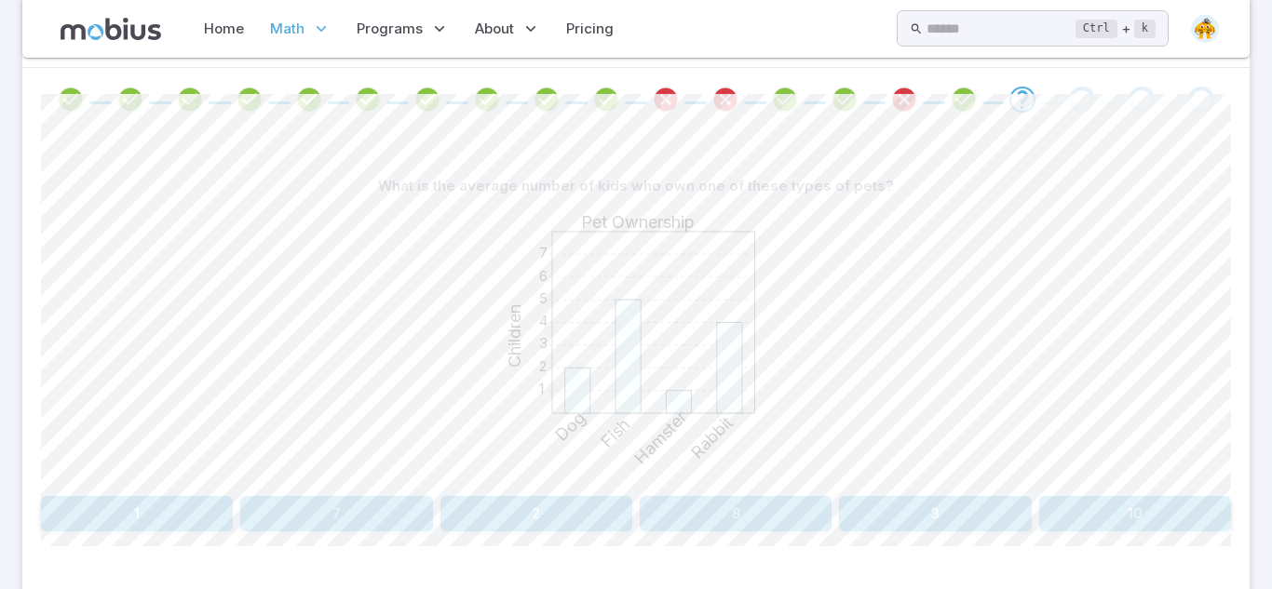
scroll to position [0, 0]
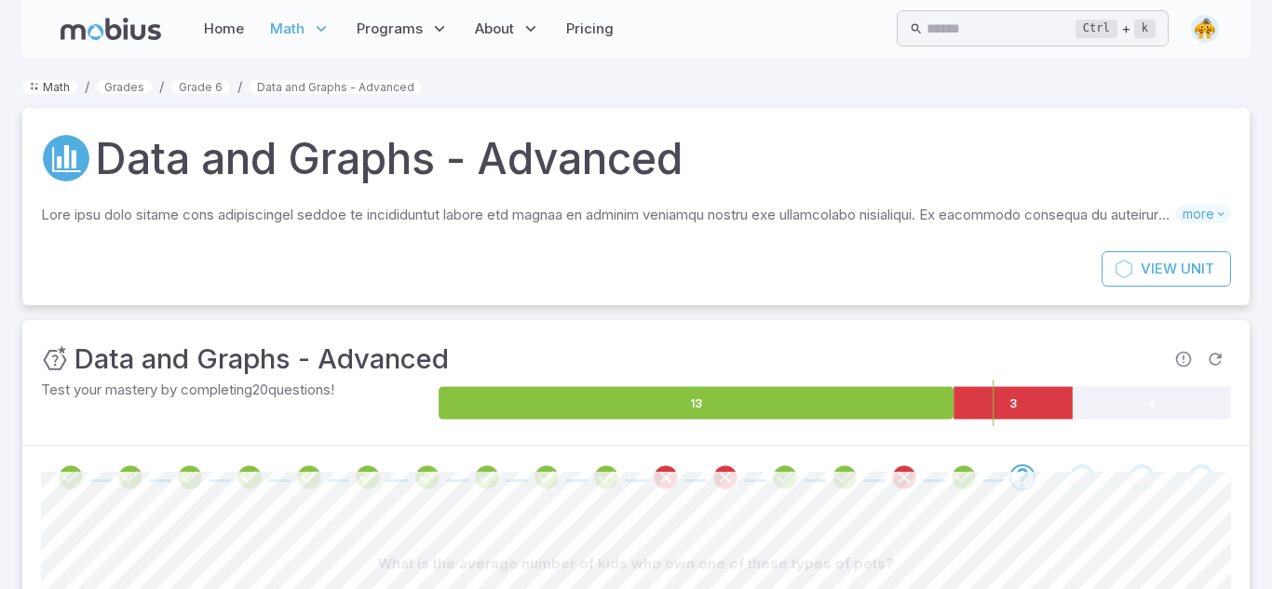
click at [58, 85] on link "Math" at bounding box center [49, 87] width 55 height 14
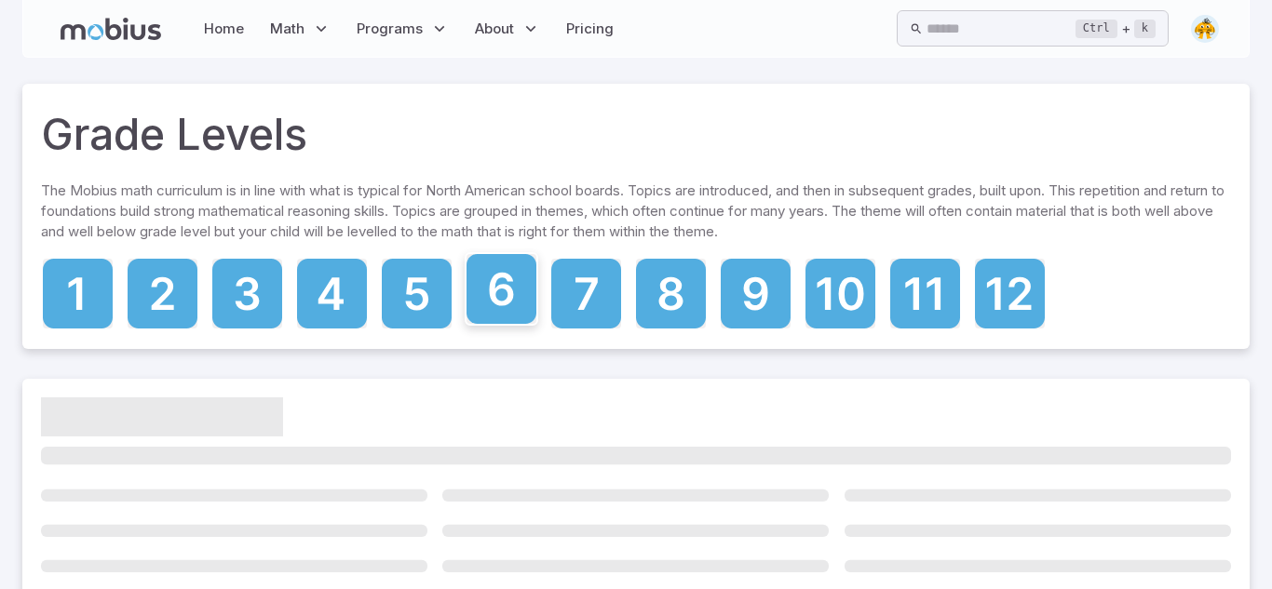
click at [484, 286] on icon at bounding box center [502, 289] width 70 height 70
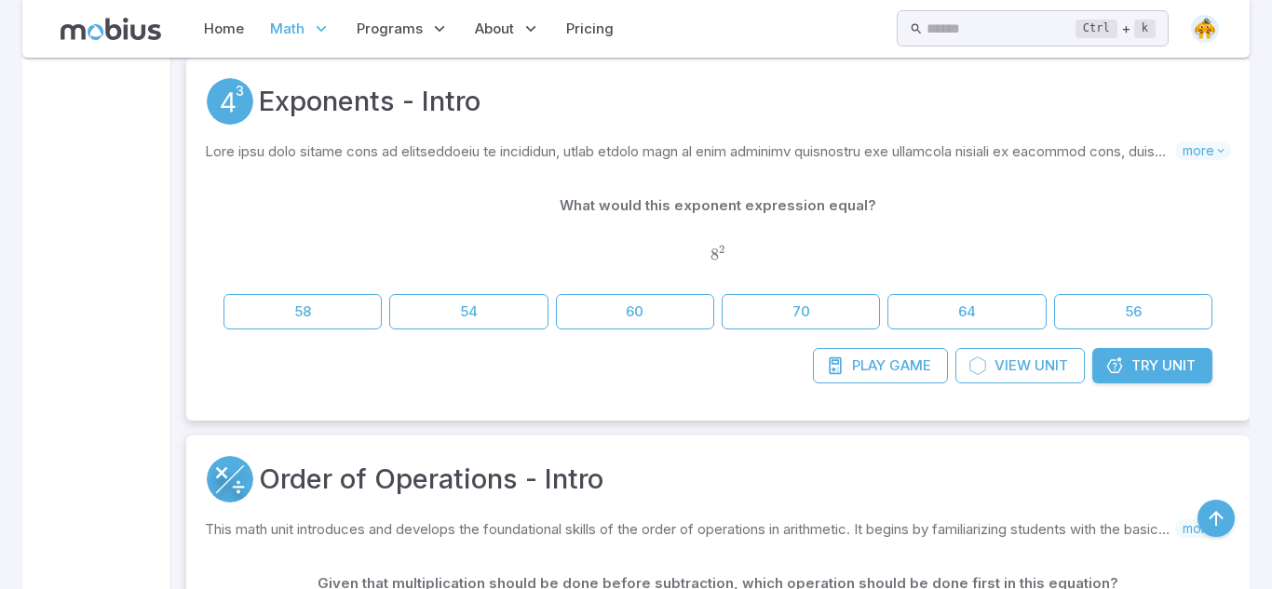
scroll to position [3366, 0]
click at [937, 312] on button "64" at bounding box center [966, 310] width 158 height 35
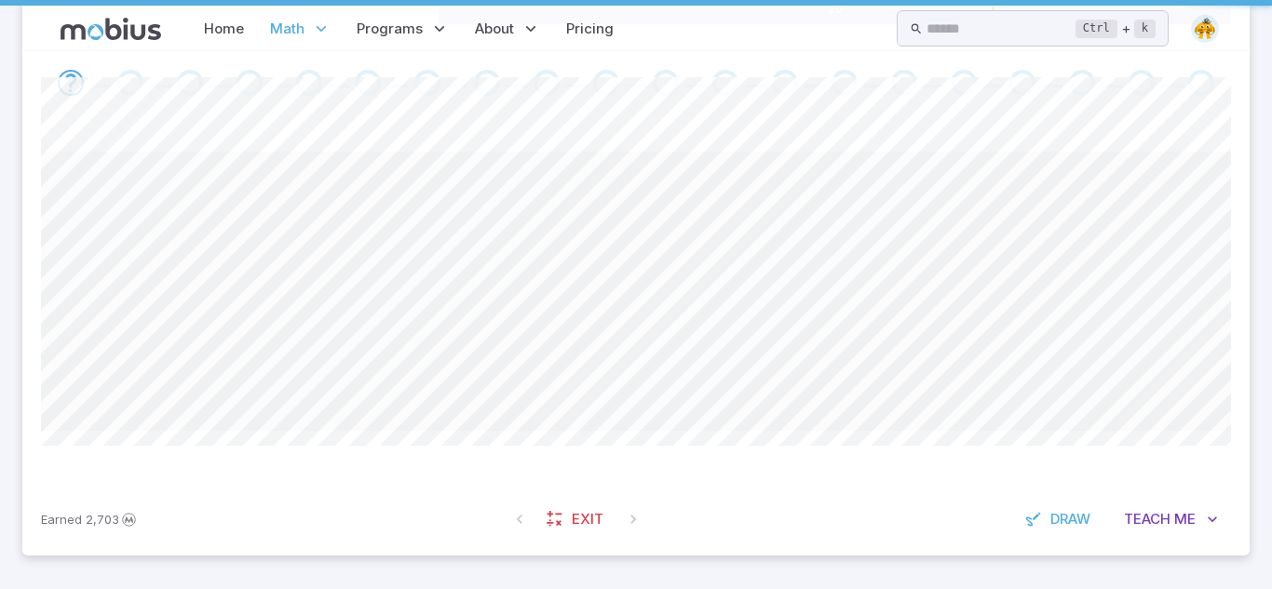
scroll to position [0, 0]
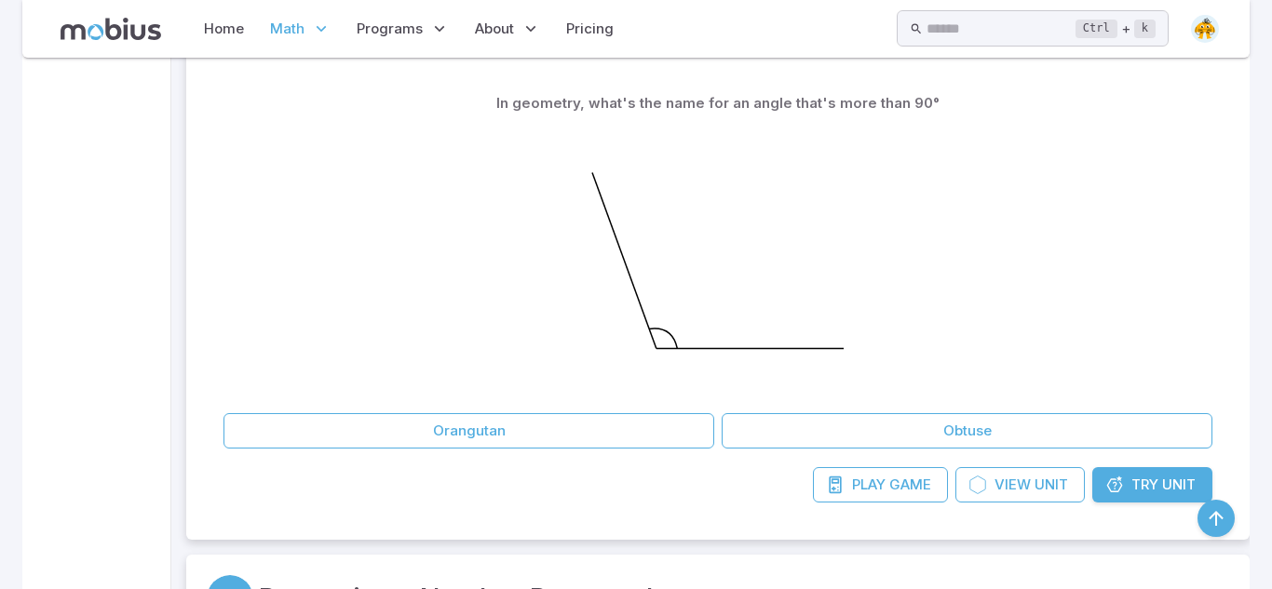
scroll to position [4829, 0]
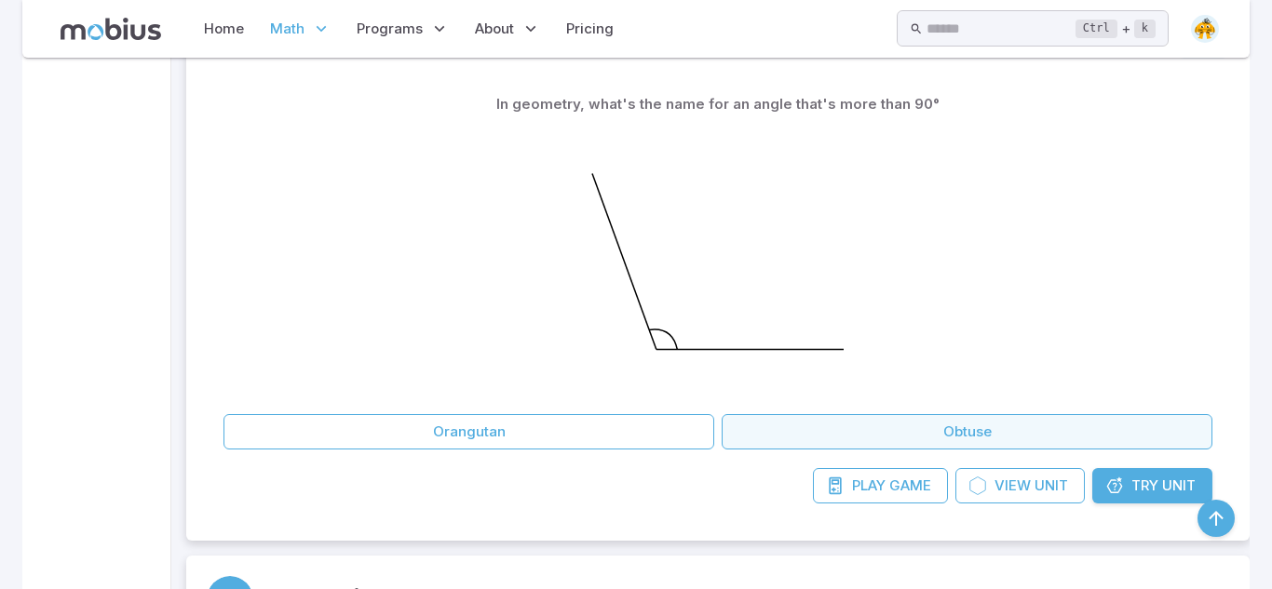
click at [1040, 440] on button "Obtuse" at bounding box center [967, 431] width 491 height 35
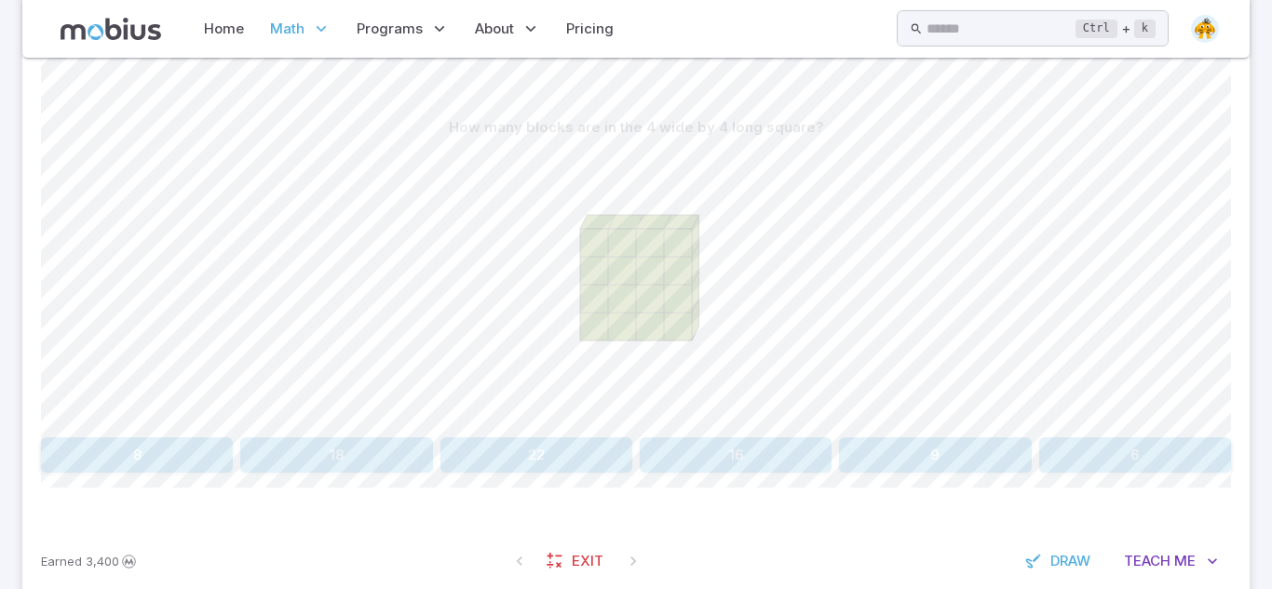
scroll to position [440, 0]
click at [748, 456] on button "16" at bounding box center [736, 451] width 192 height 35
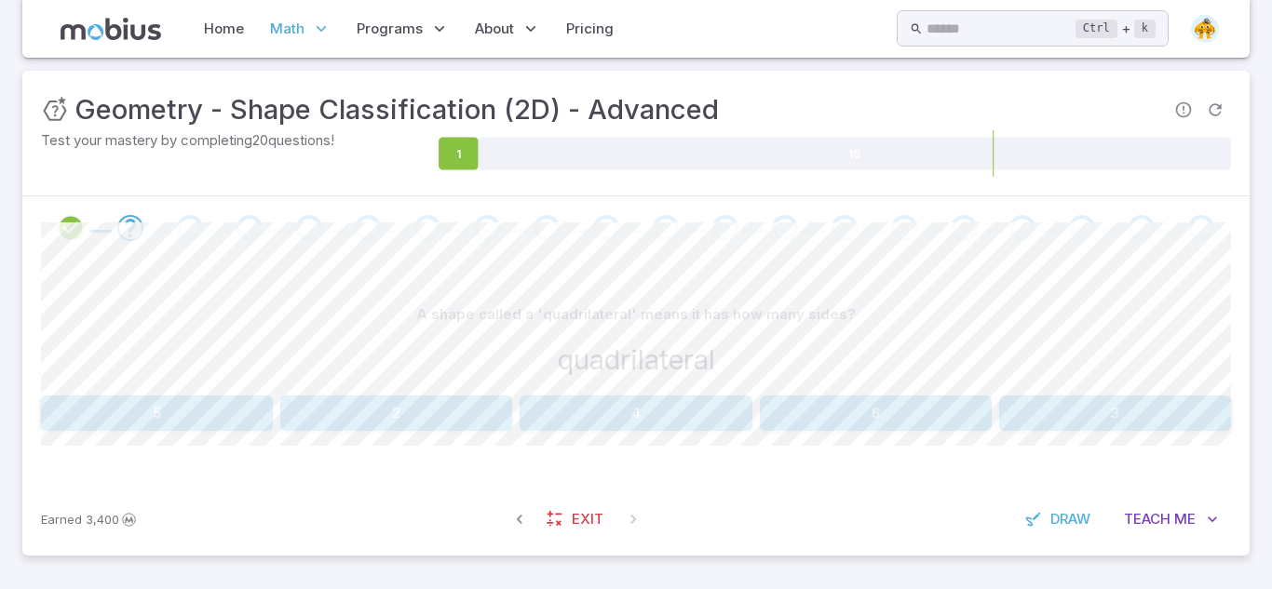
scroll to position [250, 0]
click at [588, 402] on button "4" at bounding box center [636, 413] width 232 height 35
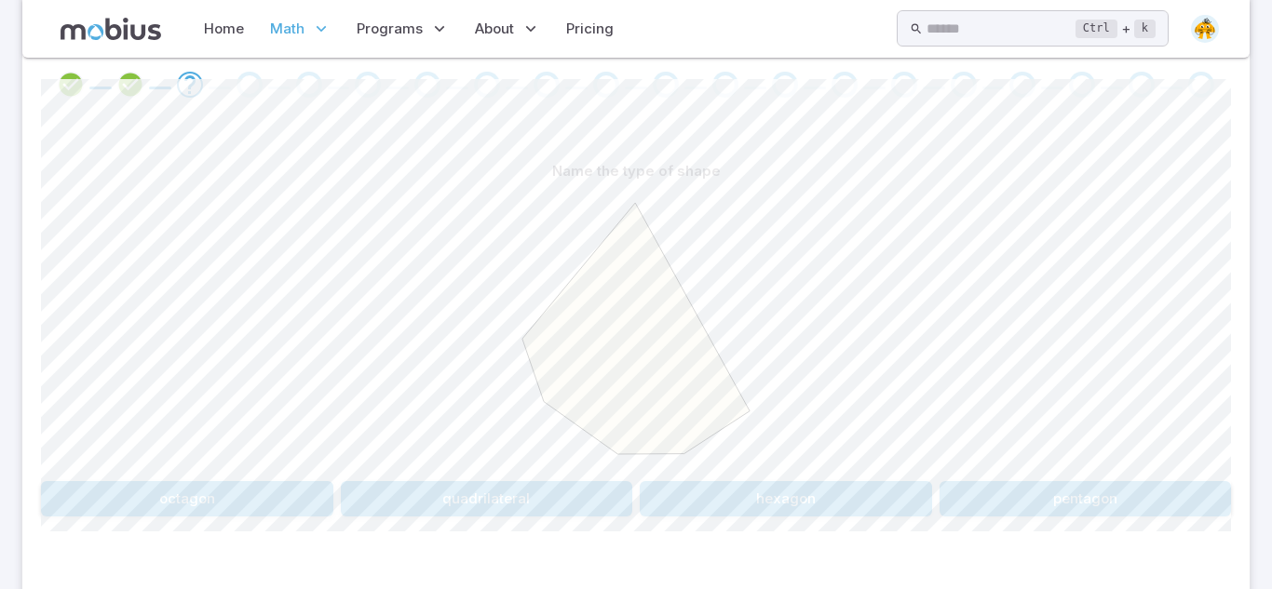
scroll to position [398, 0]
click at [215, 503] on button "octagon" at bounding box center [187, 494] width 292 height 35
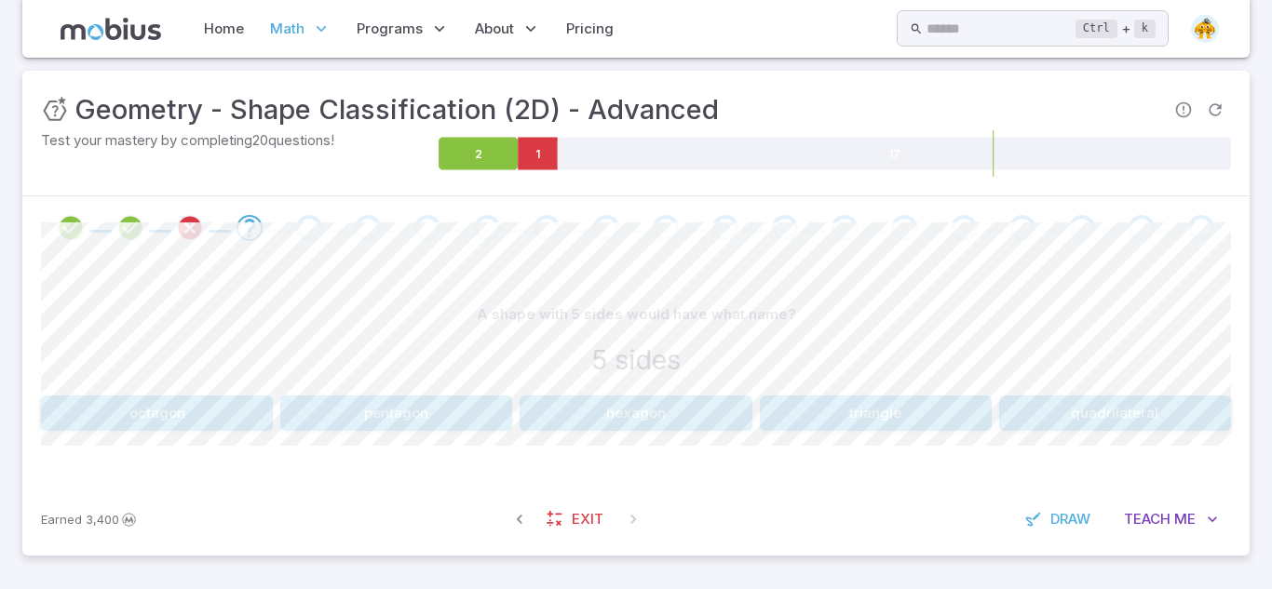
scroll to position [250, 0]
click at [644, 427] on button "hexagon" at bounding box center [636, 413] width 232 height 35
click at [143, 429] on button "pentagon" at bounding box center [157, 413] width 232 height 35
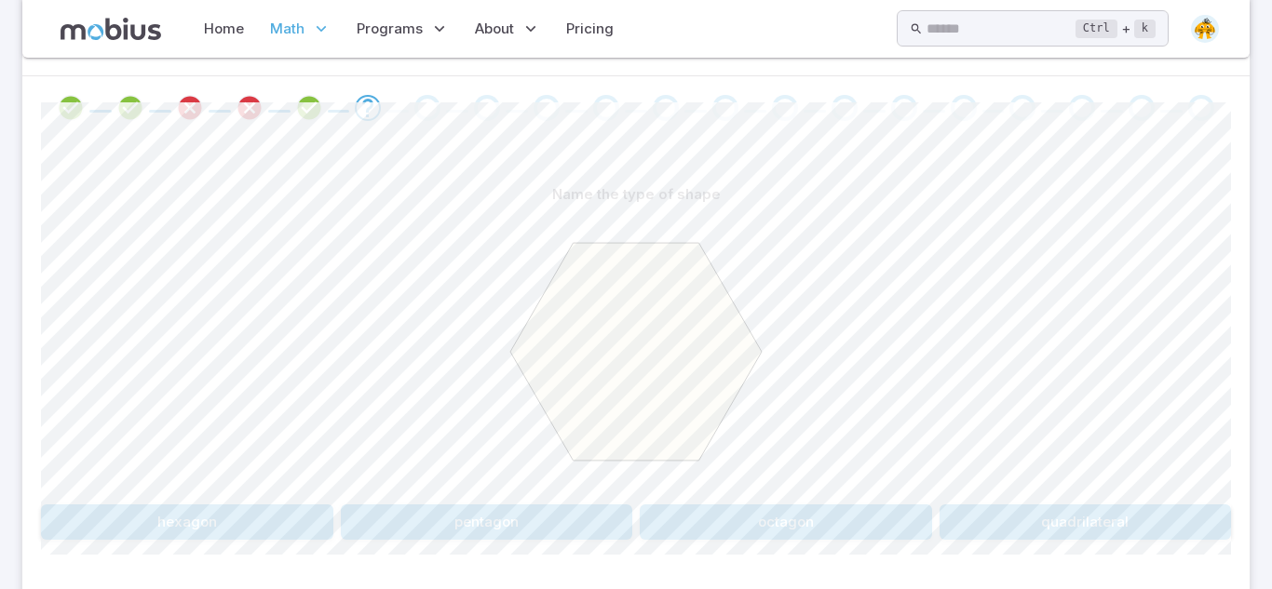
scroll to position [389, 0]
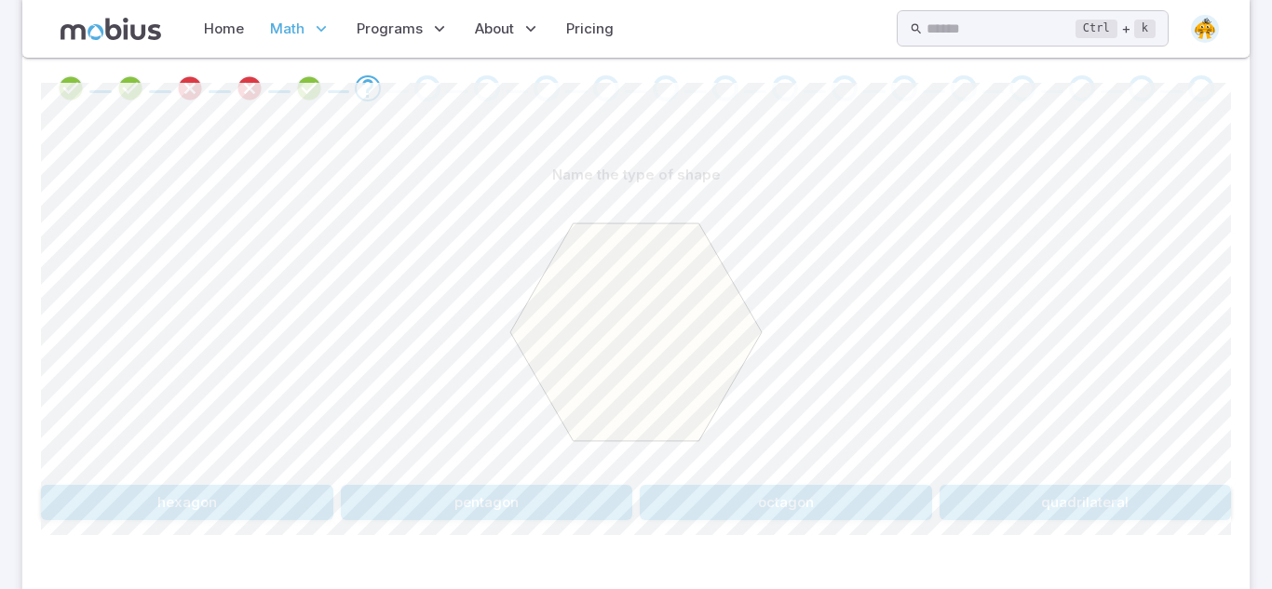
click at [145, 491] on button "hexagon" at bounding box center [187, 502] width 292 height 35
click at [665, 488] on button "Irregular" at bounding box center [935, 502] width 591 height 35
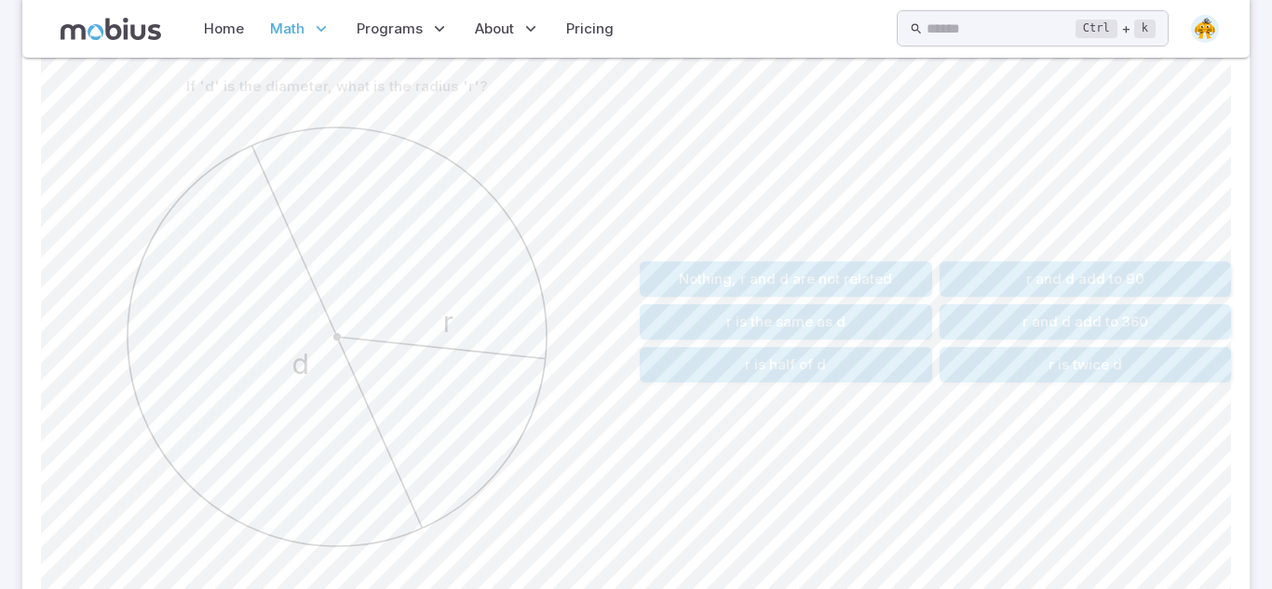
scroll to position [481, 0]
click at [684, 318] on button "r is the same as d" at bounding box center [786, 318] width 292 height 35
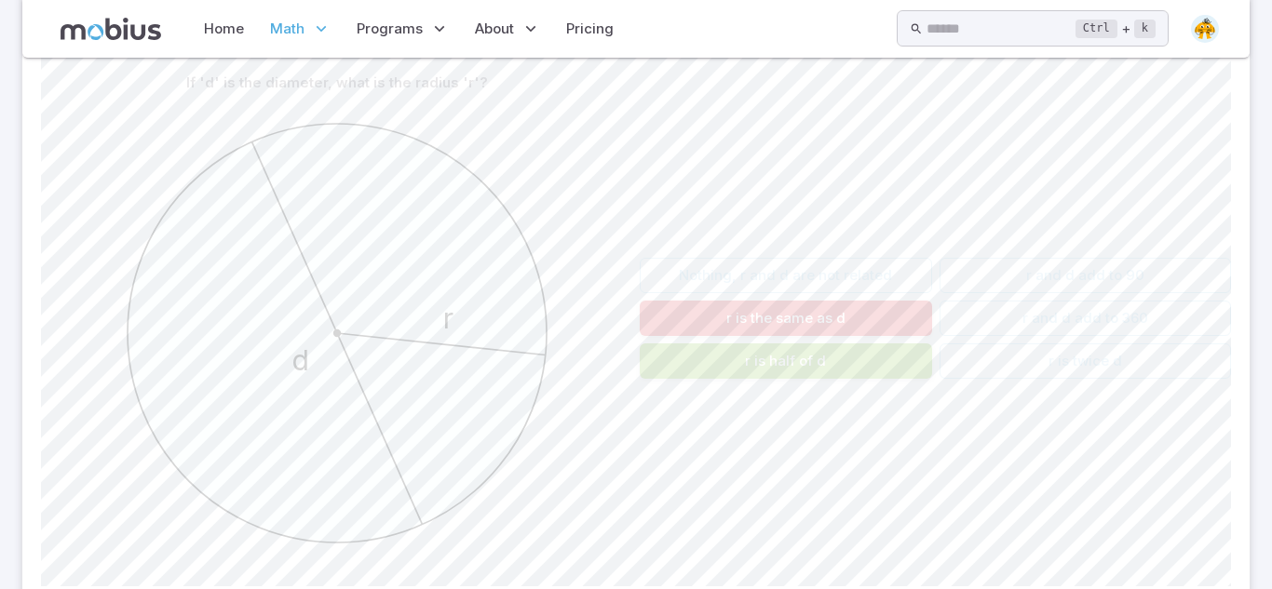
scroll to position [479, 0]
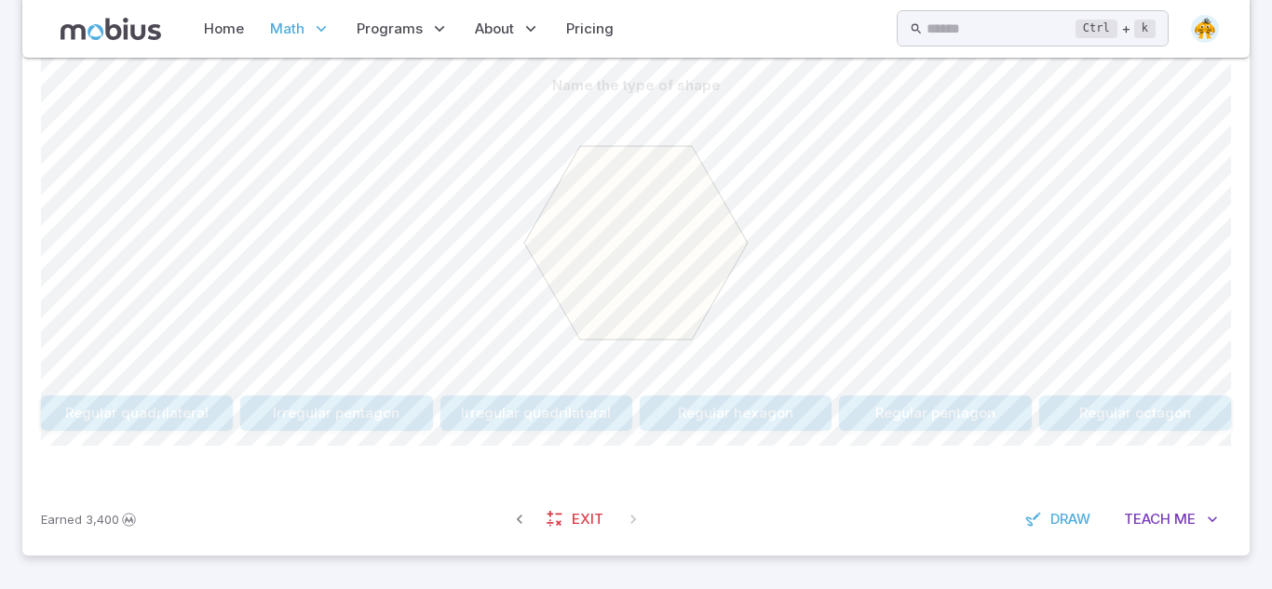
click at [777, 422] on button "Regular hexagon" at bounding box center [736, 413] width 192 height 35
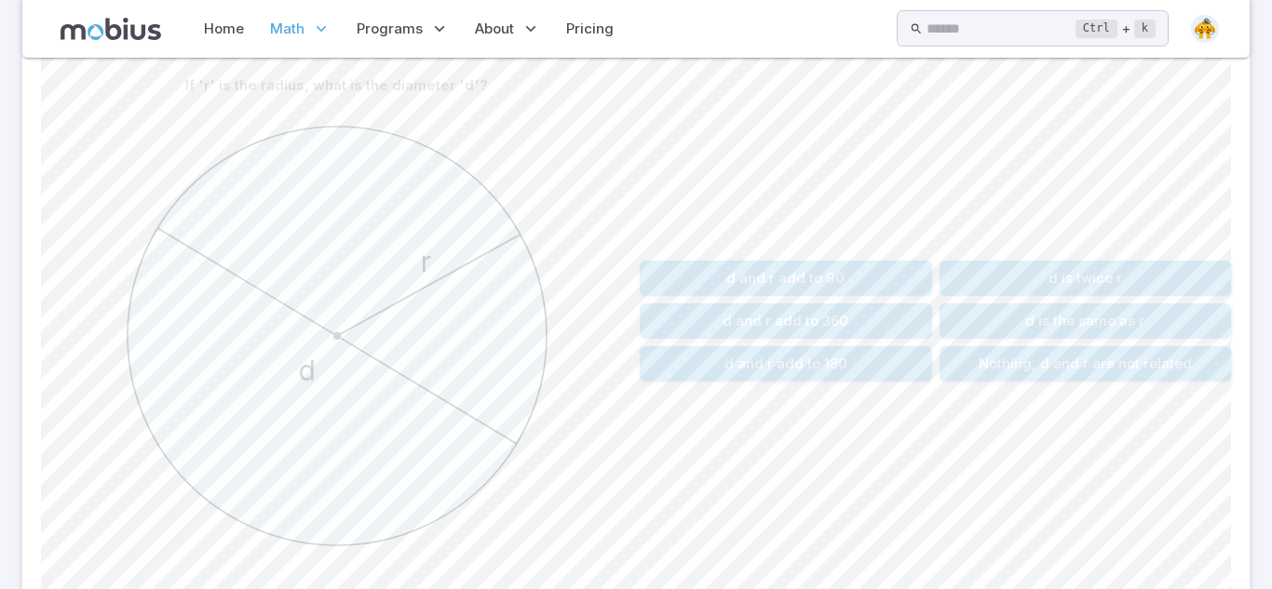
click at [763, 372] on button "d and r add to 180" at bounding box center [786, 363] width 292 height 35
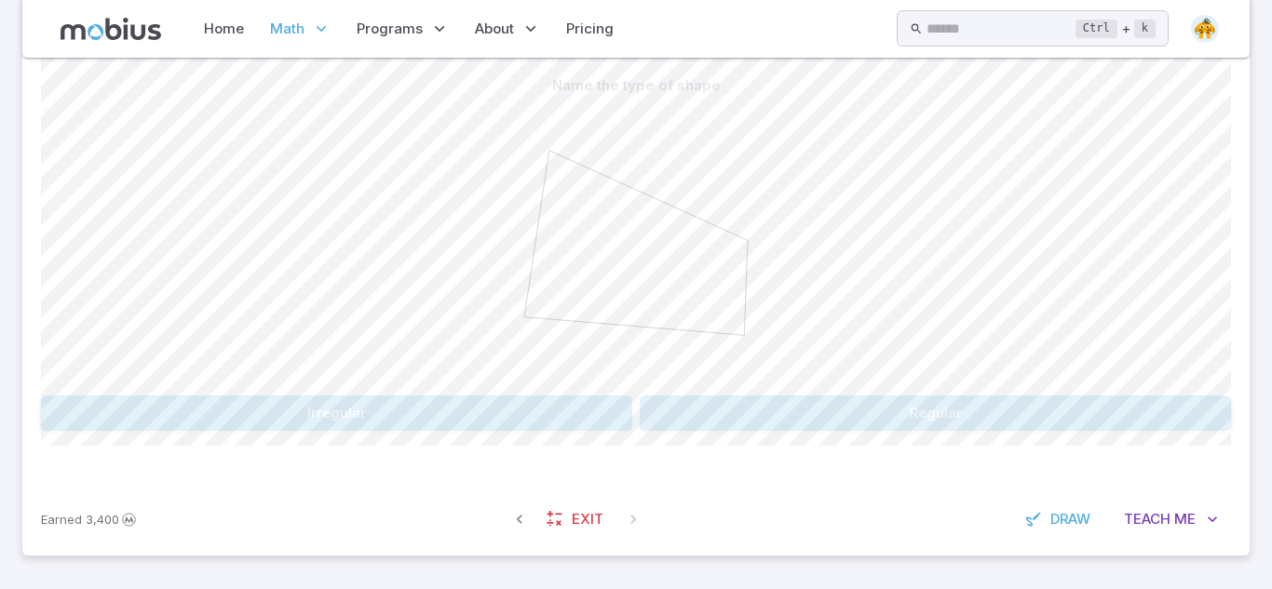
click at [527, 422] on button "Irregular" at bounding box center [336, 413] width 591 height 35
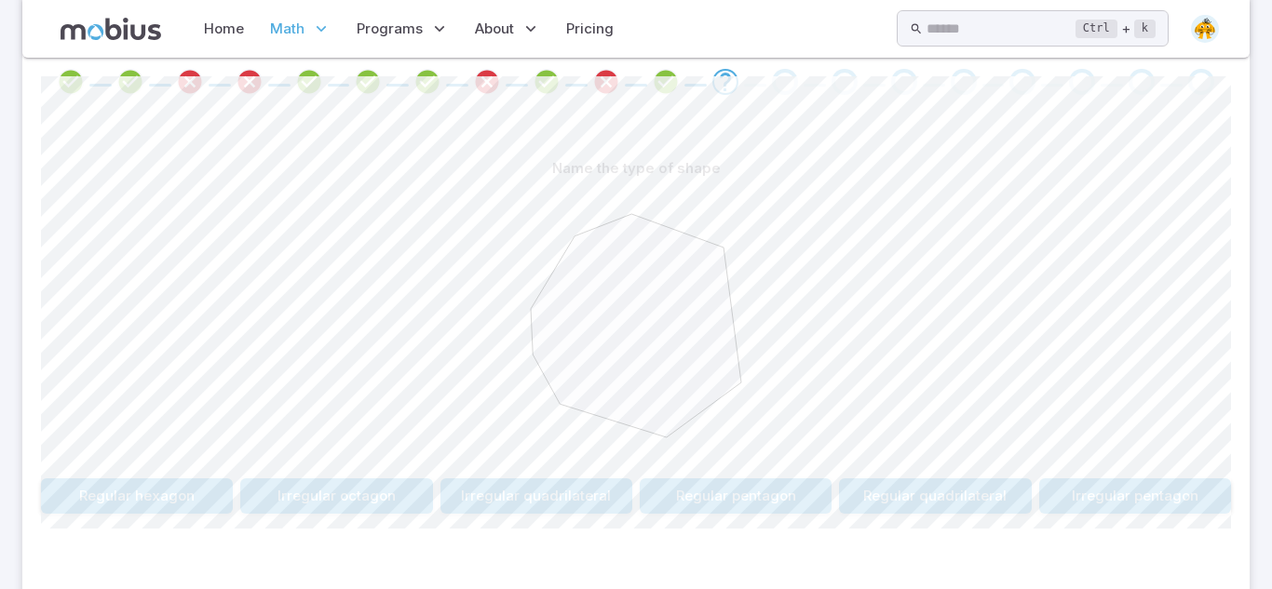
scroll to position [392, 0]
click at [395, 488] on button "Irregular octagon" at bounding box center [336, 499] width 192 height 35
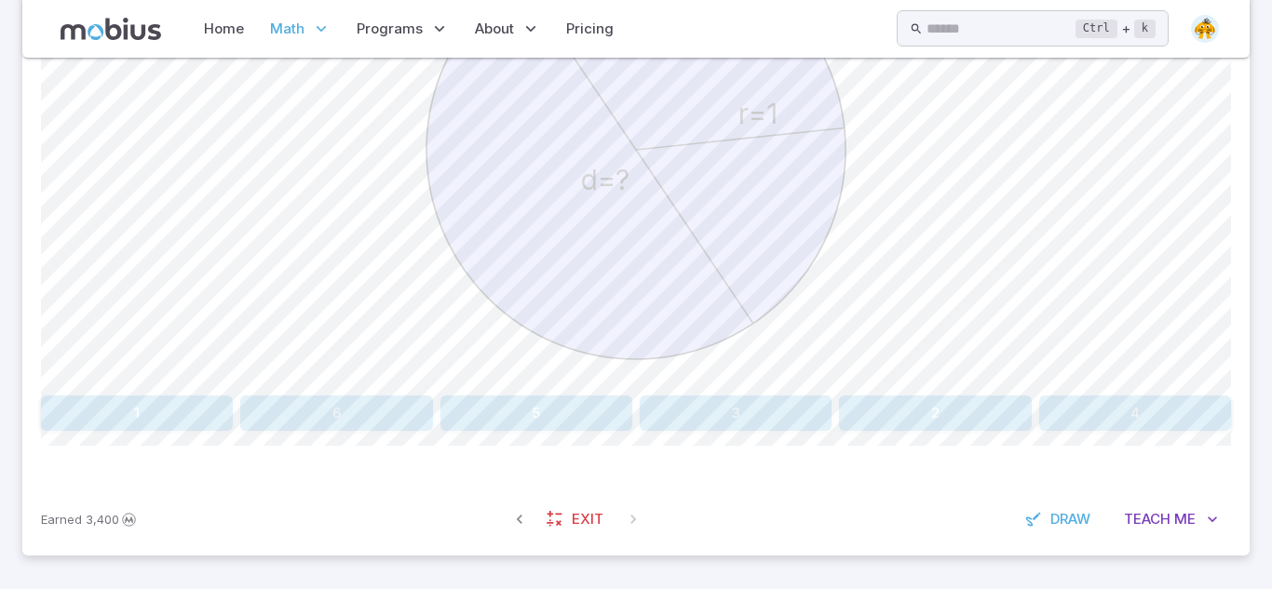
scroll to position [660, 0]
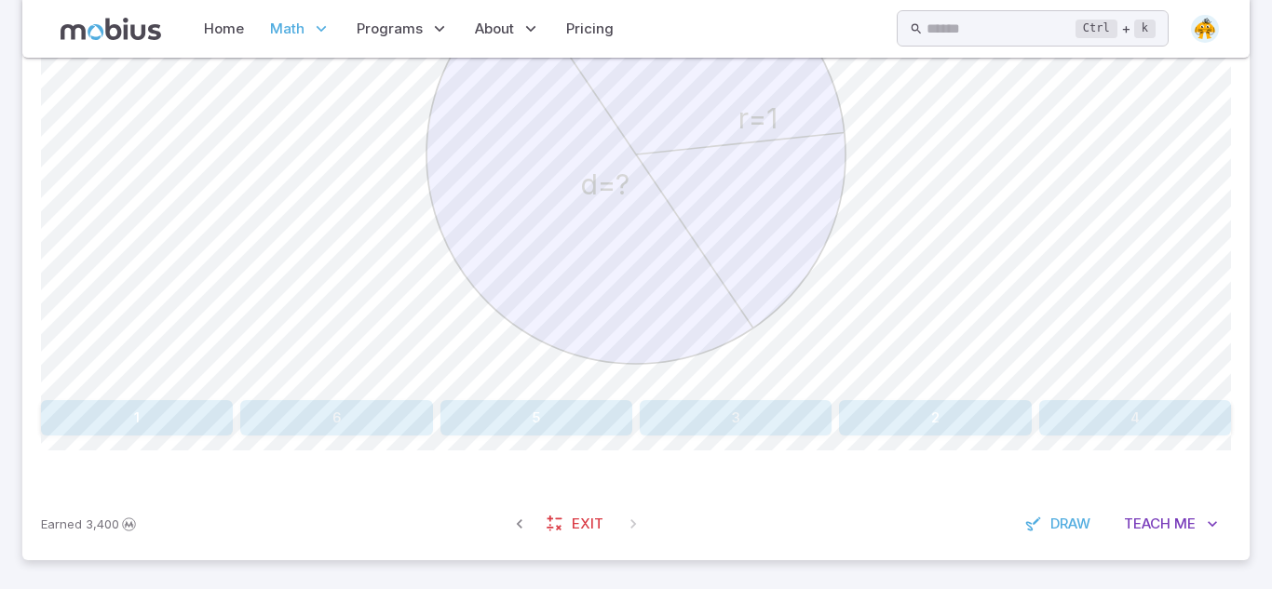
click at [881, 420] on button "2" at bounding box center [935, 417] width 192 height 35
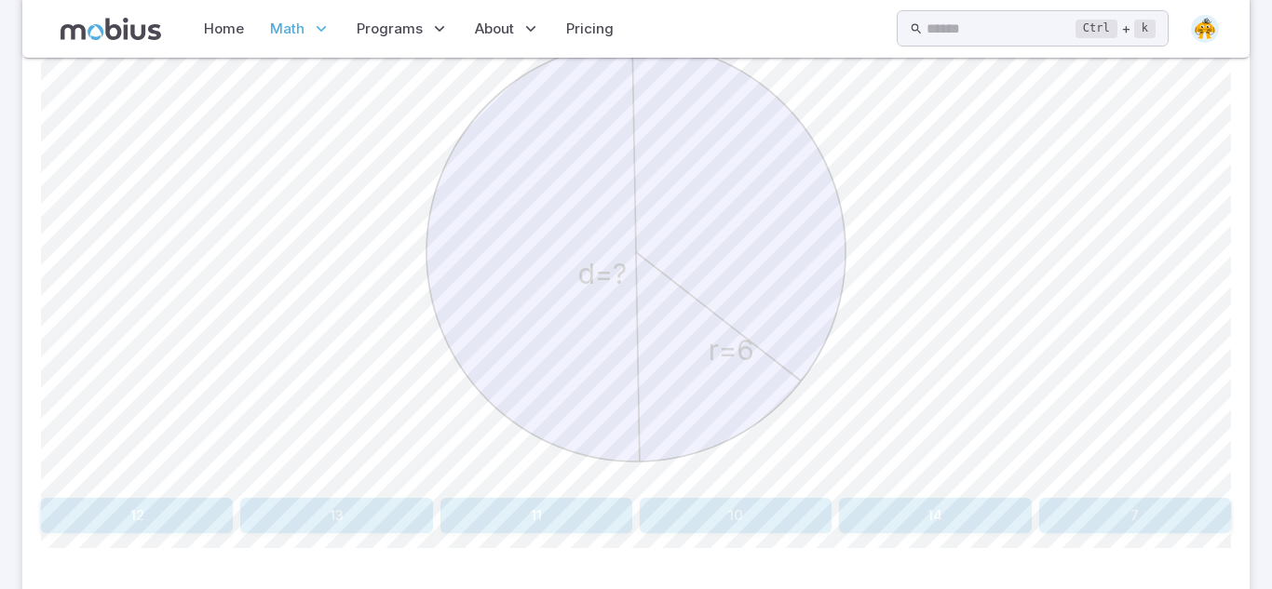
scroll to position [557, 0]
click at [1152, 532] on button "7" at bounding box center [1135, 521] width 192 height 35
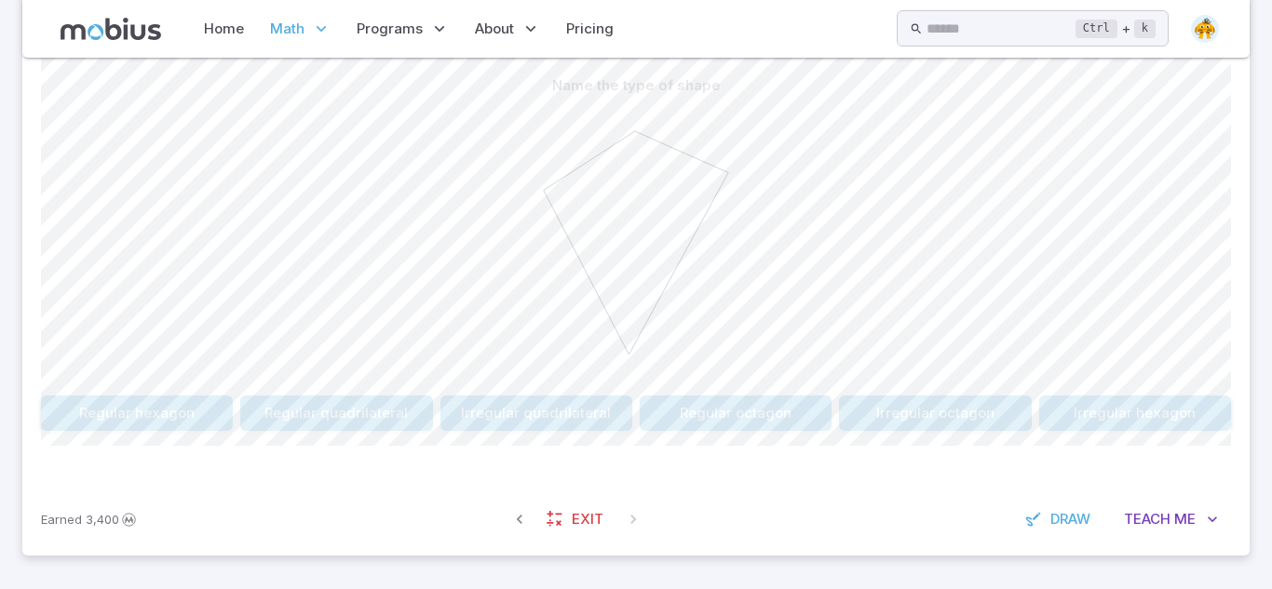
scroll to position [479, 0]
click at [550, 422] on button "Irregular quadrilateral" at bounding box center [536, 413] width 192 height 35
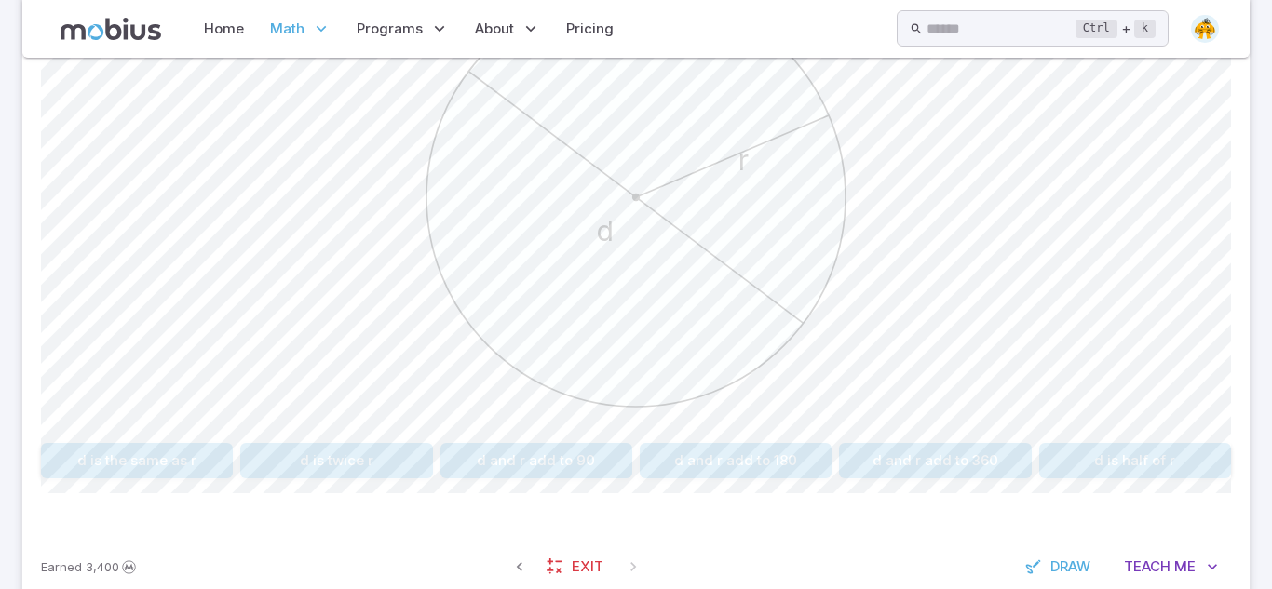
scroll to position [665, 0]
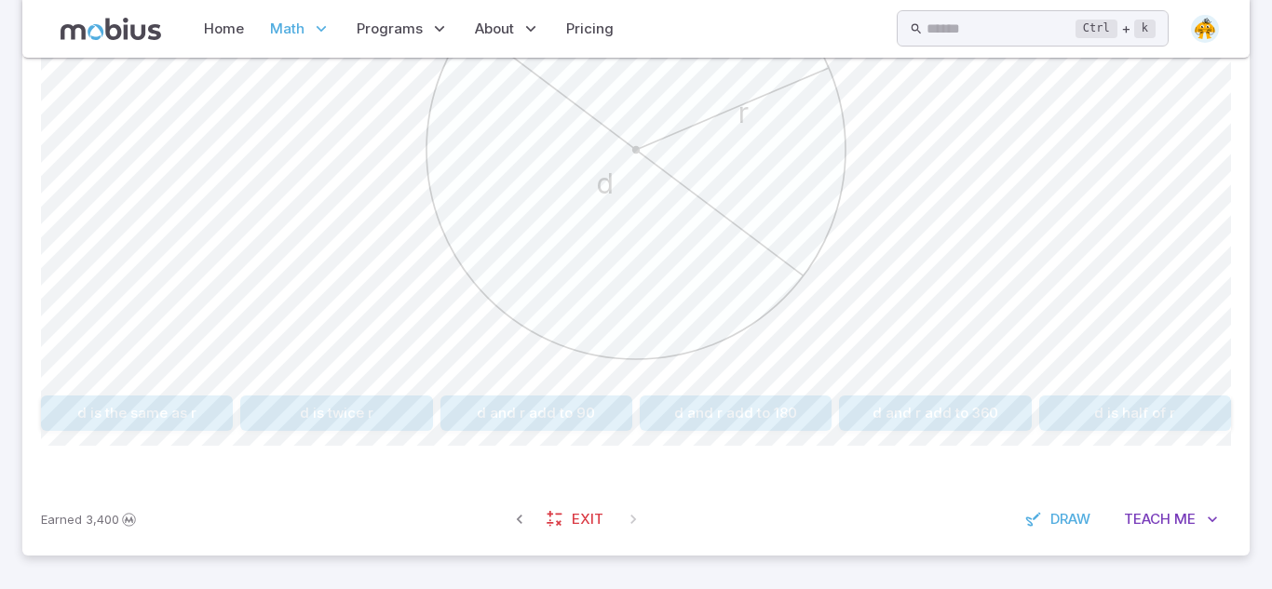
click at [587, 403] on button "d and r add to 90" at bounding box center [536, 413] width 192 height 35
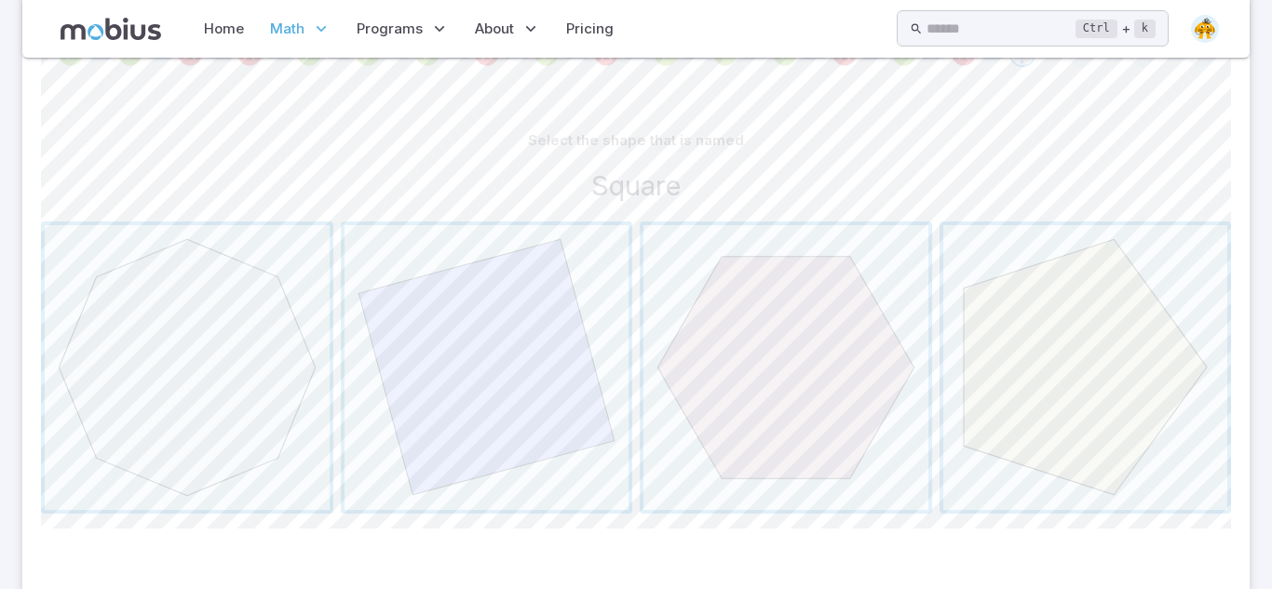
scroll to position [451, 0]
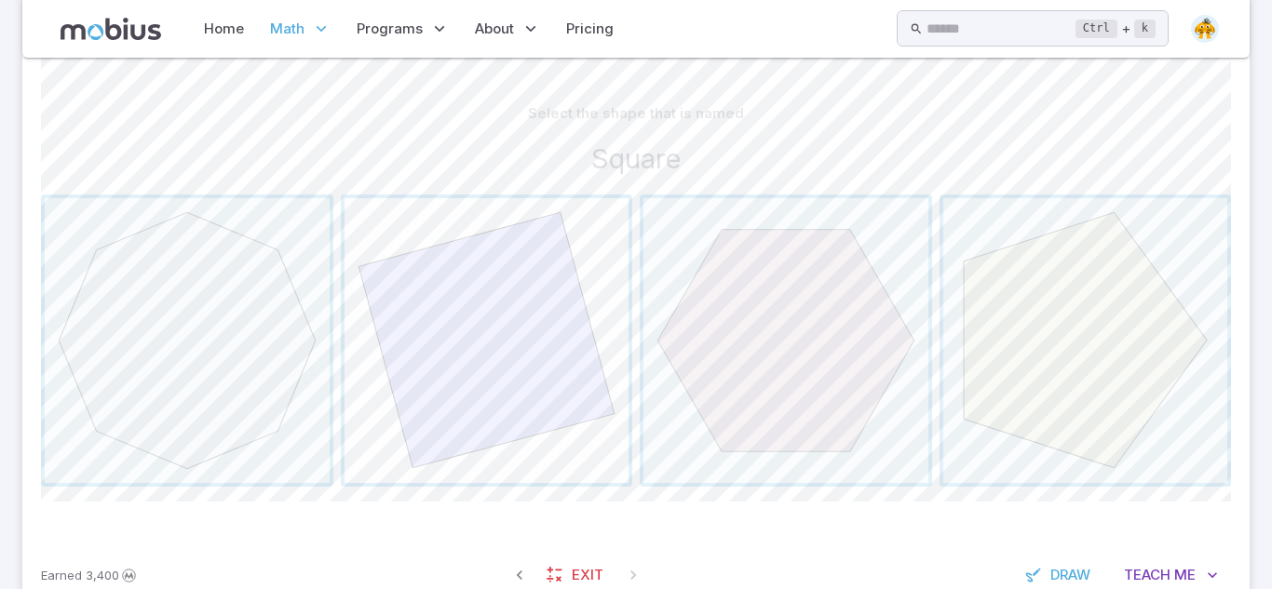
click at [414, 340] on span "button" at bounding box center [487, 340] width 285 height 285
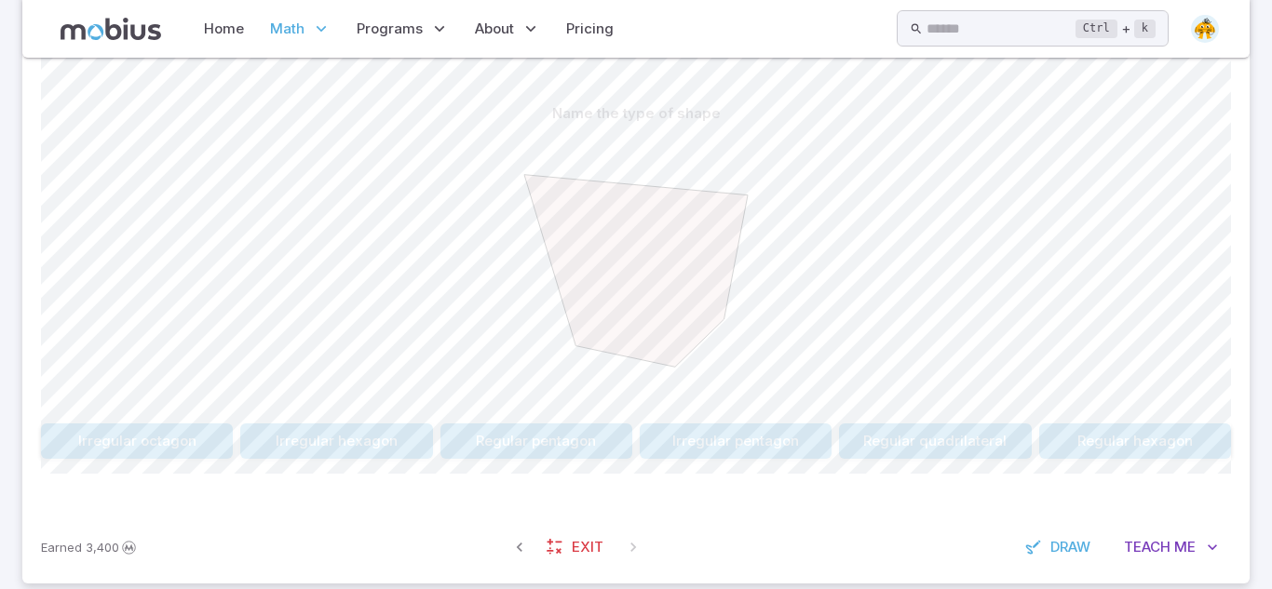
click at [769, 440] on button "Irregular pentagon" at bounding box center [736, 441] width 192 height 35
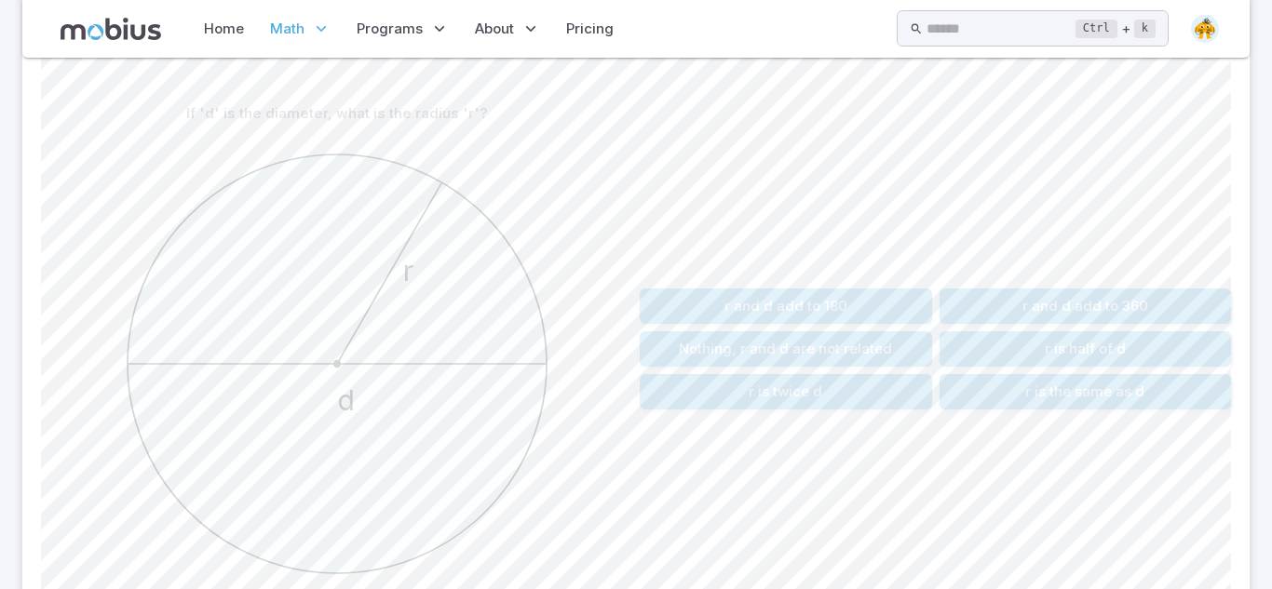
click at [747, 396] on button "r is twice d" at bounding box center [786, 391] width 292 height 35
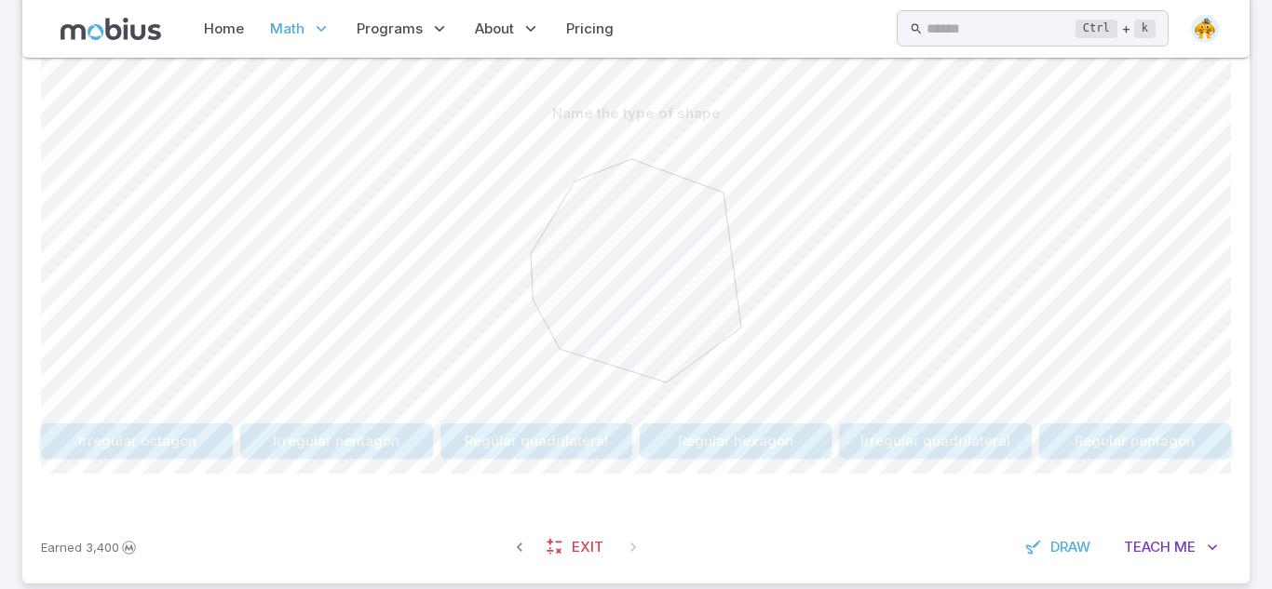
click at [339, 446] on button "Irregular pentagon" at bounding box center [336, 441] width 192 height 35
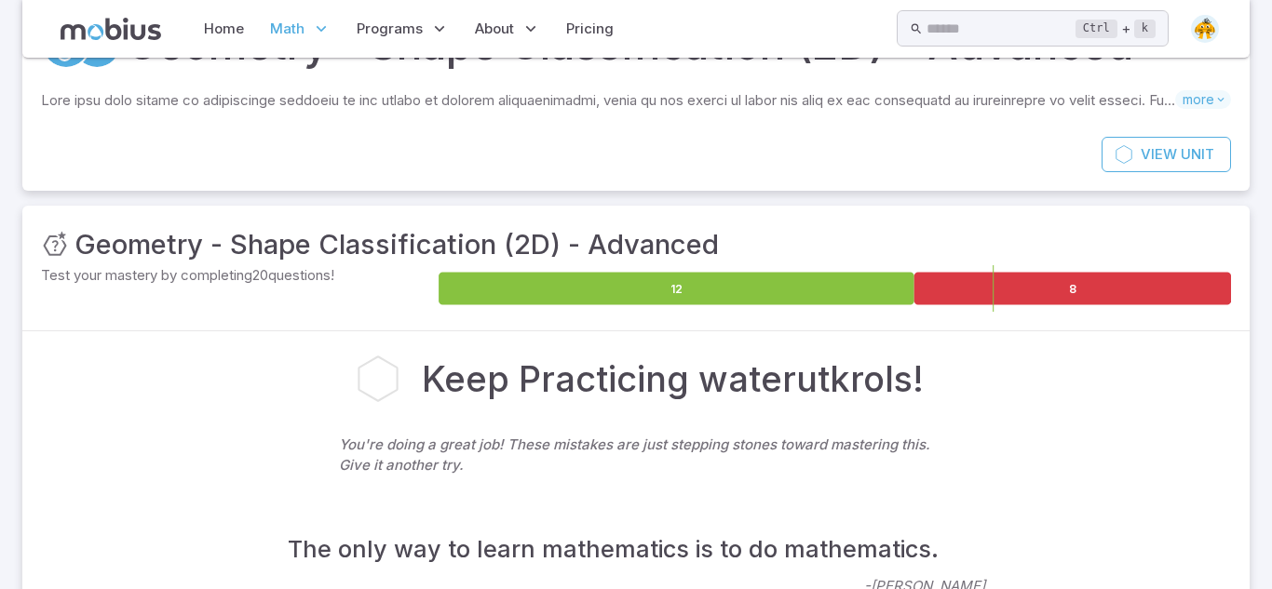
scroll to position [0, 0]
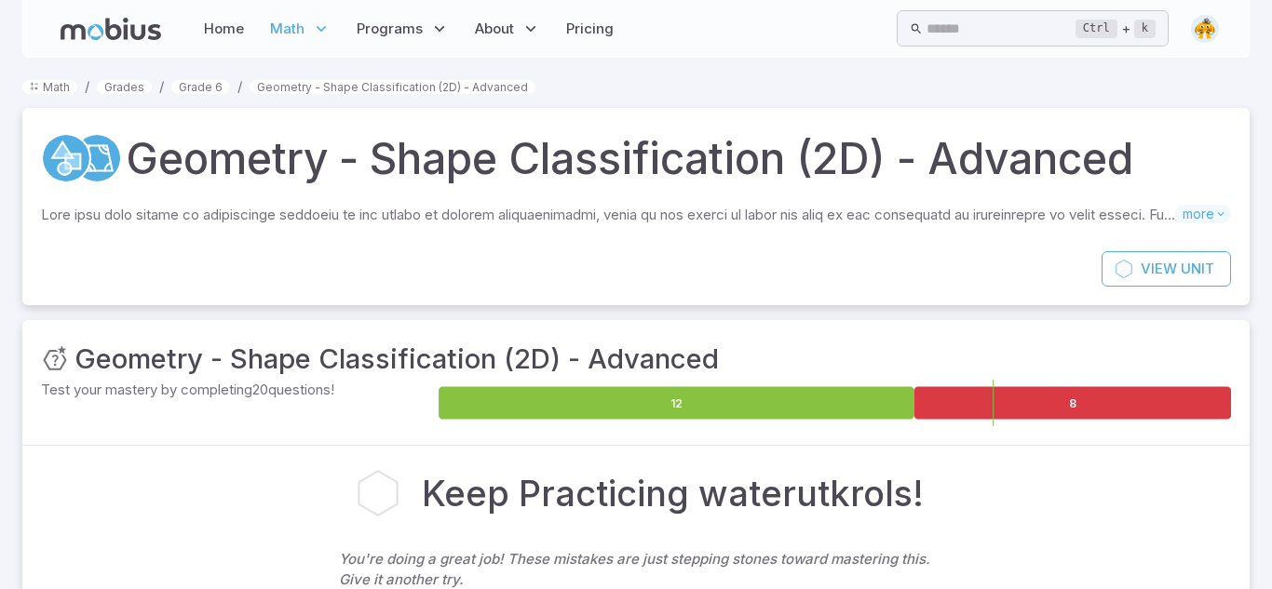
click at [140, 35] on icon at bounding box center [111, 29] width 101 height 22
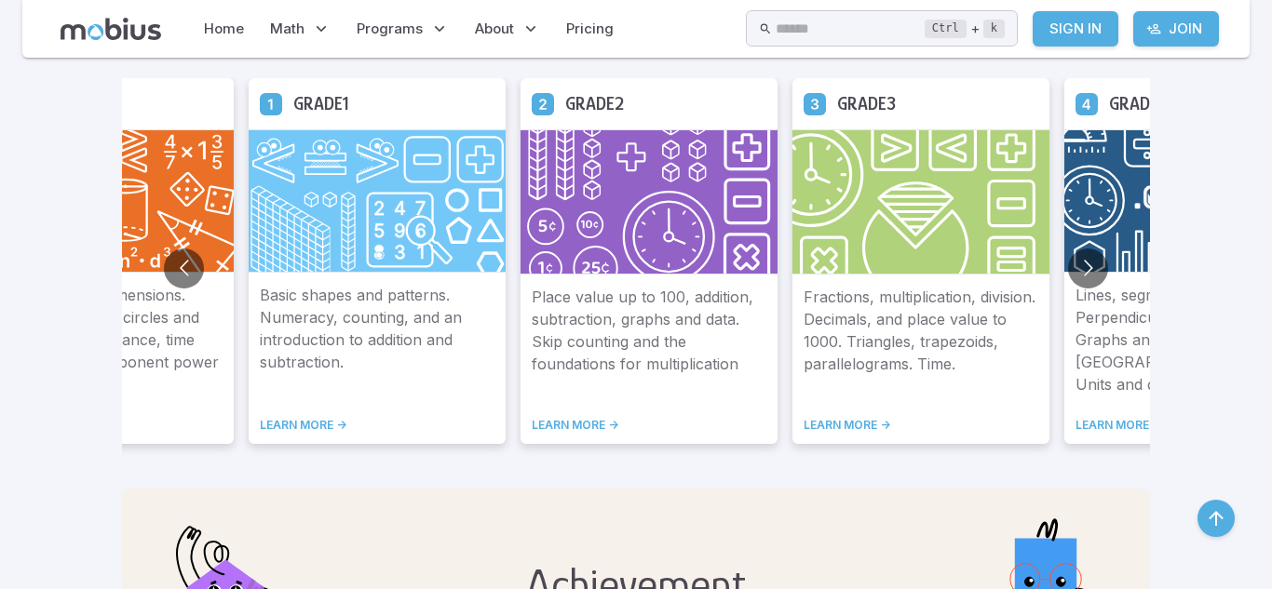
scroll to position [1109, 0]
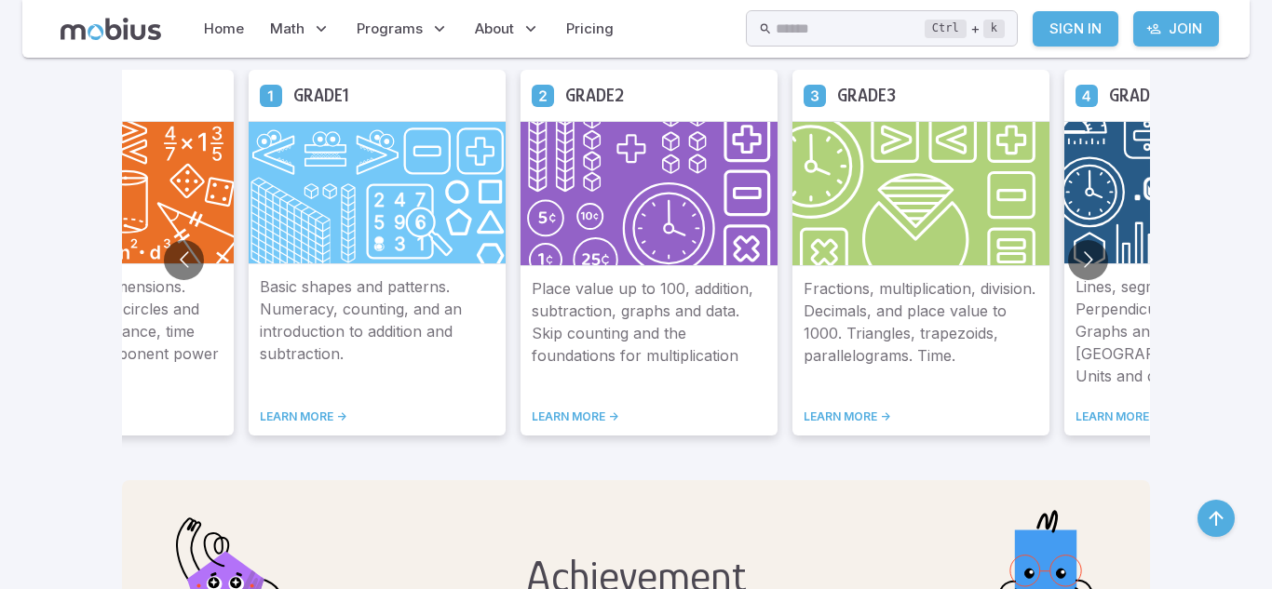
click at [673, 227] on img at bounding box center [649, 193] width 257 height 145
click at [591, 413] on link "LEARN MORE ->" at bounding box center [649, 417] width 235 height 15
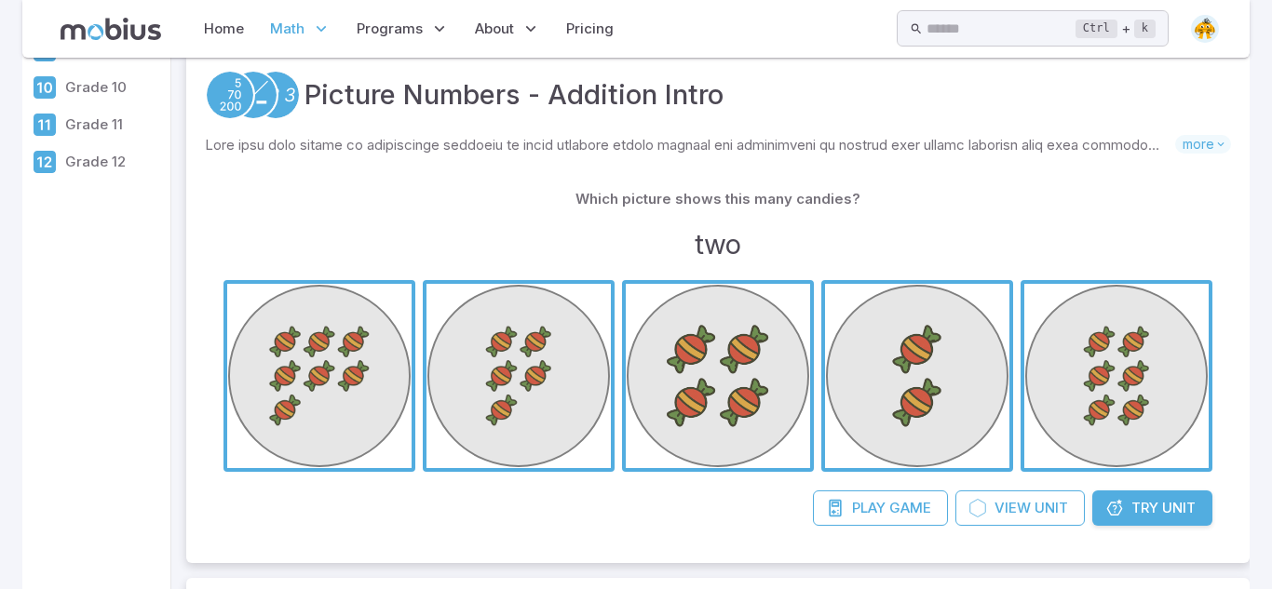
scroll to position [355, 0]
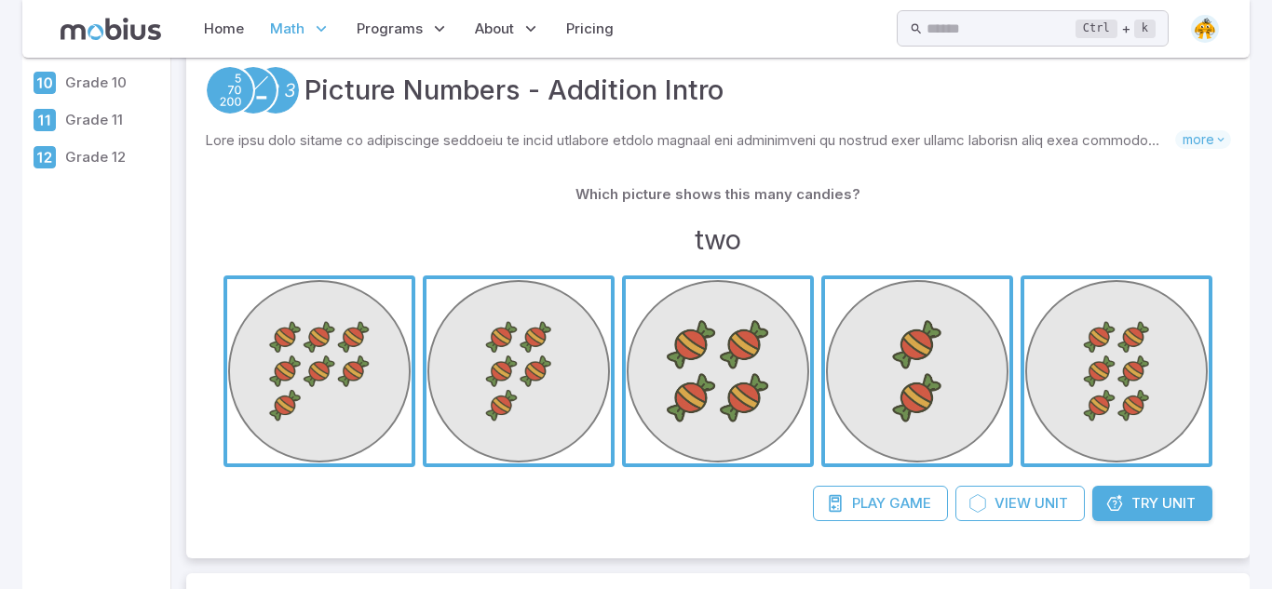
click at [575, 453] on span "button" at bounding box center [518, 371] width 184 height 184
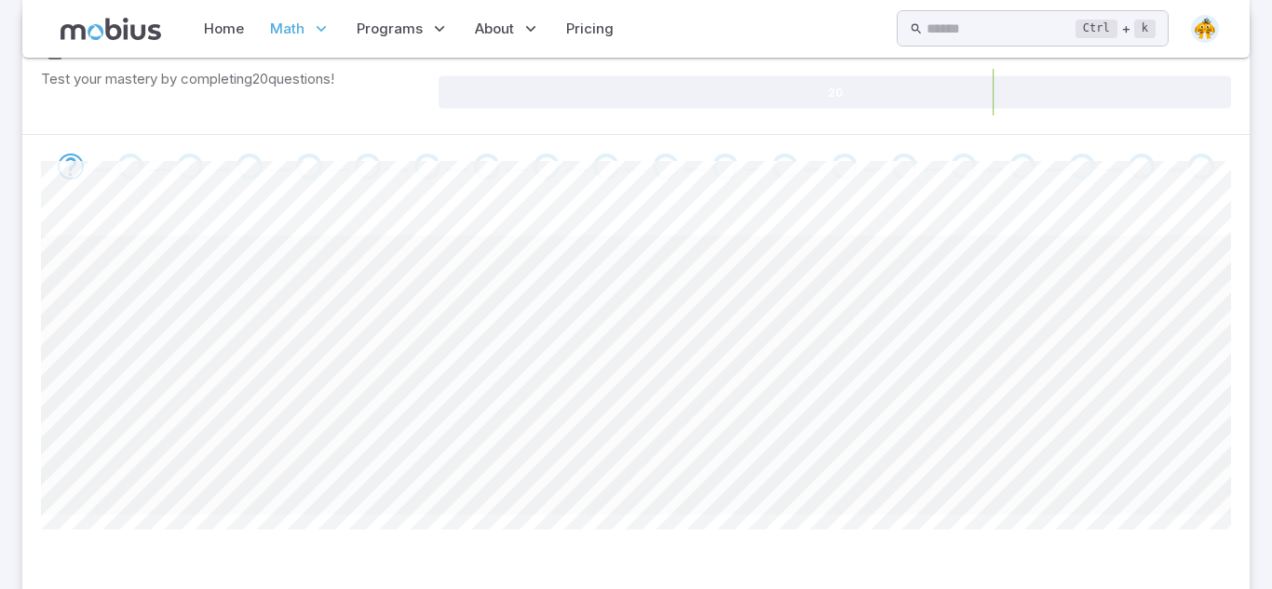
scroll to position [228, 0]
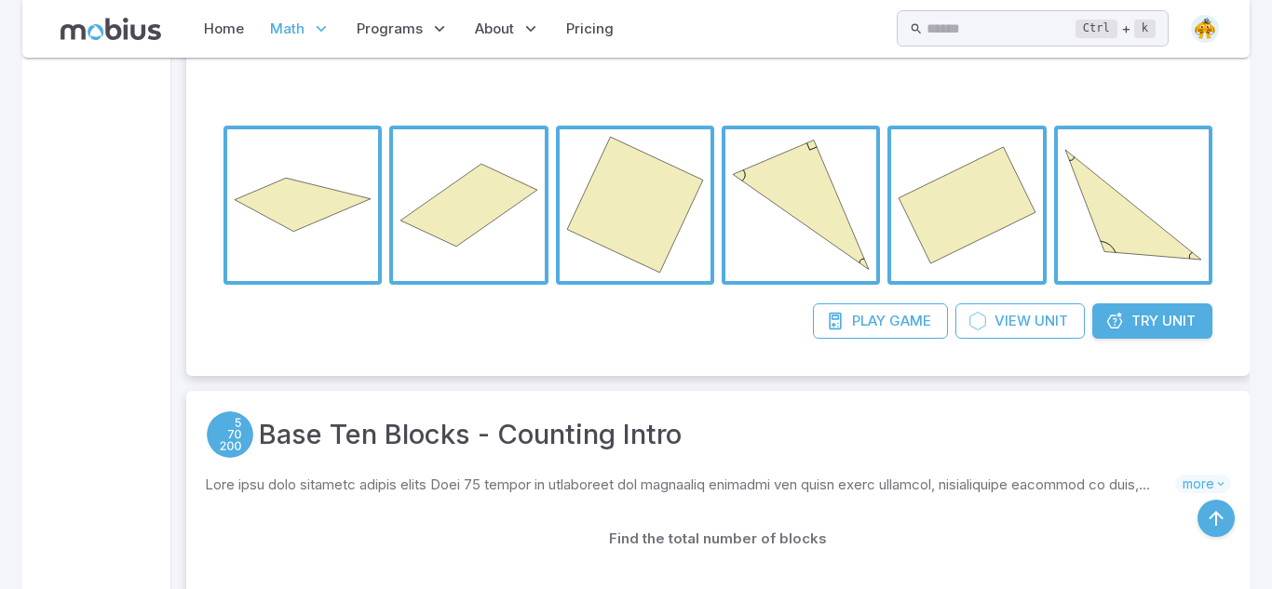
scroll to position [1776, 0]
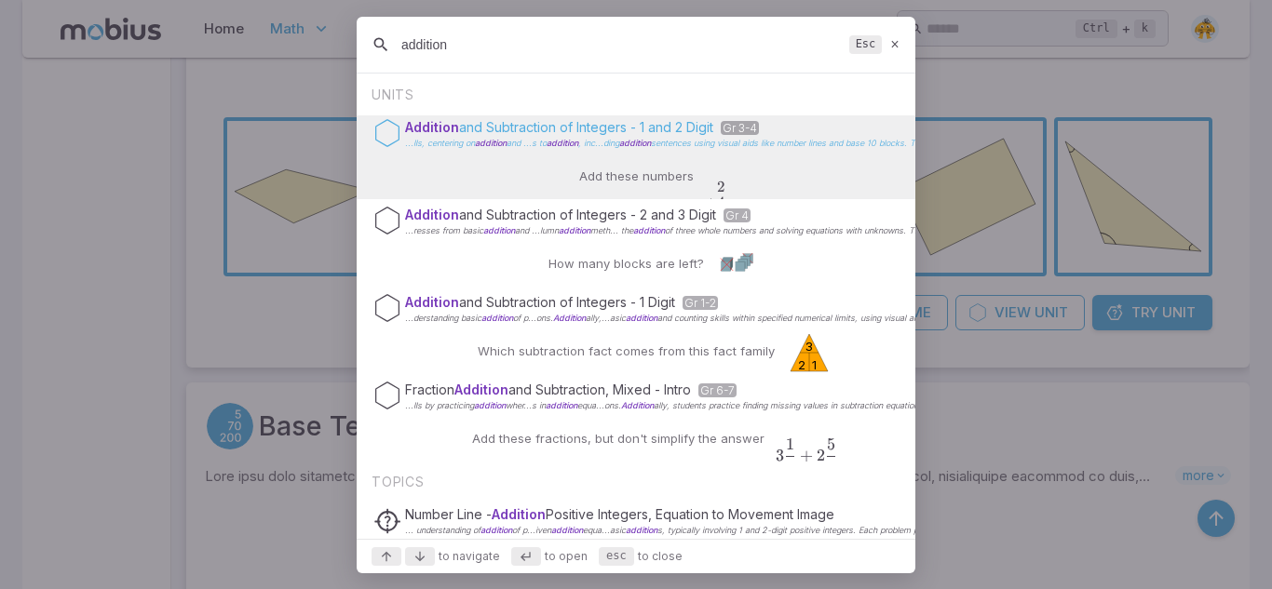
type input "addition"
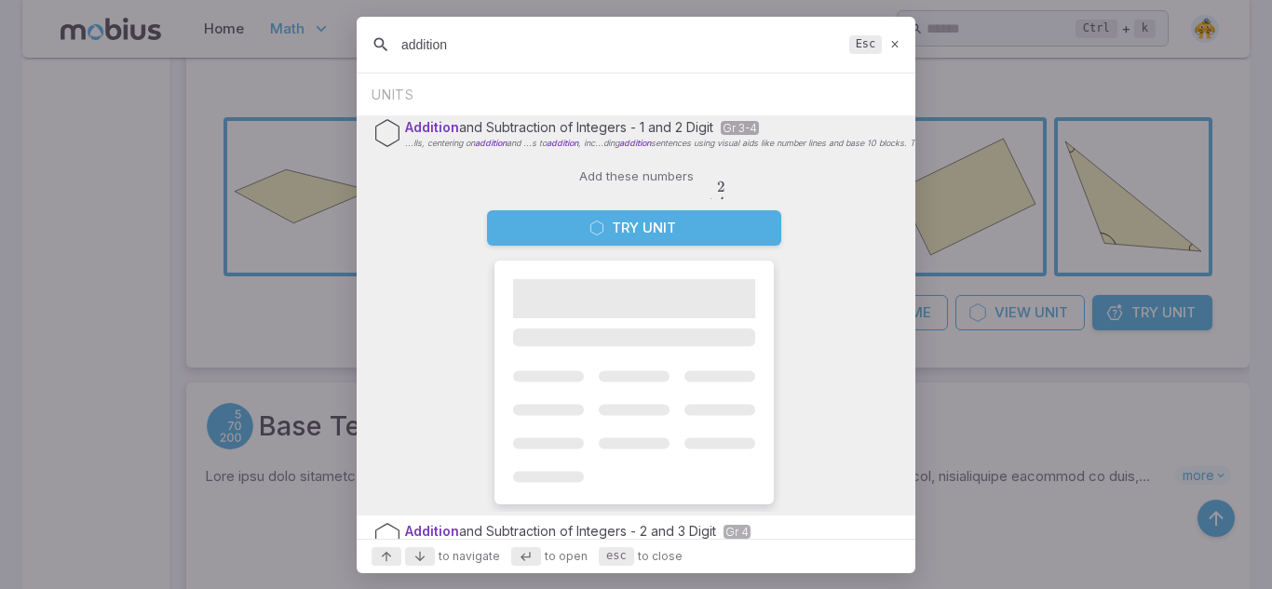
click at [634, 227] on button "Try Unit" at bounding box center [634, 227] width 294 height 35
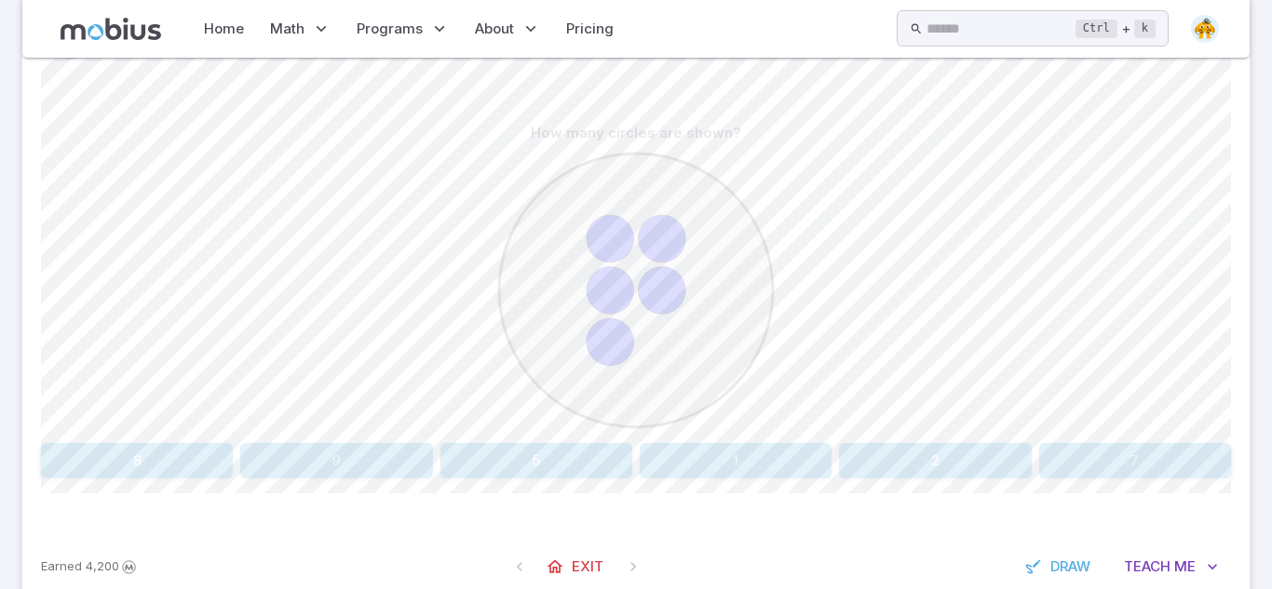
scroll to position [415, 0]
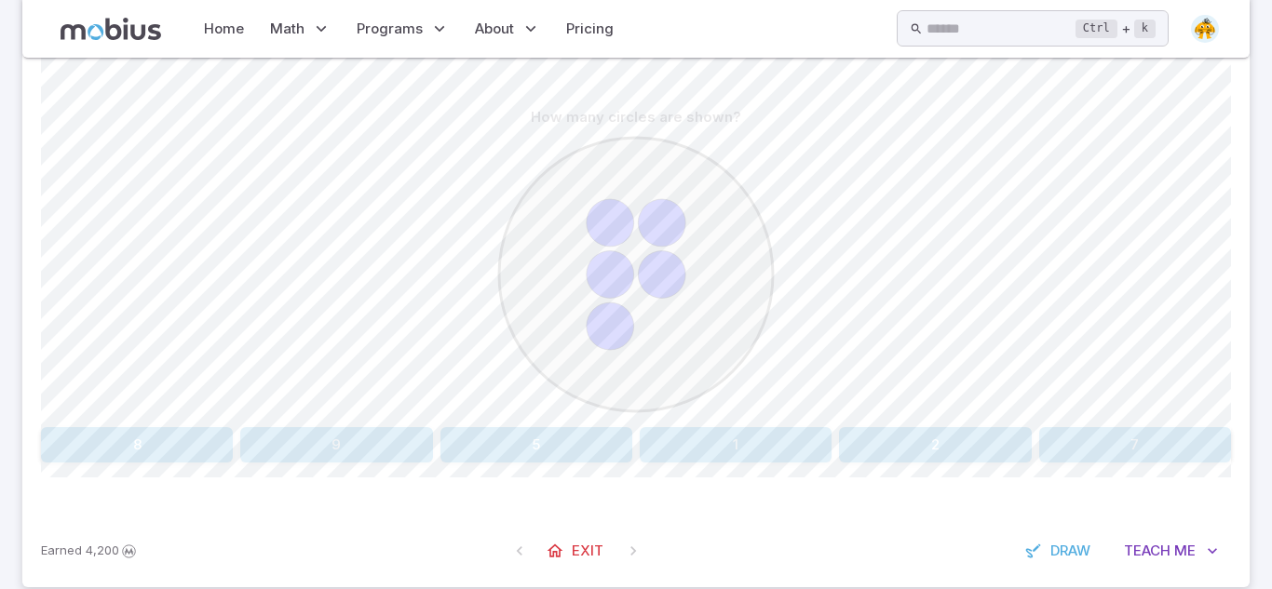
click at [532, 440] on button "5" at bounding box center [536, 444] width 192 height 35
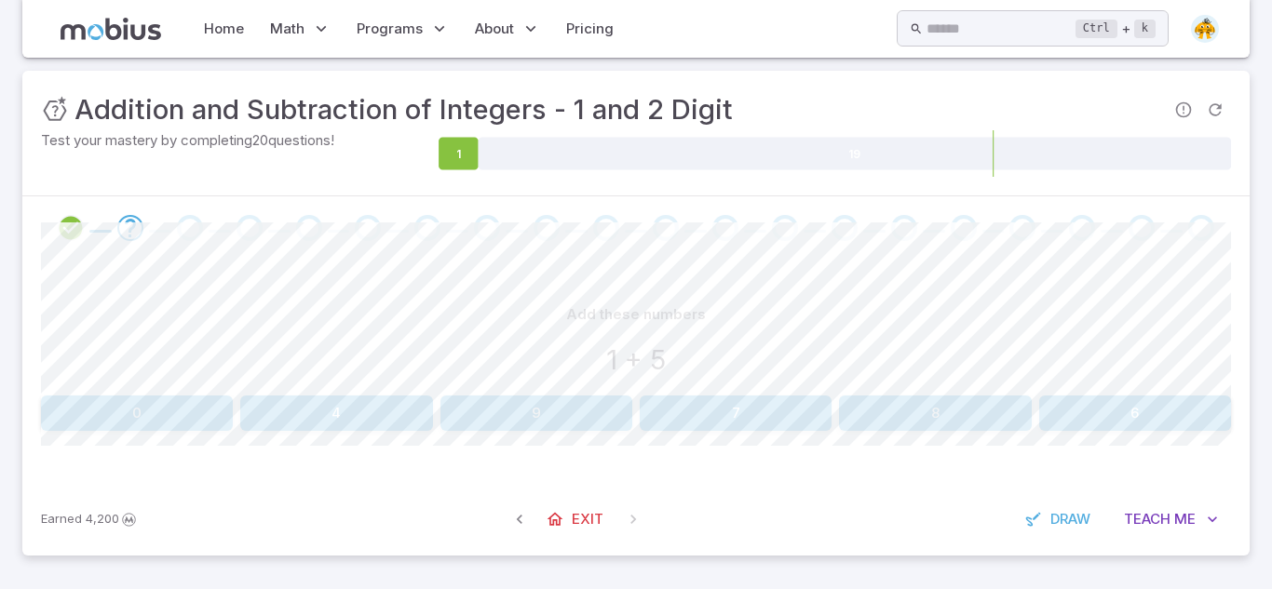
click at [1143, 426] on button "6" at bounding box center [1135, 413] width 192 height 35
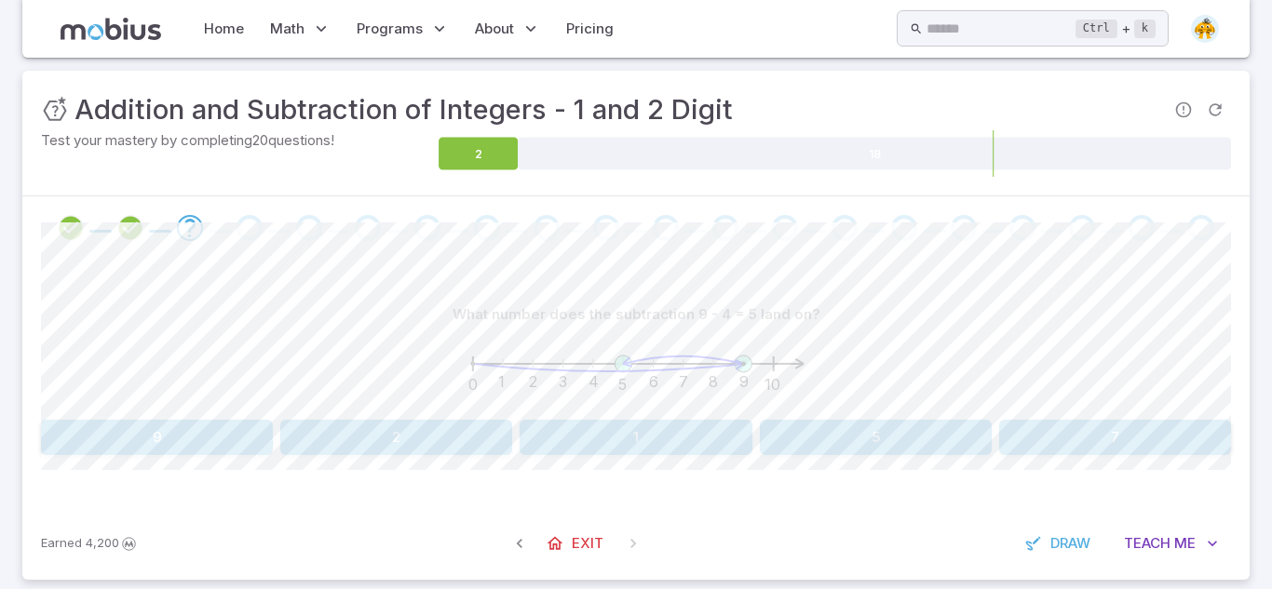
click at [798, 424] on button "5" at bounding box center [876, 437] width 232 height 35
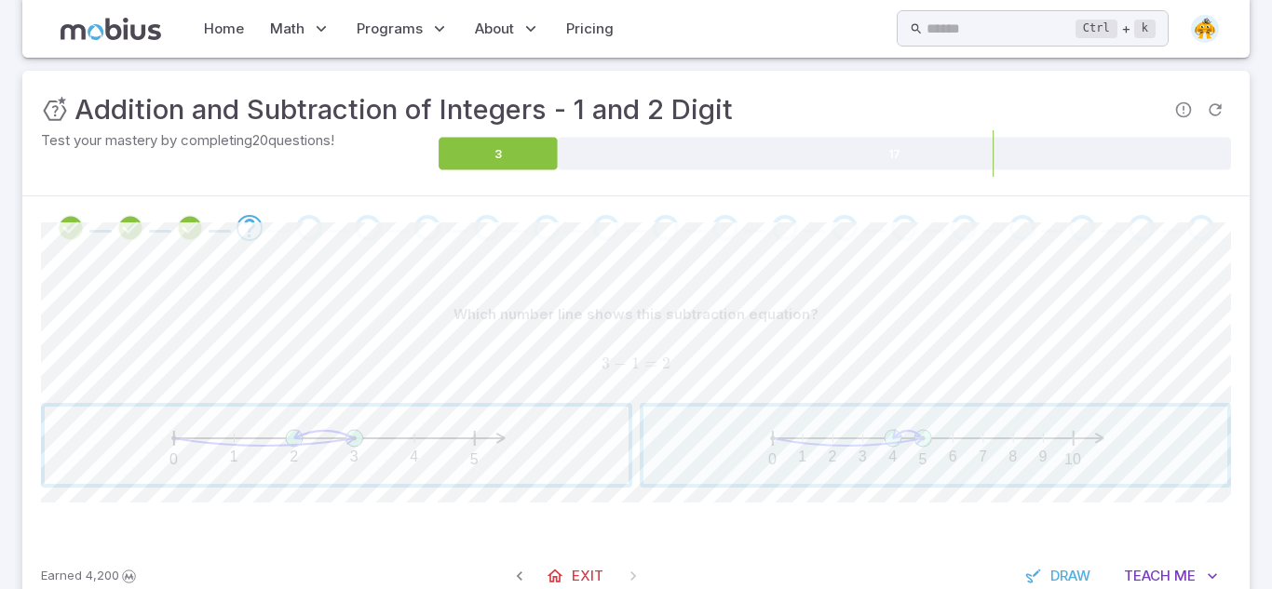
click at [394, 439] on span "button" at bounding box center [337, 445] width 584 height 77
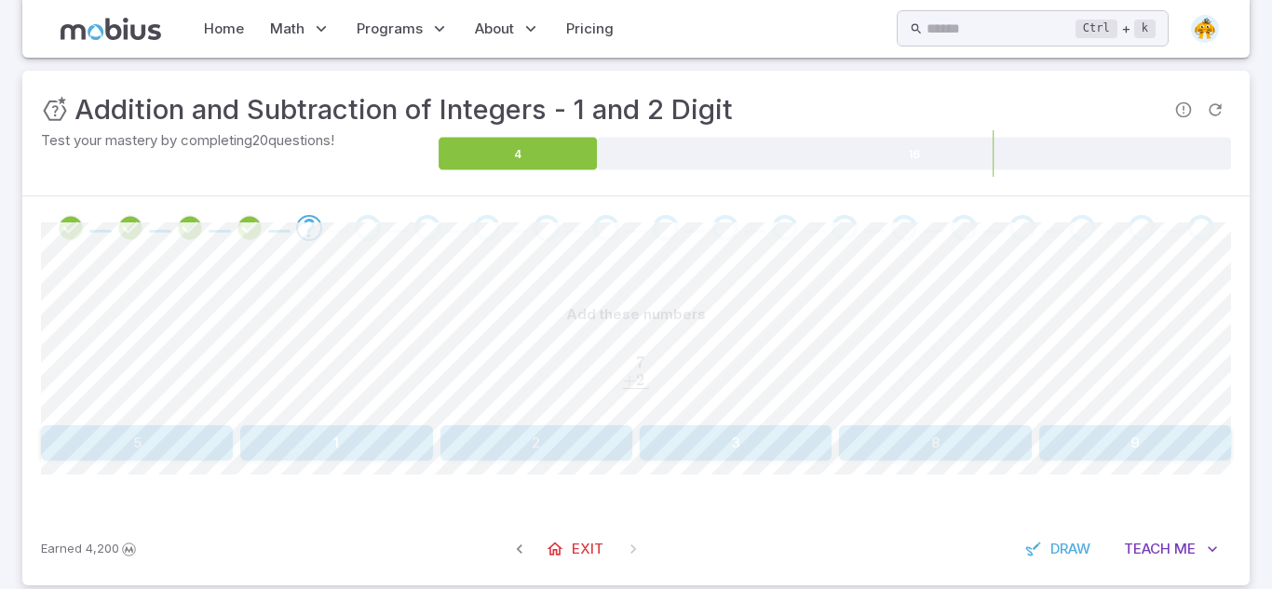
click at [1093, 431] on button "9" at bounding box center [1135, 443] width 192 height 35
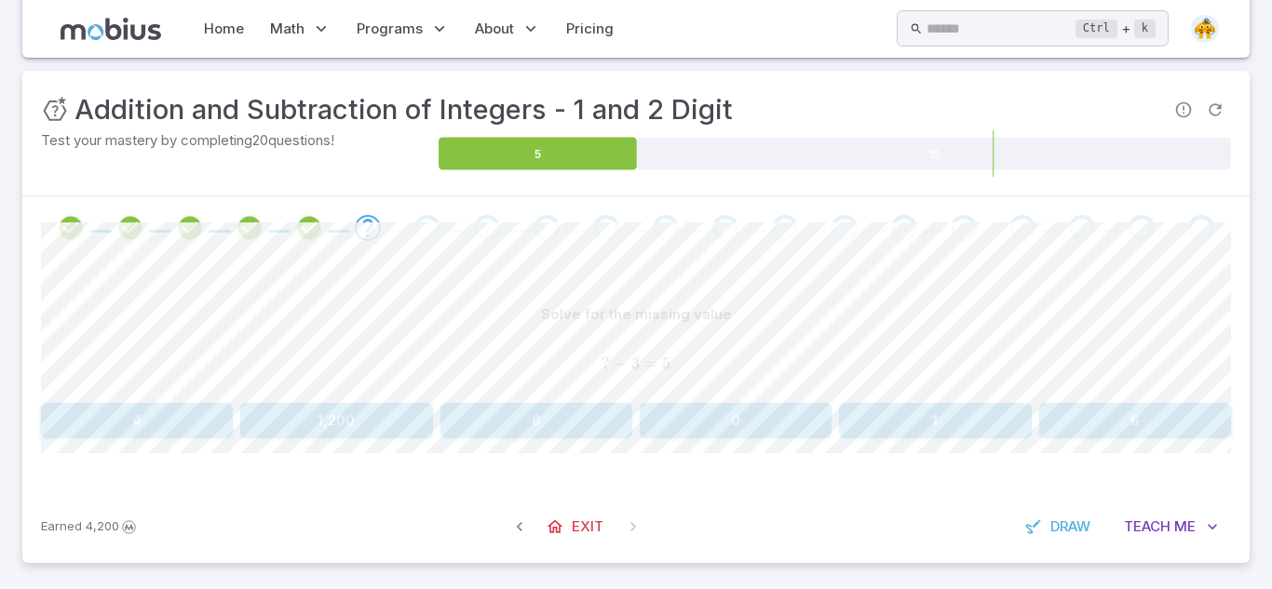
click at [507, 416] on button "8" at bounding box center [536, 420] width 192 height 35
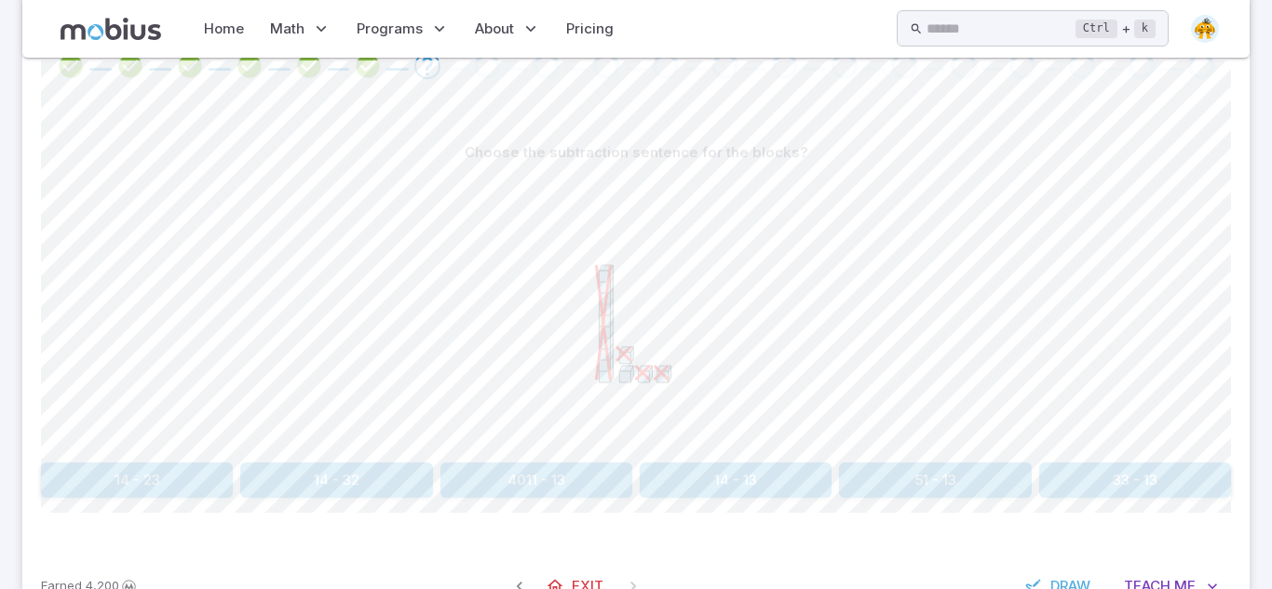
scroll to position [385, 0]
click at [827, 484] on button "14 - 13" at bounding box center [736, 475] width 192 height 35
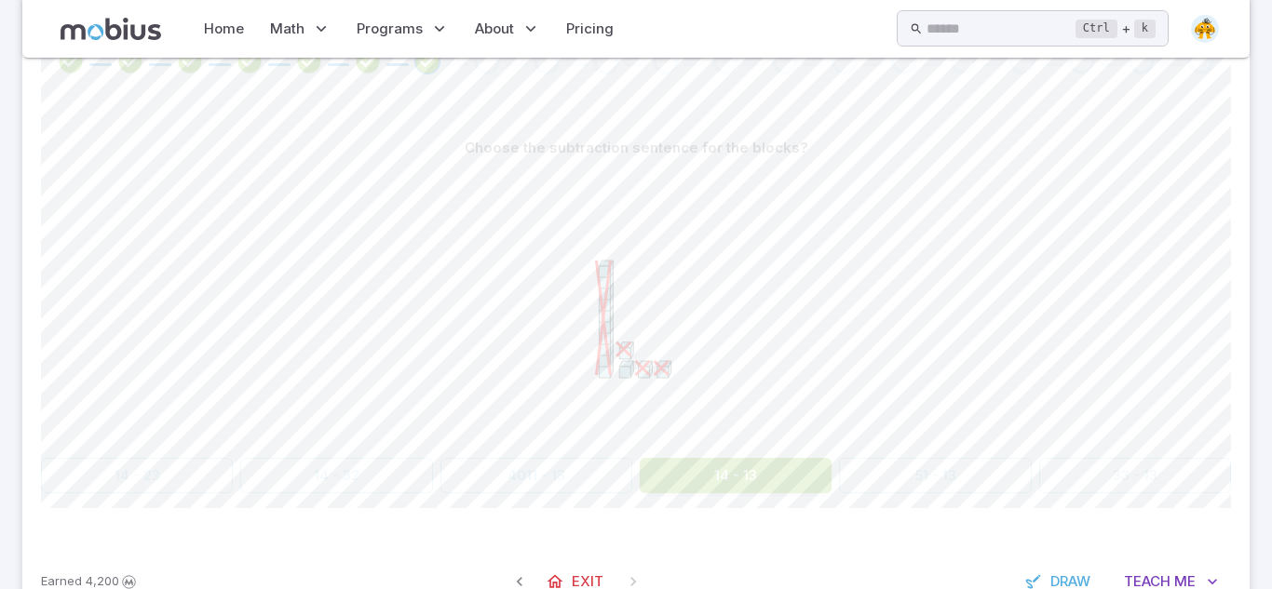
scroll to position [224, 0]
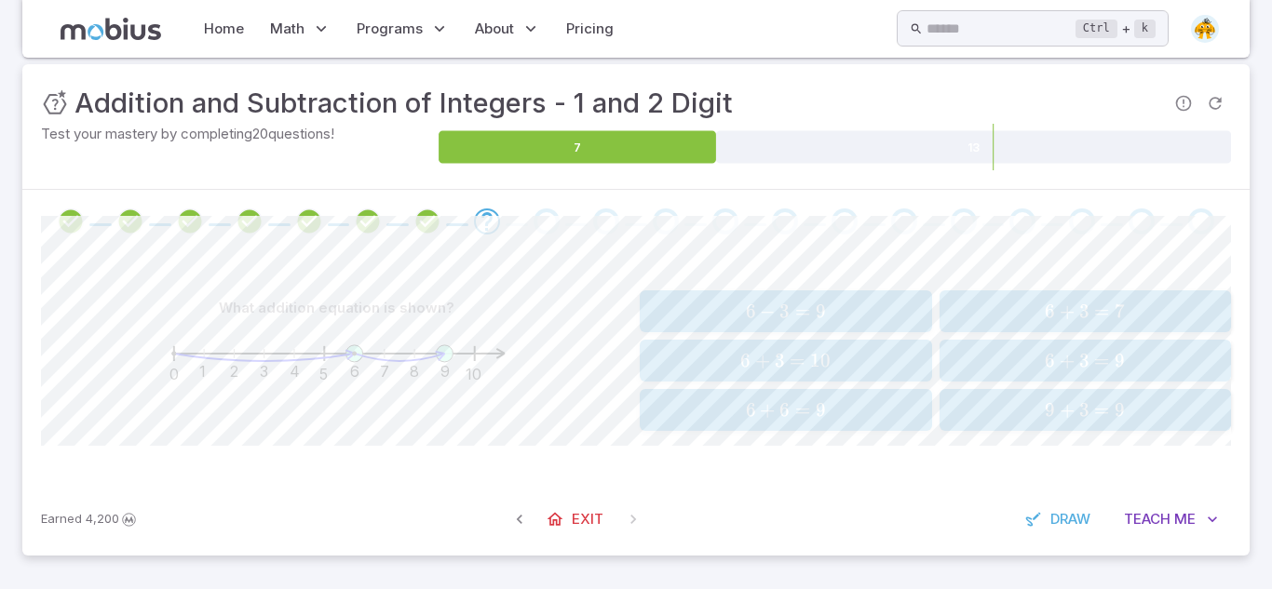
click at [1035, 355] on span "6 + 3 = 9" at bounding box center [1085, 360] width 280 height 23
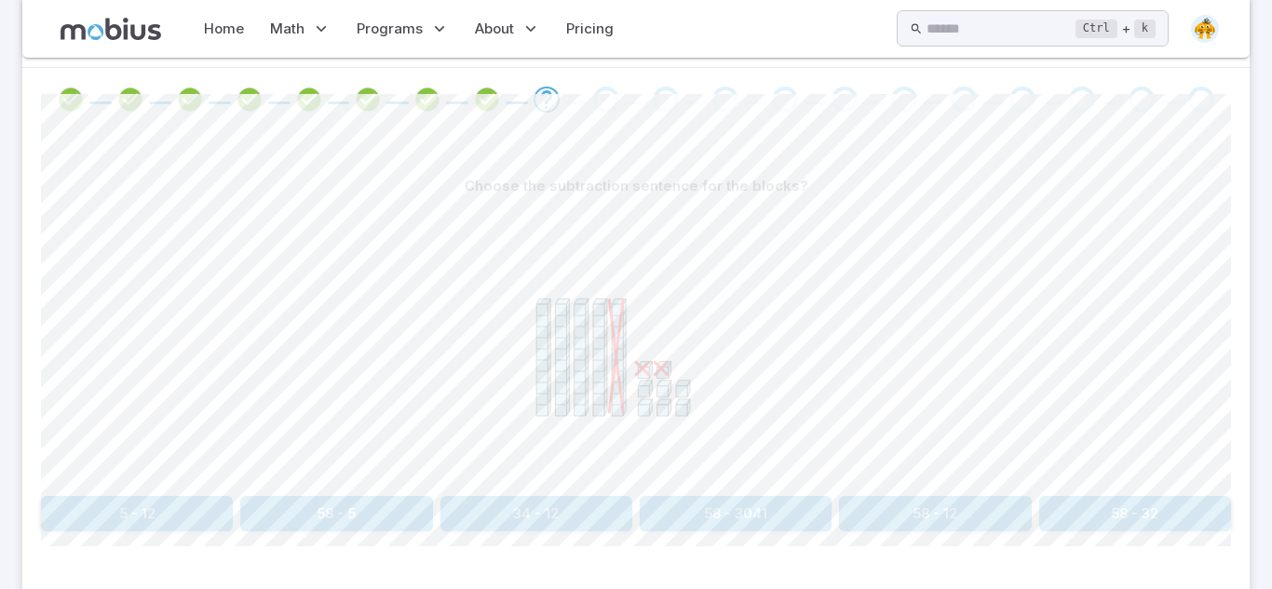
scroll to position [347, 0]
click at [1059, 520] on button "58 - 32" at bounding box center [1135, 512] width 192 height 35
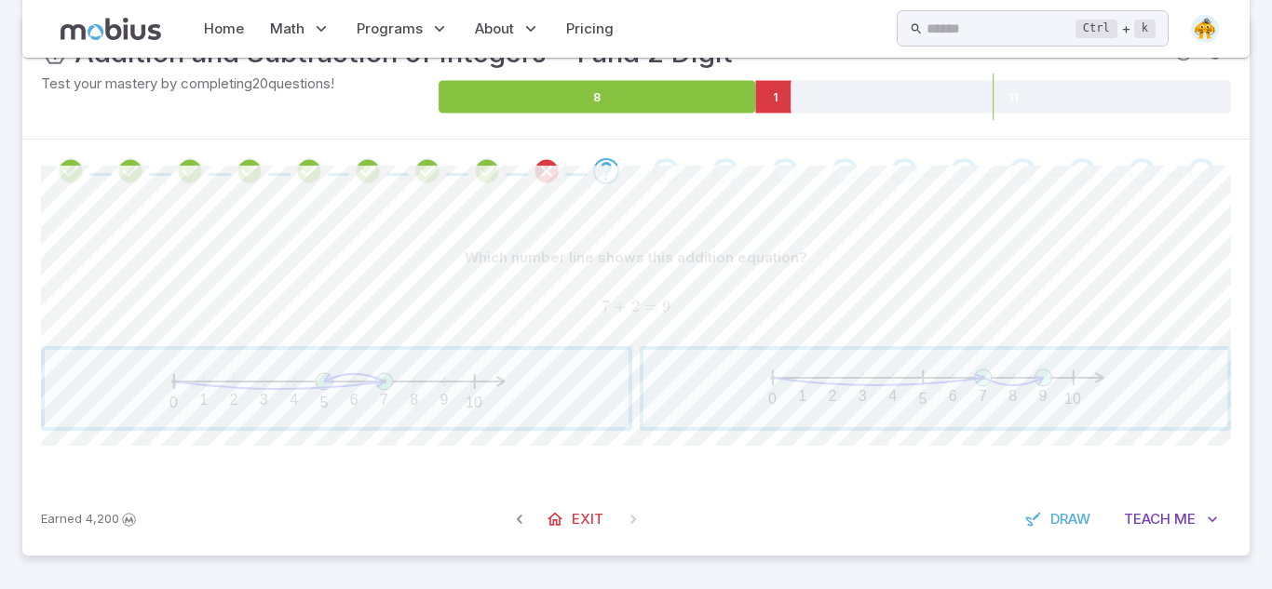
scroll to position [275, 0]
click at [708, 413] on span "button" at bounding box center [935, 388] width 584 height 77
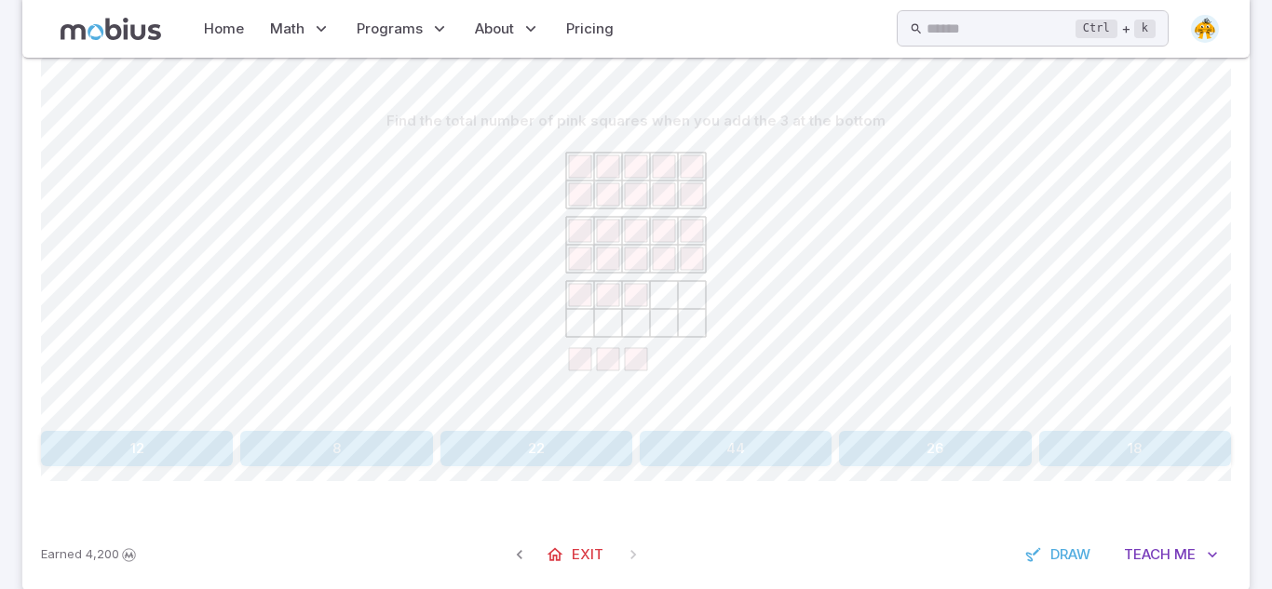
scroll to position [447, 0]
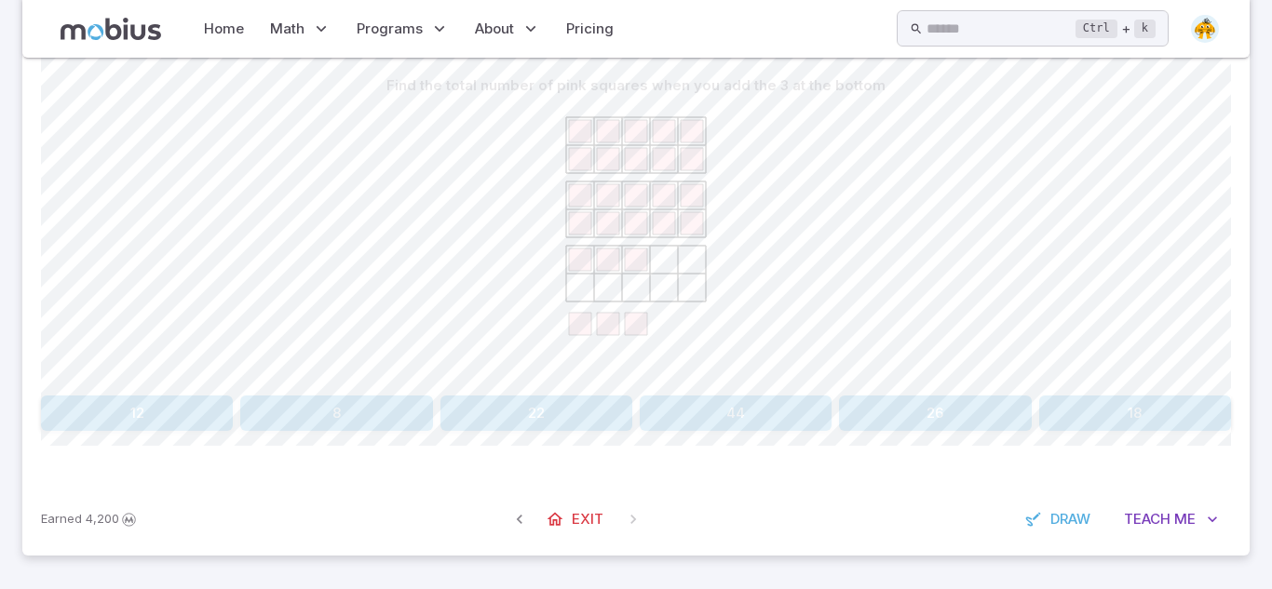
click at [858, 408] on button "26" at bounding box center [935, 413] width 192 height 35
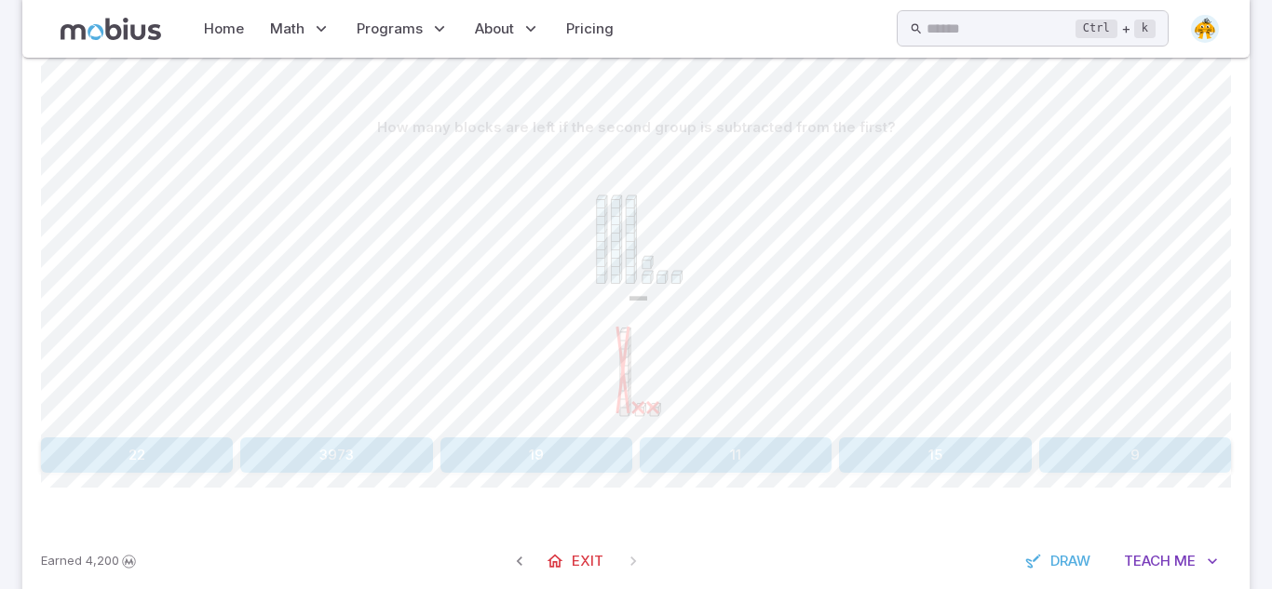
scroll to position [404, 0]
click at [123, 461] on button "22" at bounding box center [137, 456] width 192 height 35
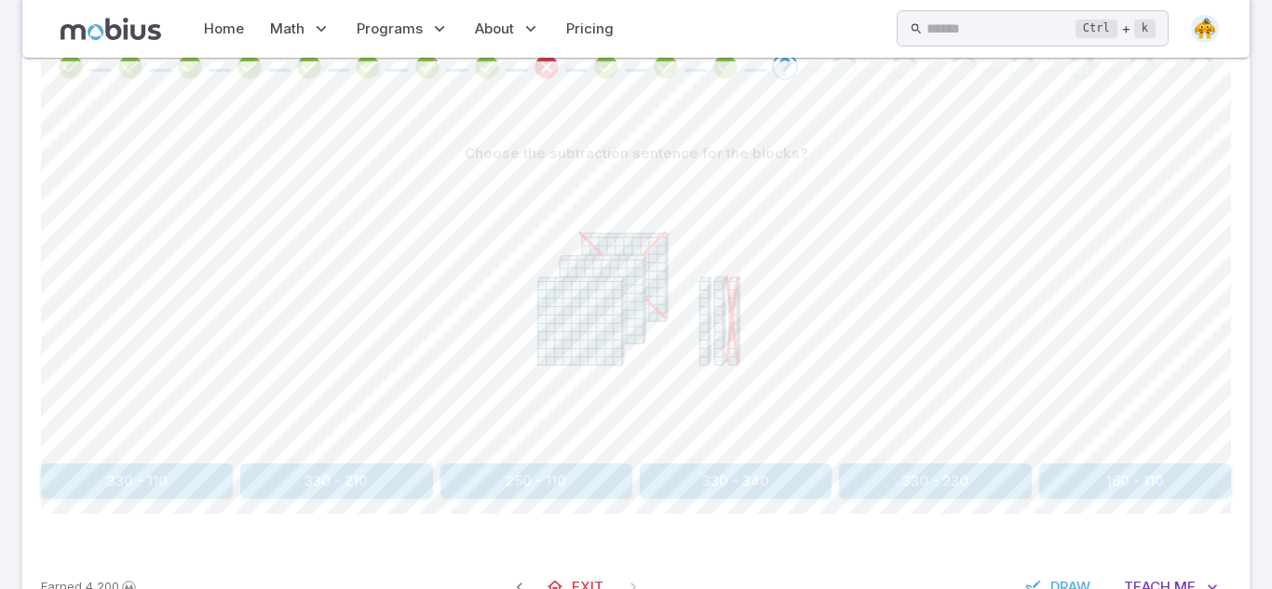
scroll to position [378, 0]
click at [290, 472] on button "330 - 210" at bounding box center [336, 482] width 192 height 35
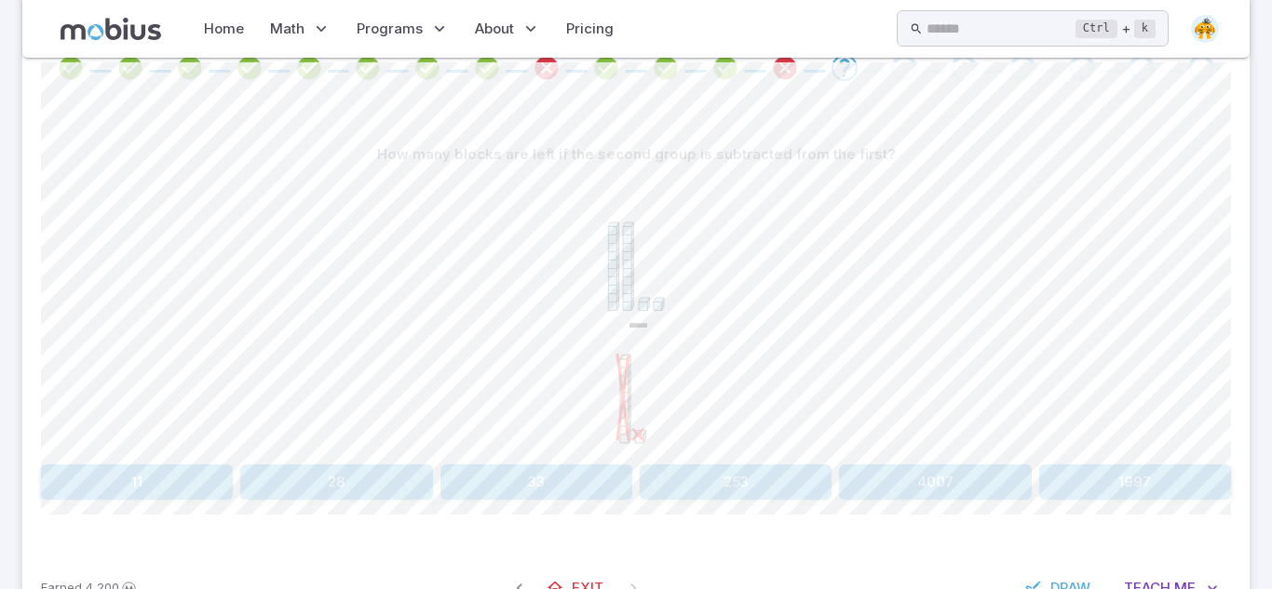
click at [130, 471] on button "11" at bounding box center [137, 482] width 192 height 35
click at [276, 462] on div "Choose the subtraction sentence if the second group is subtracted from the firs…" at bounding box center [636, 318] width 1190 height 363
click at [316, 475] on button "3 - 12" at bounding box center [336, 482] width 192 height 35
click at [334, 475] on button "410" at bounding box center [336, 482] width 192 height 35
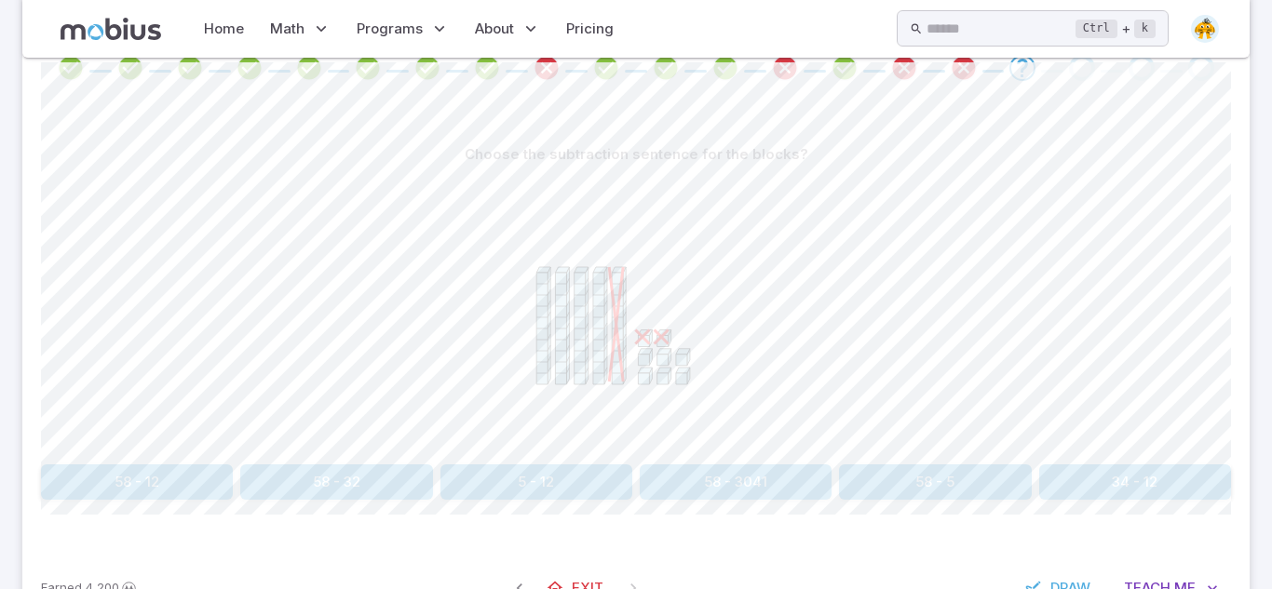
click at [620, 490] on button "5 - 12" at bounding box center [536, 482] width 192 height 35
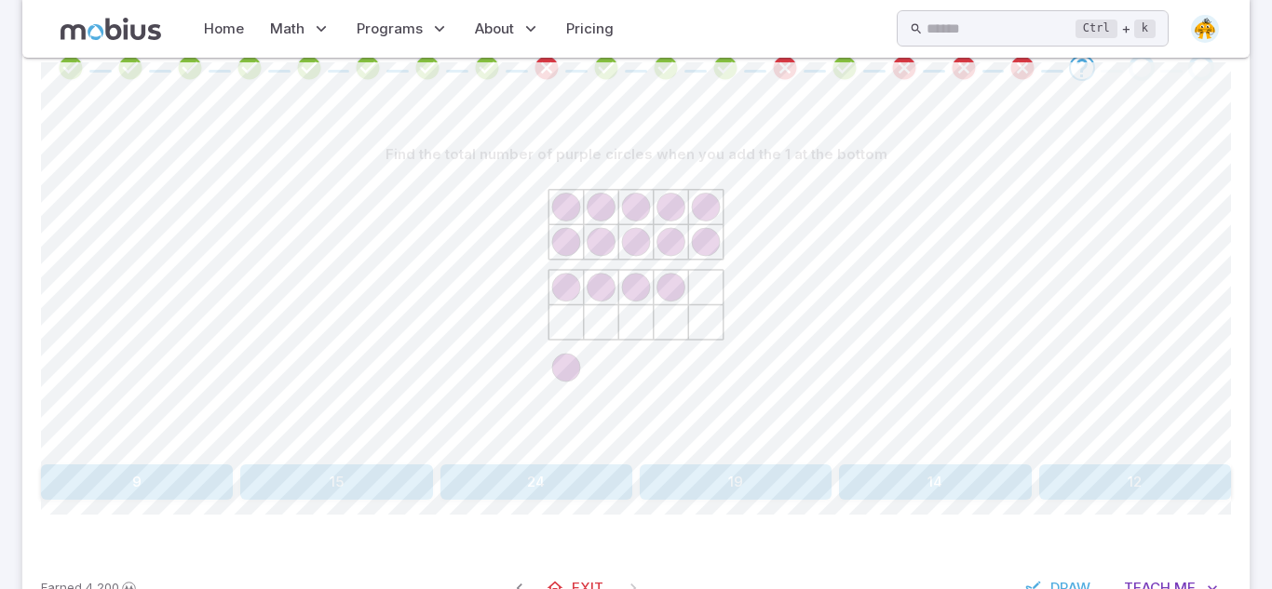
click at [743, 482] on button "19" at bounding box center [736, 482] width 192 height 35
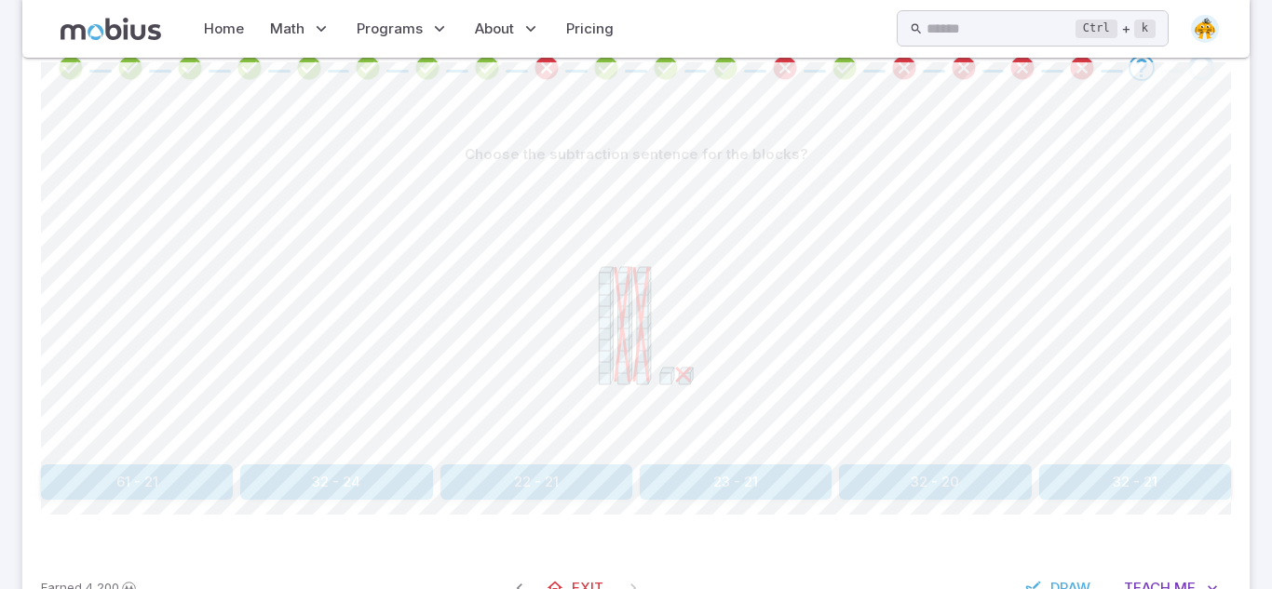
click at [743, 482] on button "23 - 21" at bounding box center [736, 482] width 192 height 35
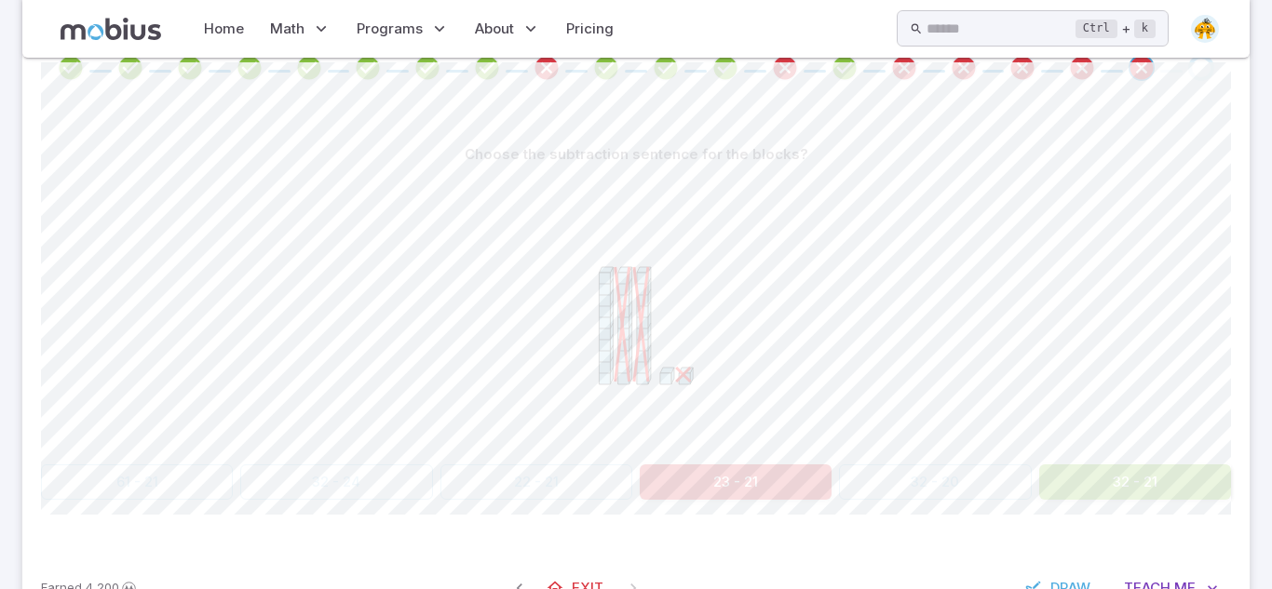
scroll to position [225, 0]
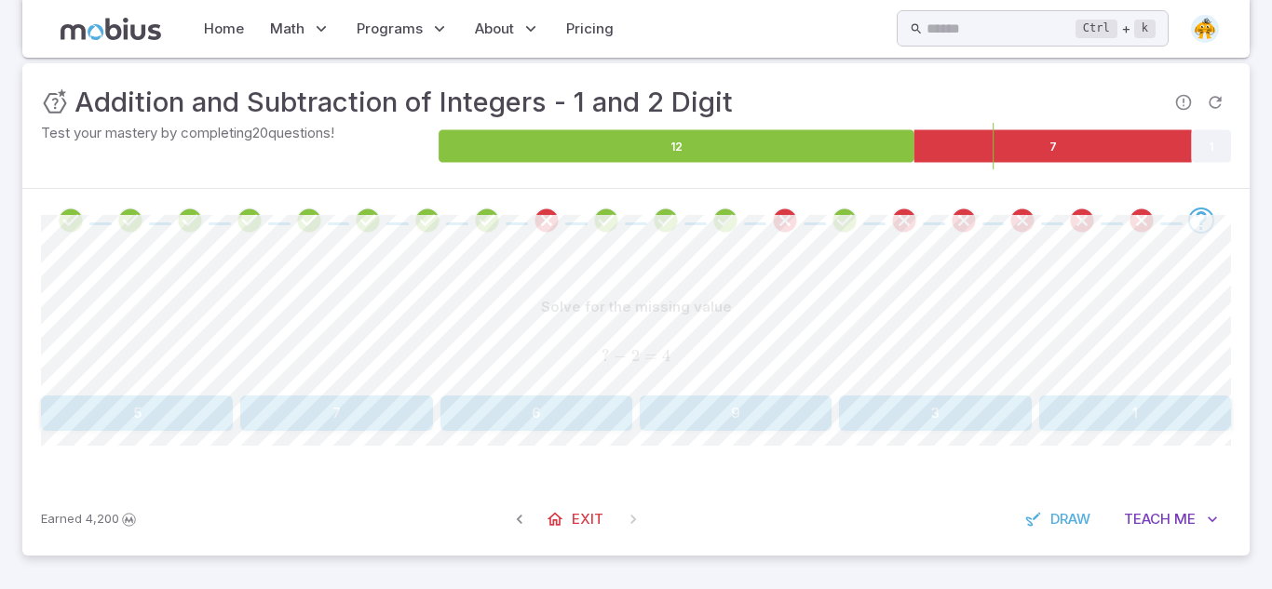
click at [547, 416] on button "6" at bounding box center [536, 413] width 192 height 35
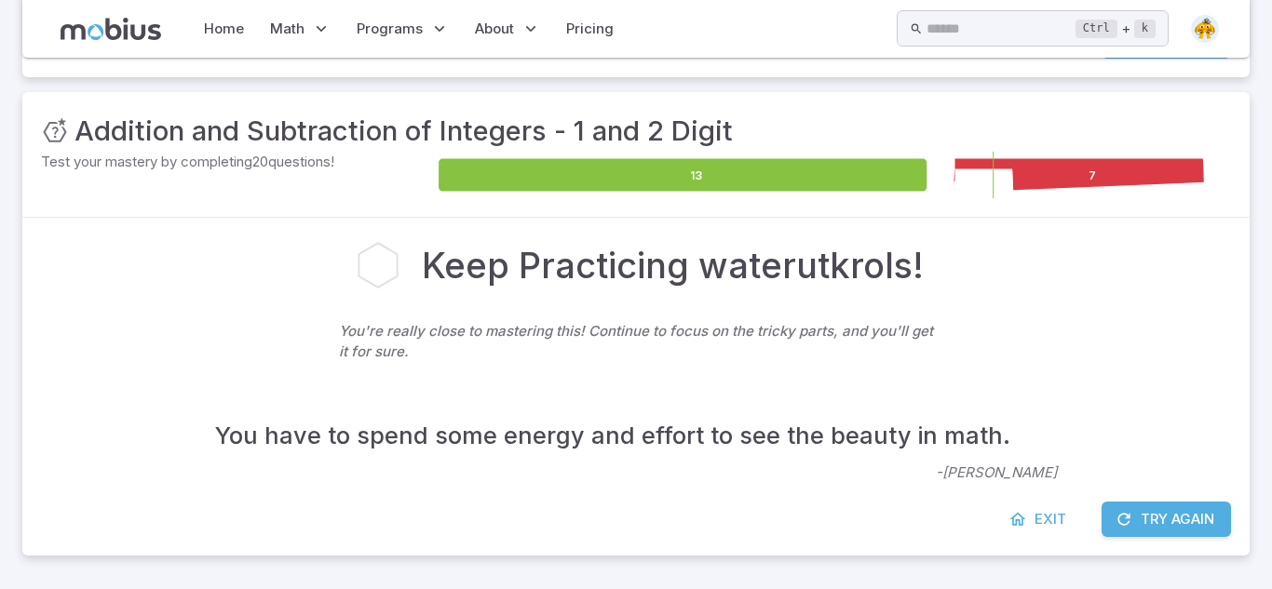
scroll to position [196, 0]
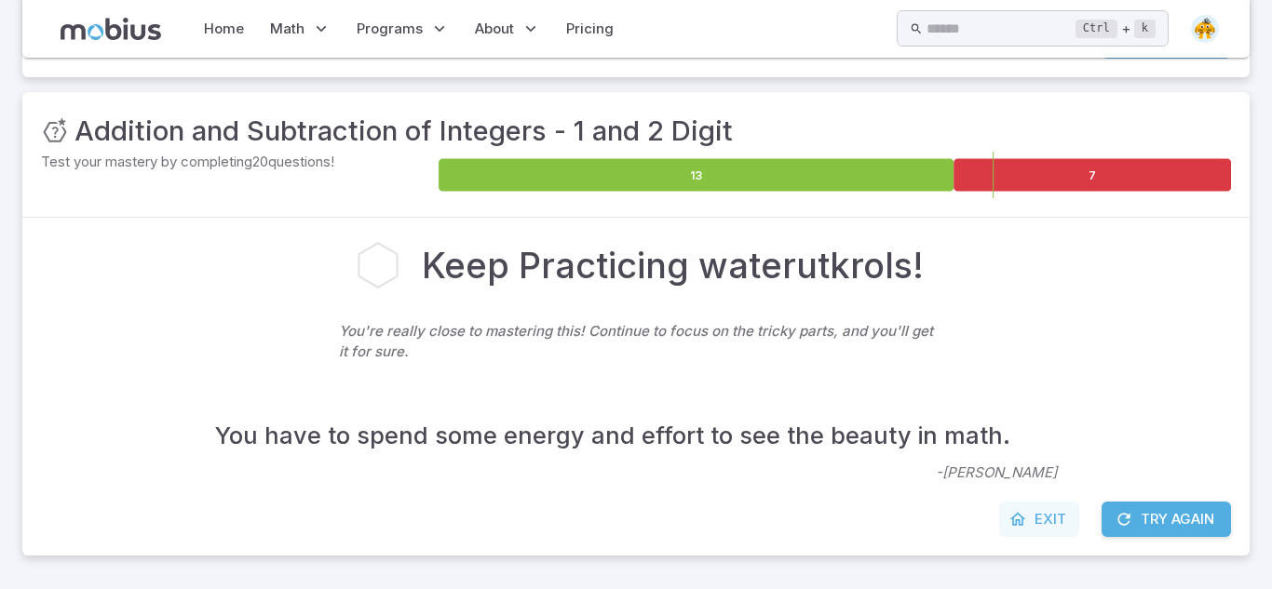
click at [1027, 519] on link "Exit" at bounding box center [1039, 519] width 80 height 35
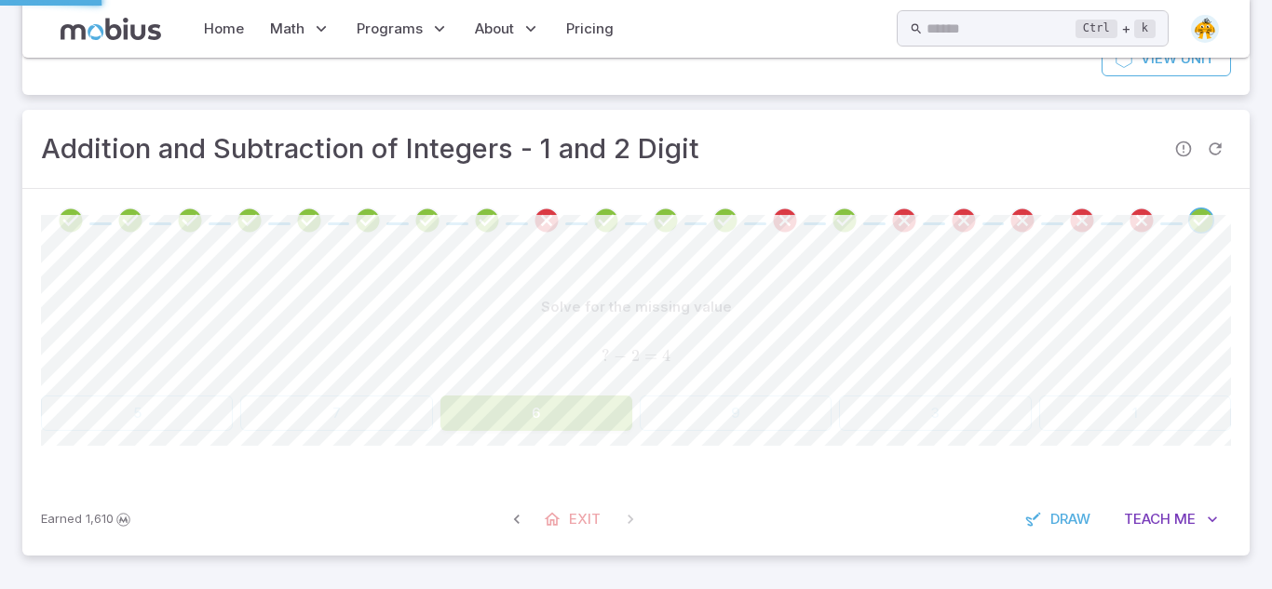
scroll to position [179, 0]
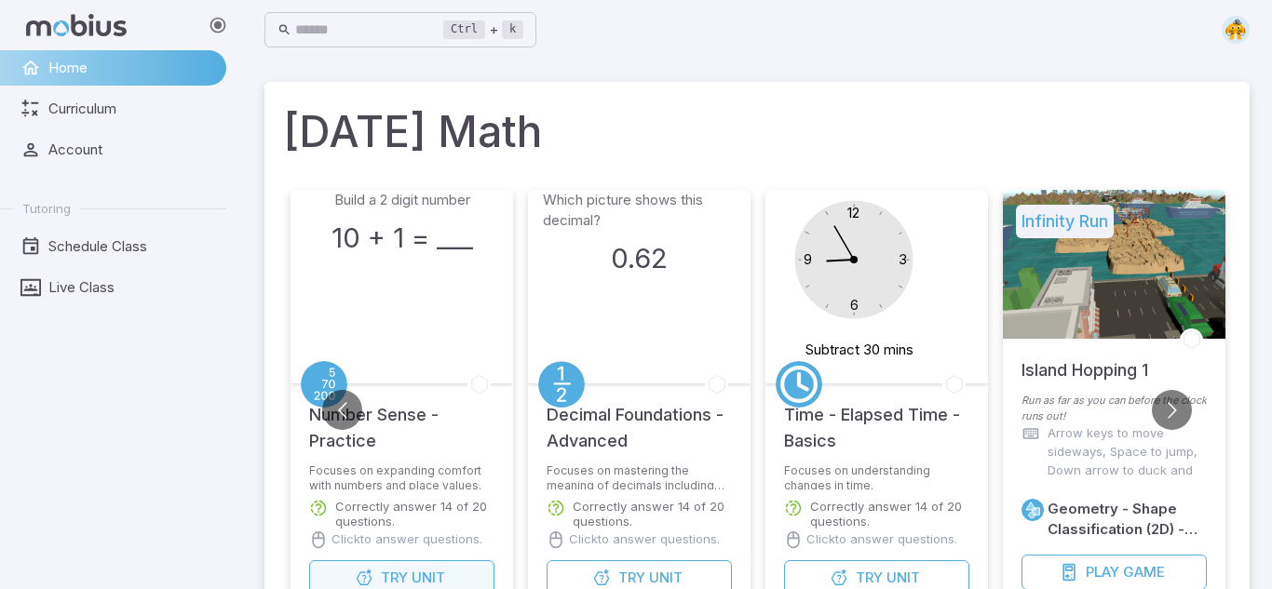
click at [436, 575] on span "Unit" at bounding box center [429, 578] width 34 height 20
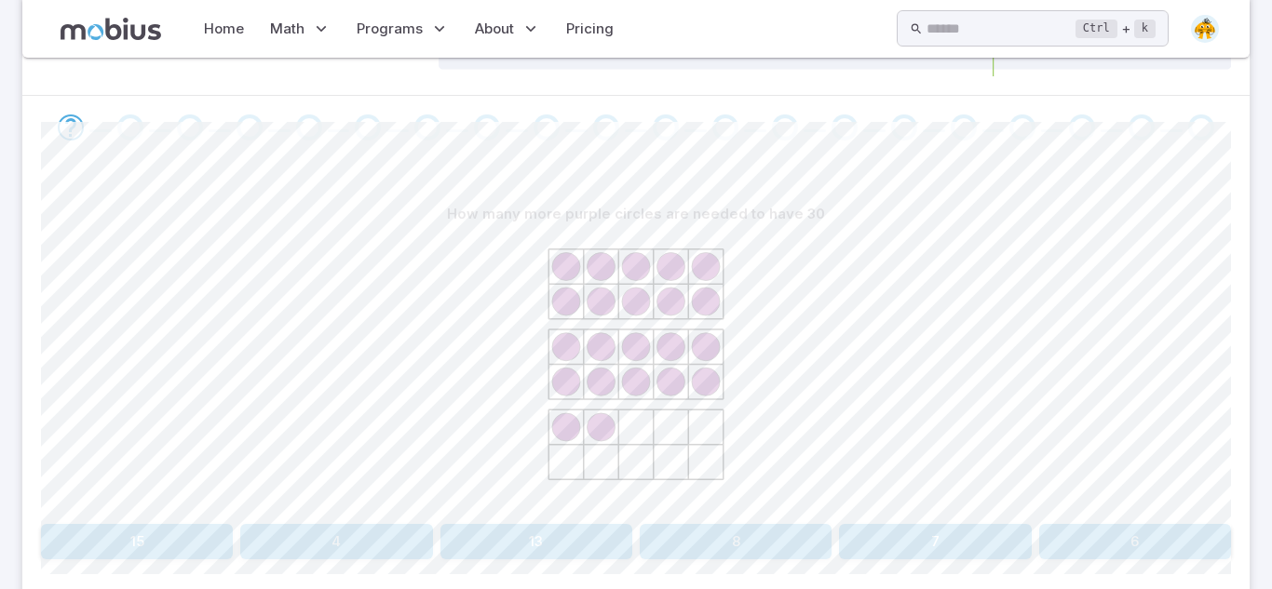
scroll to position [314, 0]
click at [702, 558] on button "8" at bounding box center [736, 546] width 192 height 35
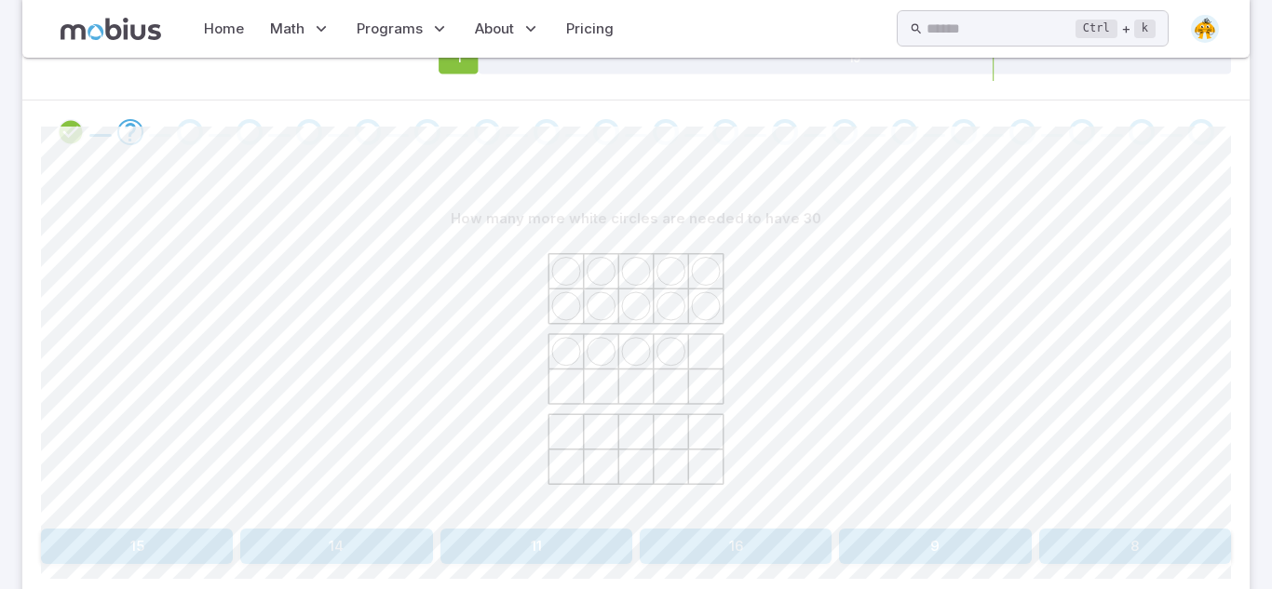
click at [704, 534] on button "16" at bounding box center [736, 546] width 192 height 35
